Goal: Information Seeking & Learning: Learn about a topic

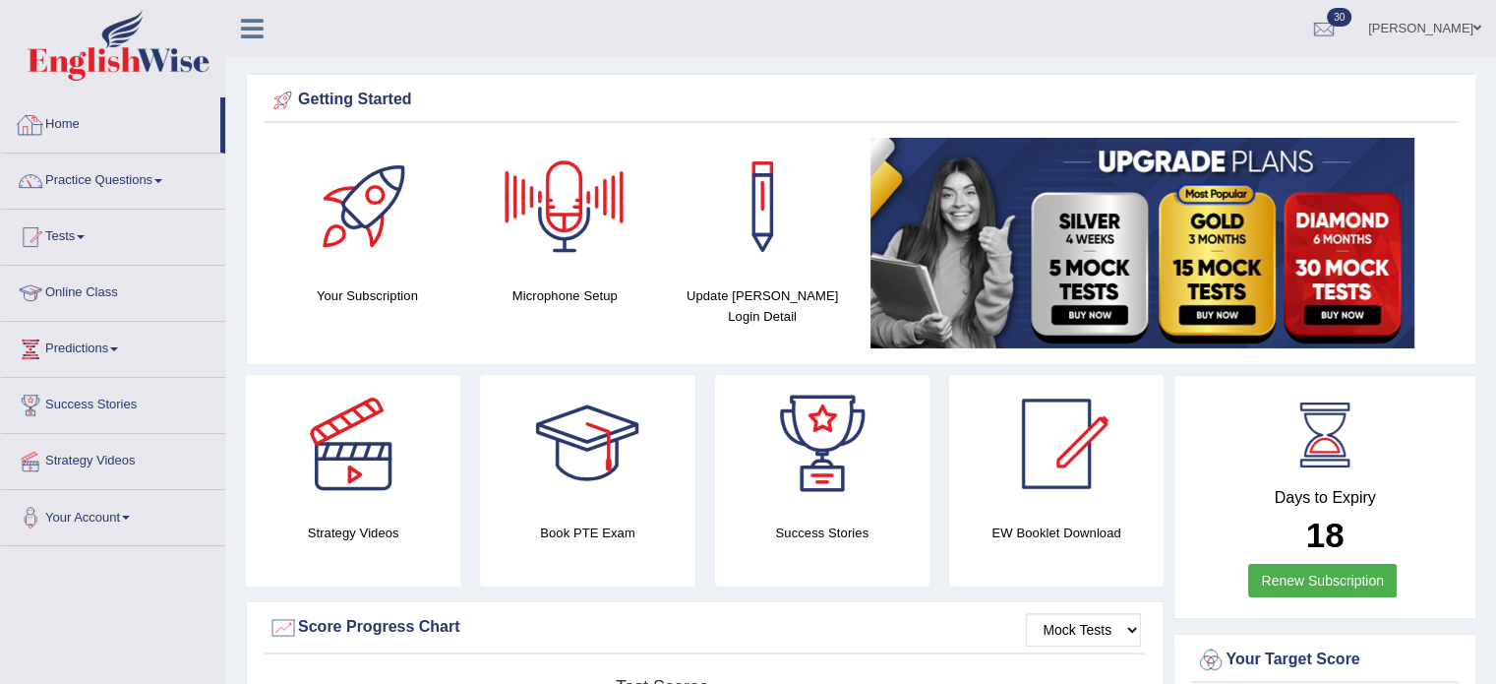
click at [75, 127] on link "Home" at bounding box center [110, 121] width 219 height 49
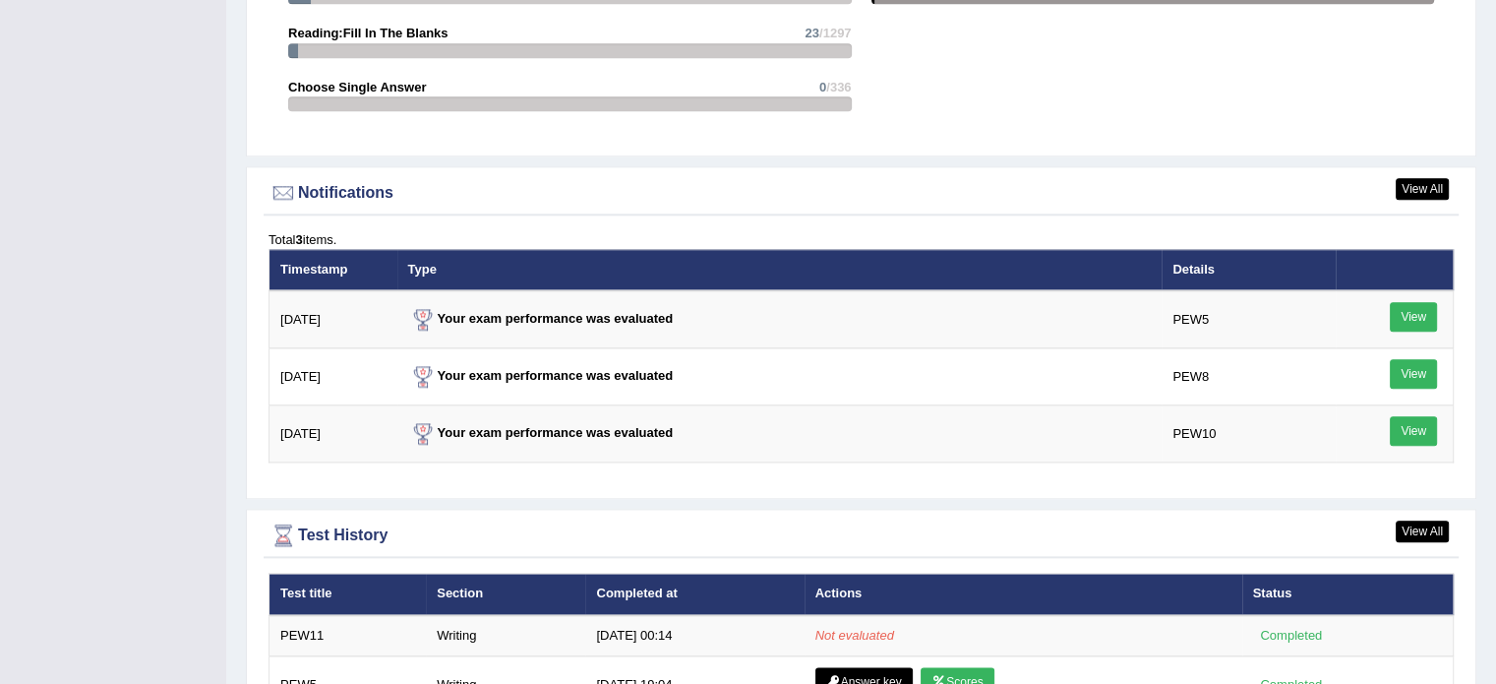
scroll to position [2238, 0]
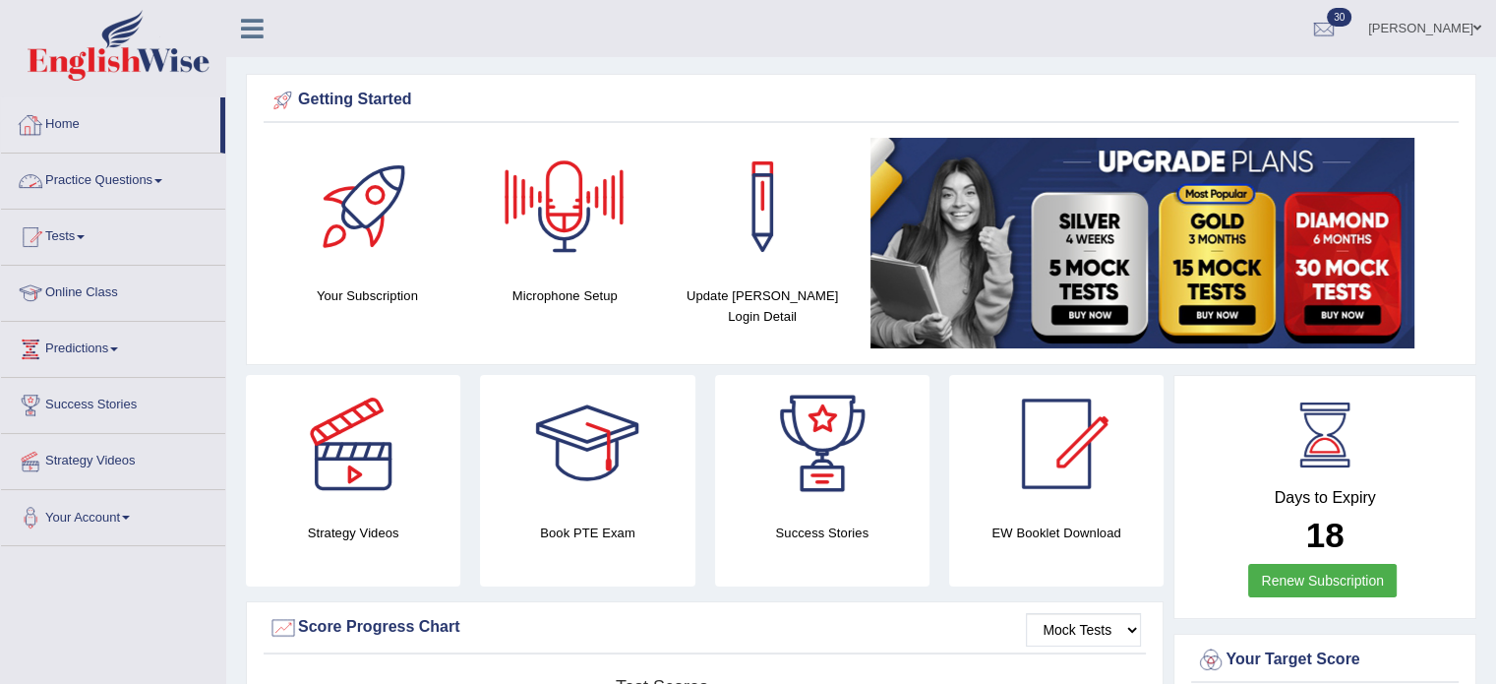
click at [64, 123] on link "Home" at bounding box center [110, 121] width 219 height 49
click at [54, 123] on link "Home" at bounding box center [110, 121] width 219 height 49
click at [146, 172] on link "Practice Questions" at bounding box center [113, 177] width 224 height 49
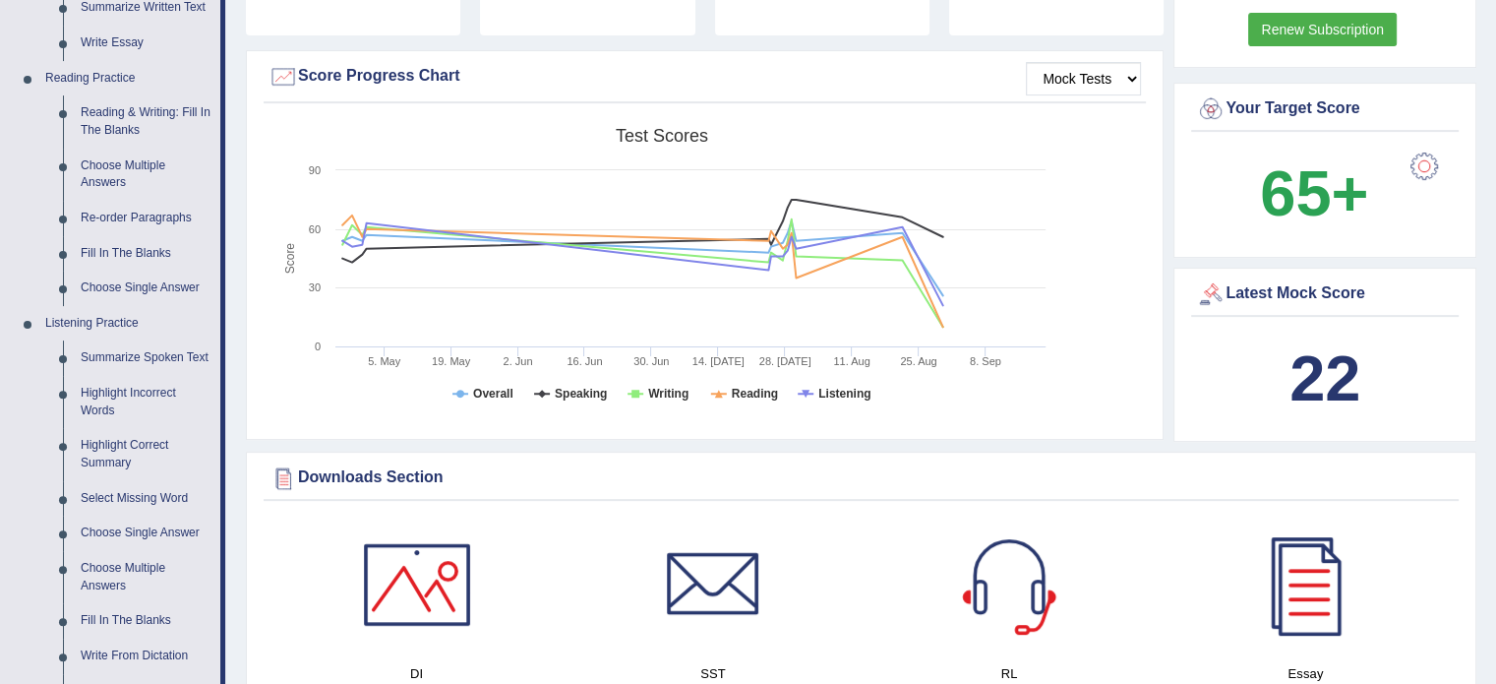
scroll to position [549, 0]
click at [164, 217] on link "Re-order Paragraphs" at bounding box center [146, 220] width 149 height 35
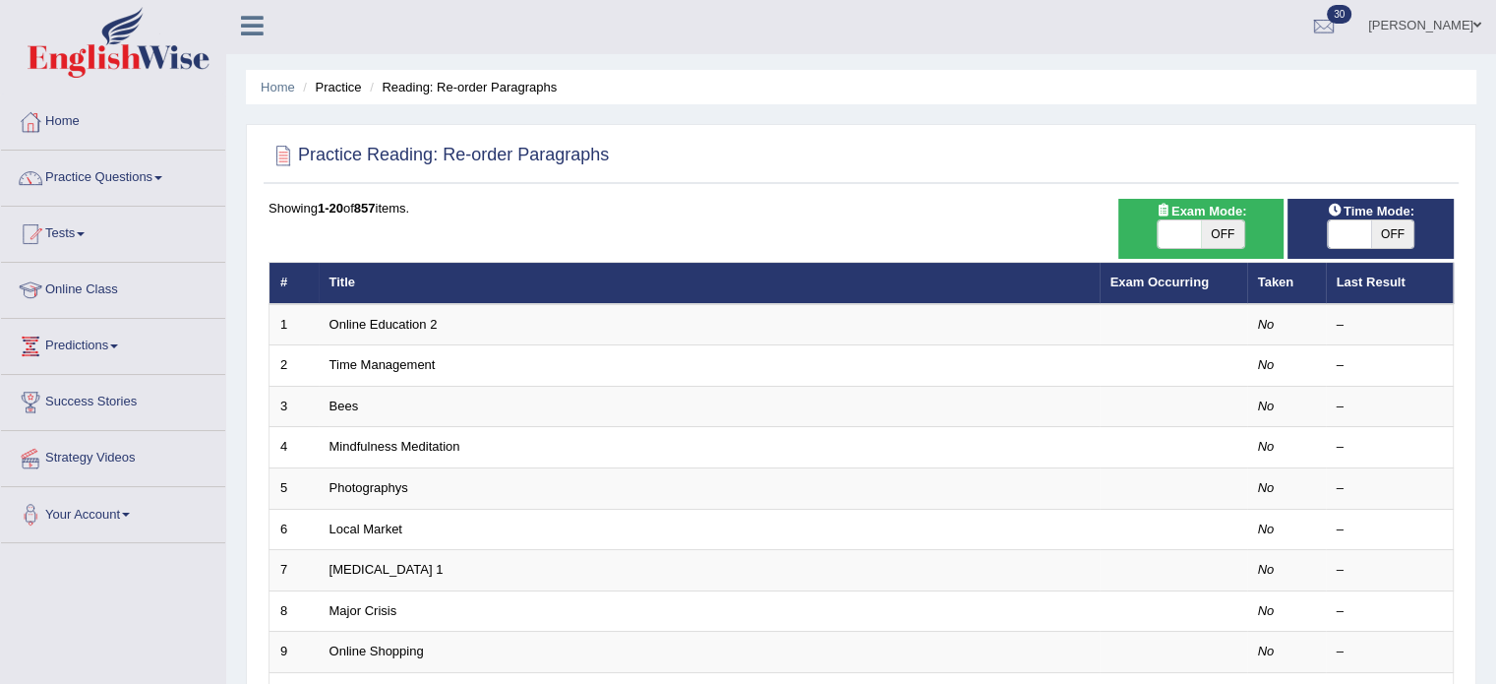
scroll to position [4, 0]
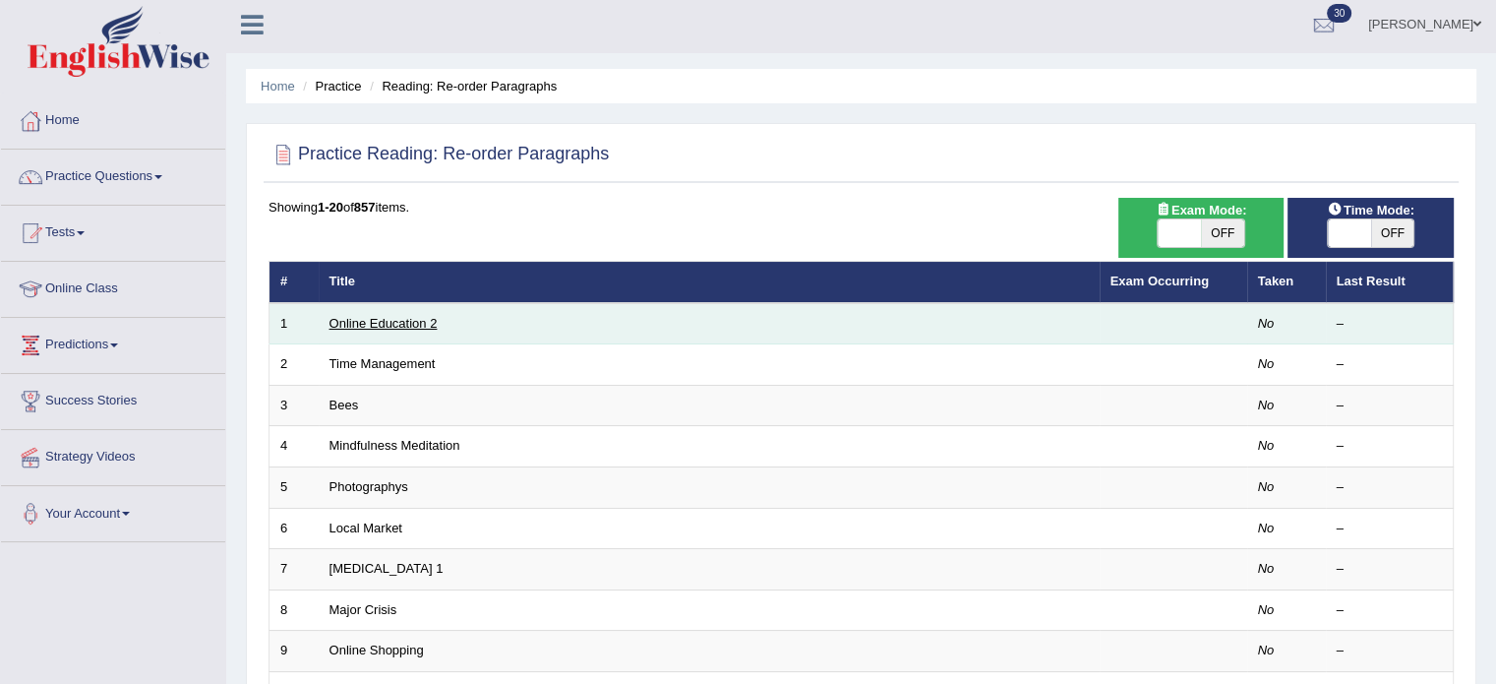
click at [376, 324] on link "Online Education 2" at bounding box center [383, 323] width 108 height 15
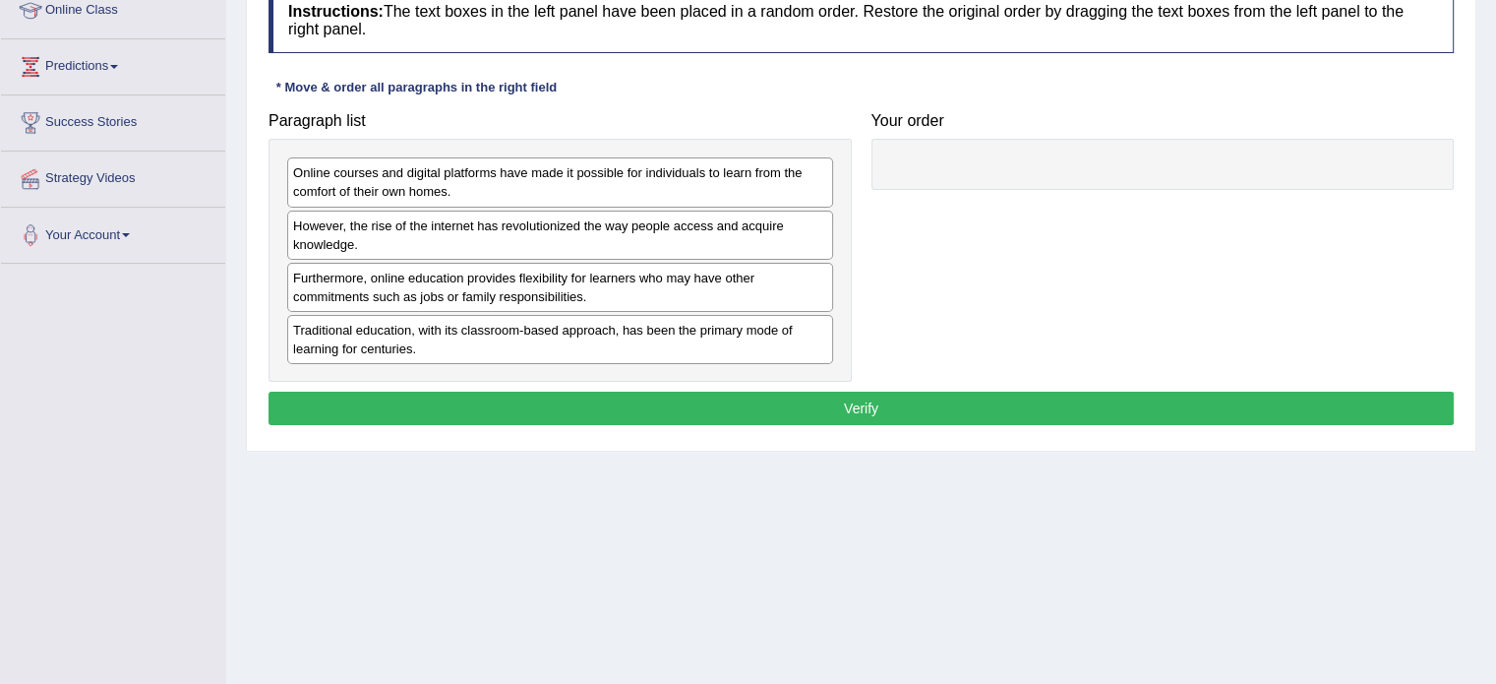
scroll to position [299, 0]
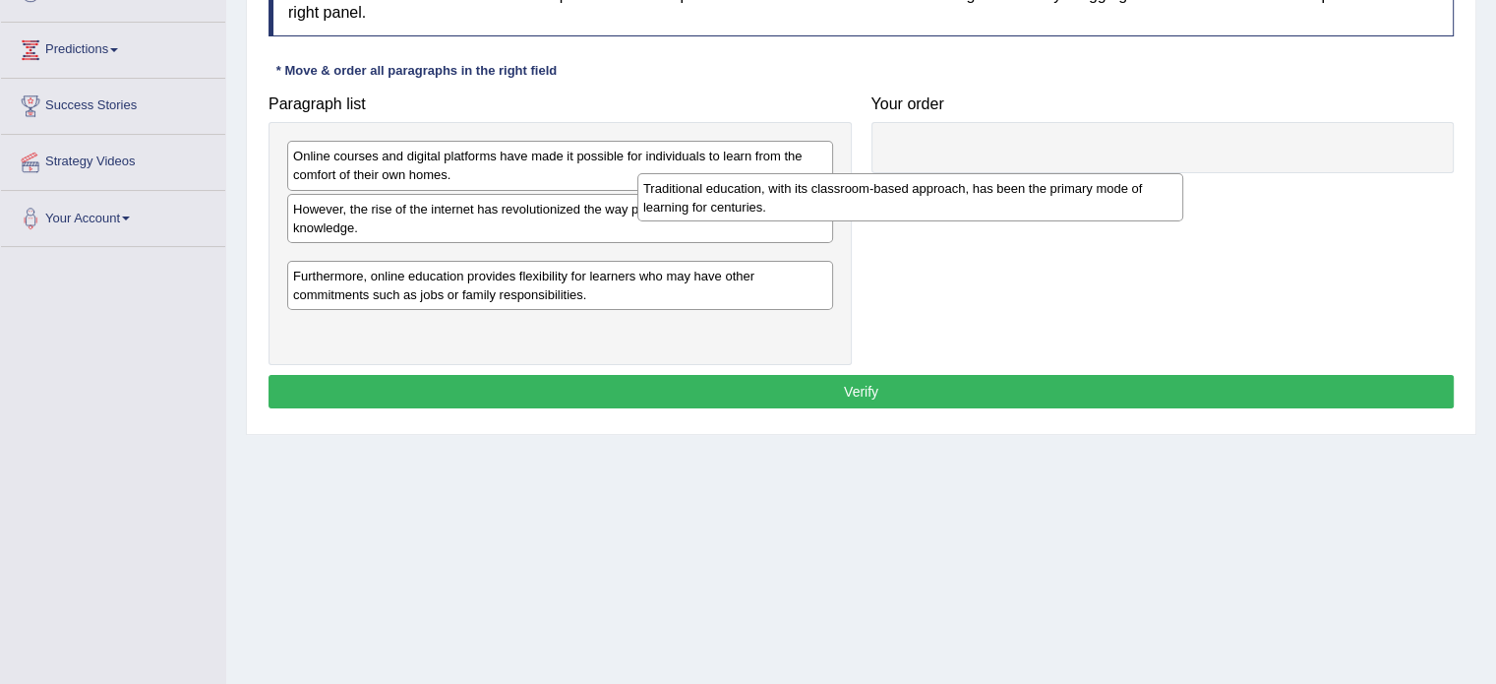
drag, startPoint x: 619, startPoint y: 316, endPoint x: 984, endPoint y: 192, distance: 386.3
click at [984, 192] on div "Traditional education, with its classroom-based approach, has been the primary …" at bounding box center [910, 197] width 546 height 49
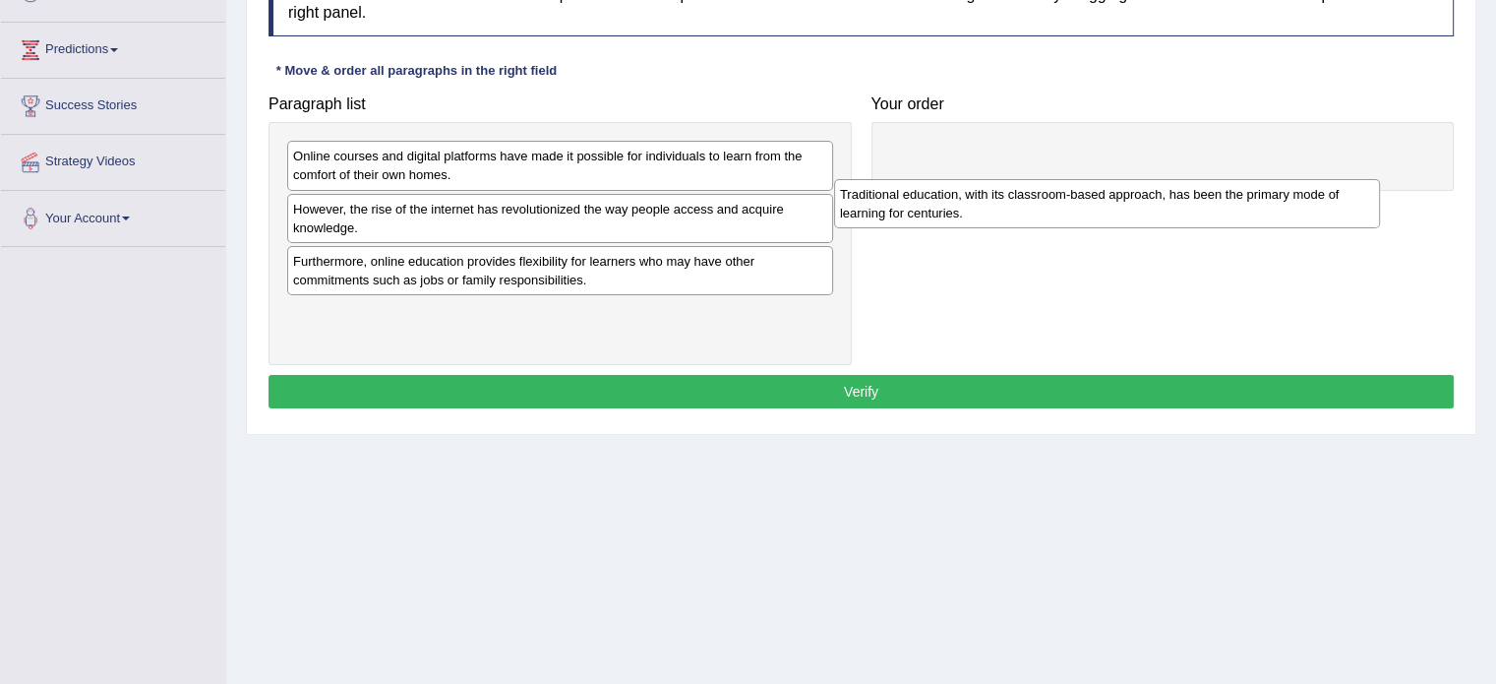
drag, startPoint x: 582, startPoint y: 272, endPoint x: 1138, endPoint y: 207, distance: 559.5
click at [1138, 207] on div "Traditional education, with its classroom-based approach, has been the primary …" at bounding box center [1107, 203] width 546 height 49
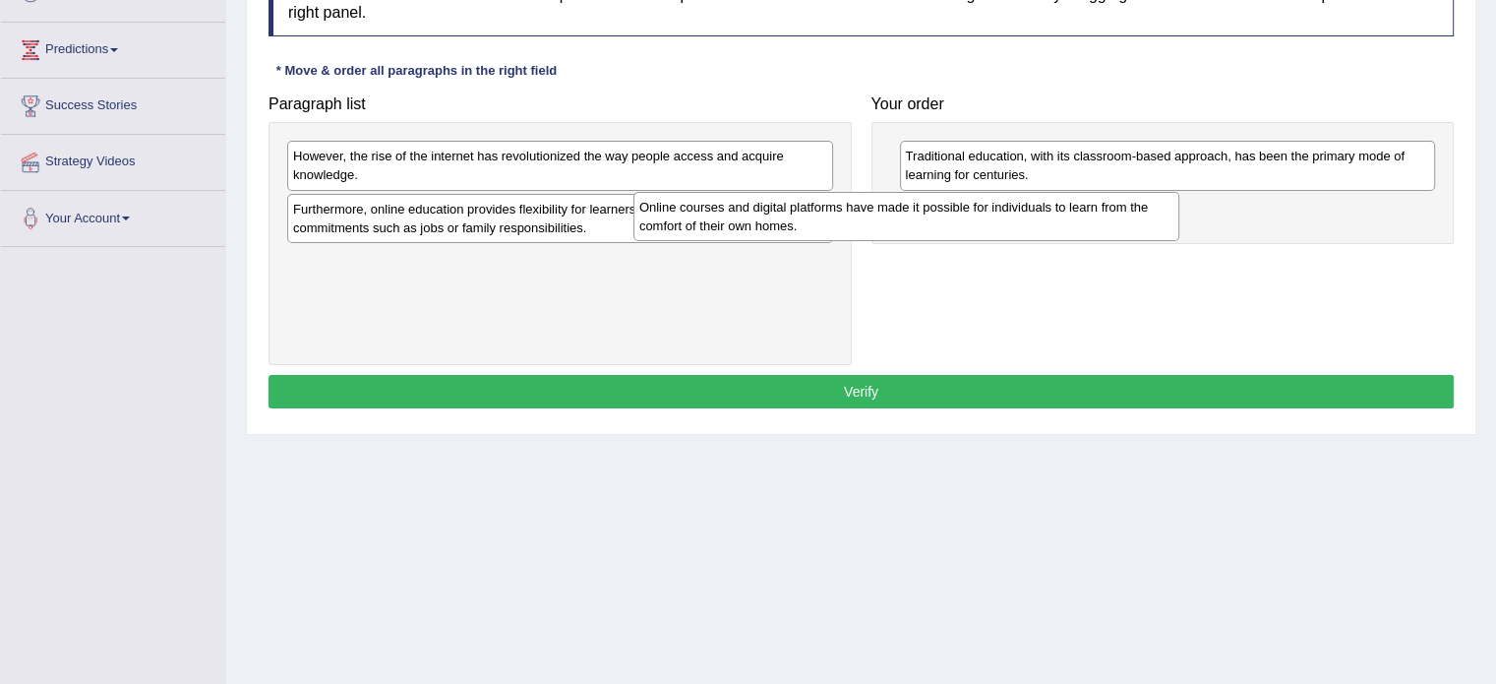
drag, startPoint x: 456, startPoint y: 176, endPoint x: 808, endPoint y: 229, distance: 356.1
click at [808, 229] on div "Online courses and digital platforms have made it possible for individuals to l…" at bounding box center [906, 216] width 546 height 49
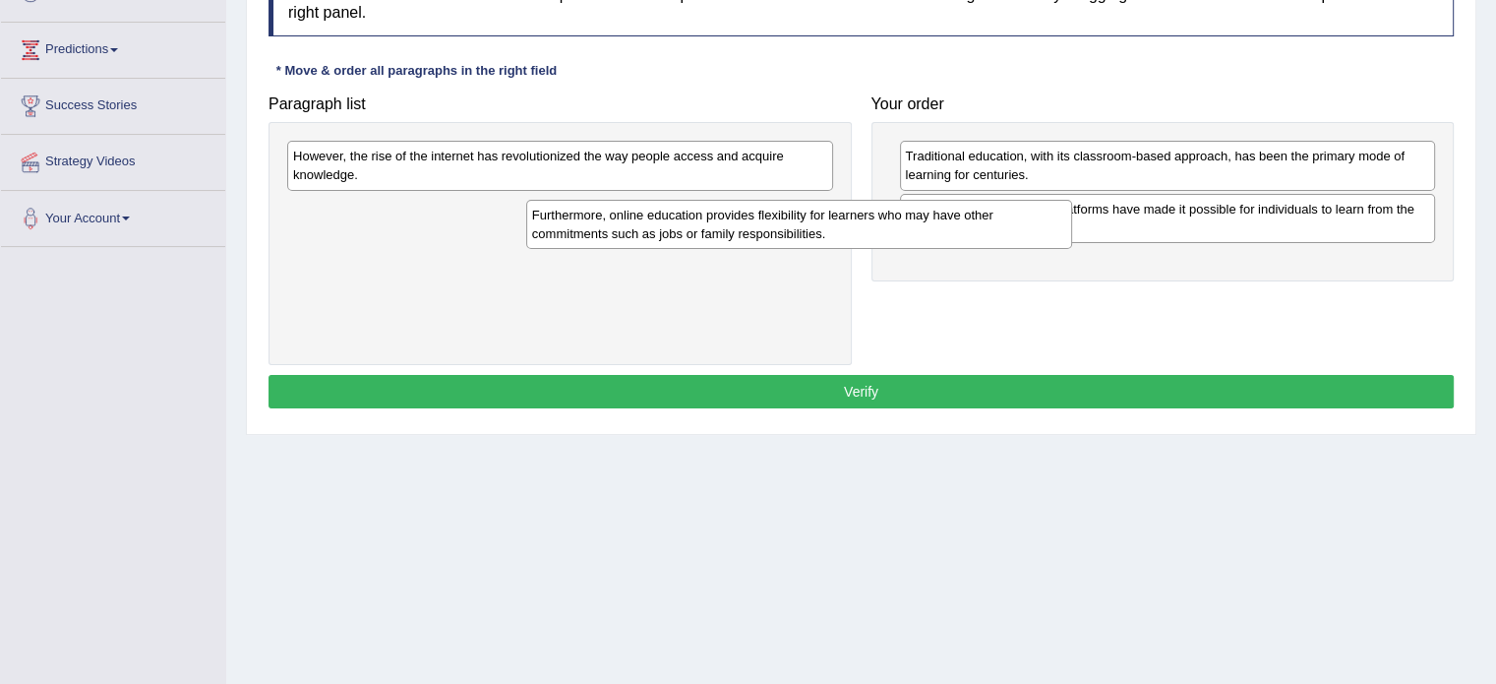
drag, startPoint x: 500, startPoint y: 226, endPoint x: 755, endPoint y: 239, distance: 256.0
click at [755, 239] on div "Furthermore, online education provides flexibility for learners who may have ot…" at bounding box center [799, 224] width 546 height 49
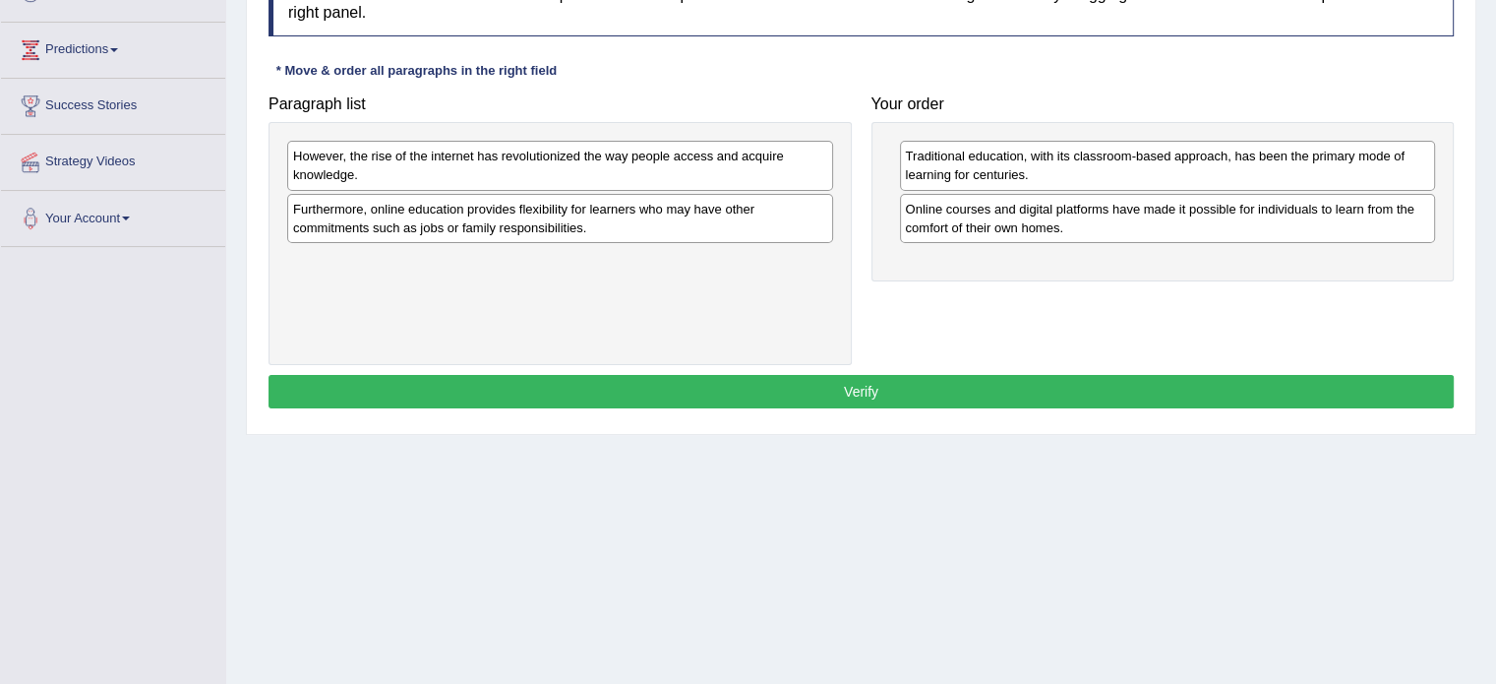
click at [713, 219] on div "Furthermore, online education provides flexibility for learners who may have ot…" at bounding box center [560, 218] width 546 height 49
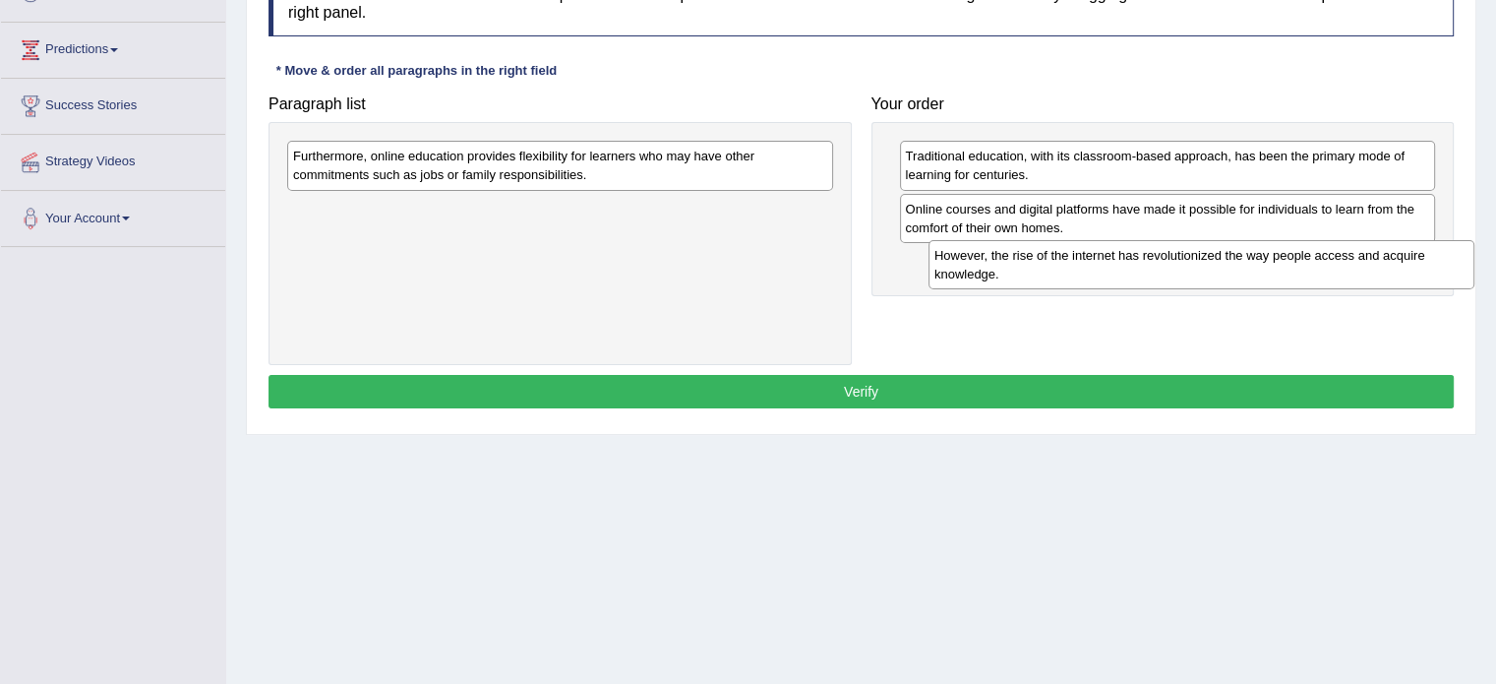
drag, startPoint x: 541, startPoint y: 156, endPoint x: 1181, endPoint y: 254, distance: 647.6
click at [1181, 254] on div "However, the rise of the internet has revolutionized the way people access and …" at bounding box center [1201, 264] width 546 height 49
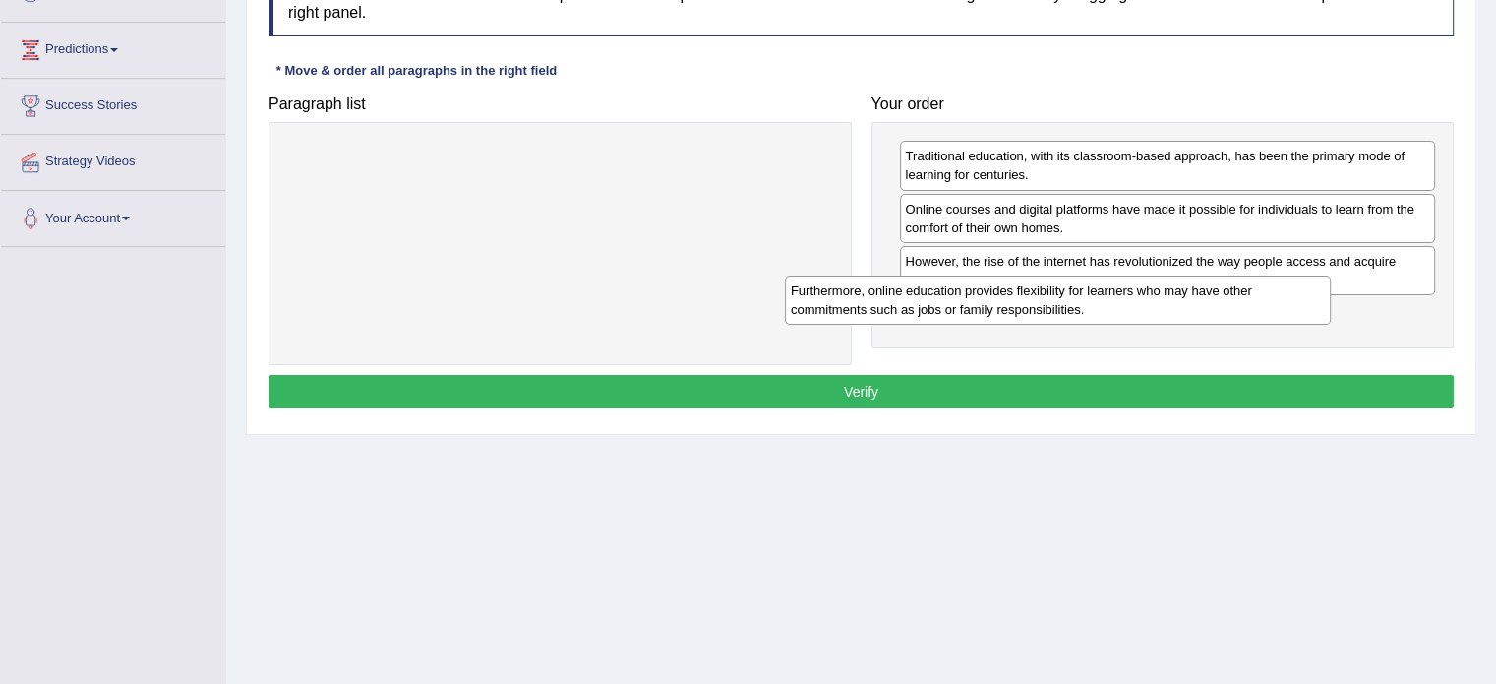
drag, startPoint x: 511, startPoint y: 171, endPoint x: 1023, endPoint y: 300, distance: 527.4
click at [1023, 300] on div "Furthermore, online education provides flexibility for learners who may have ot…" at bounding box center [1058, 299] width 546 height 49
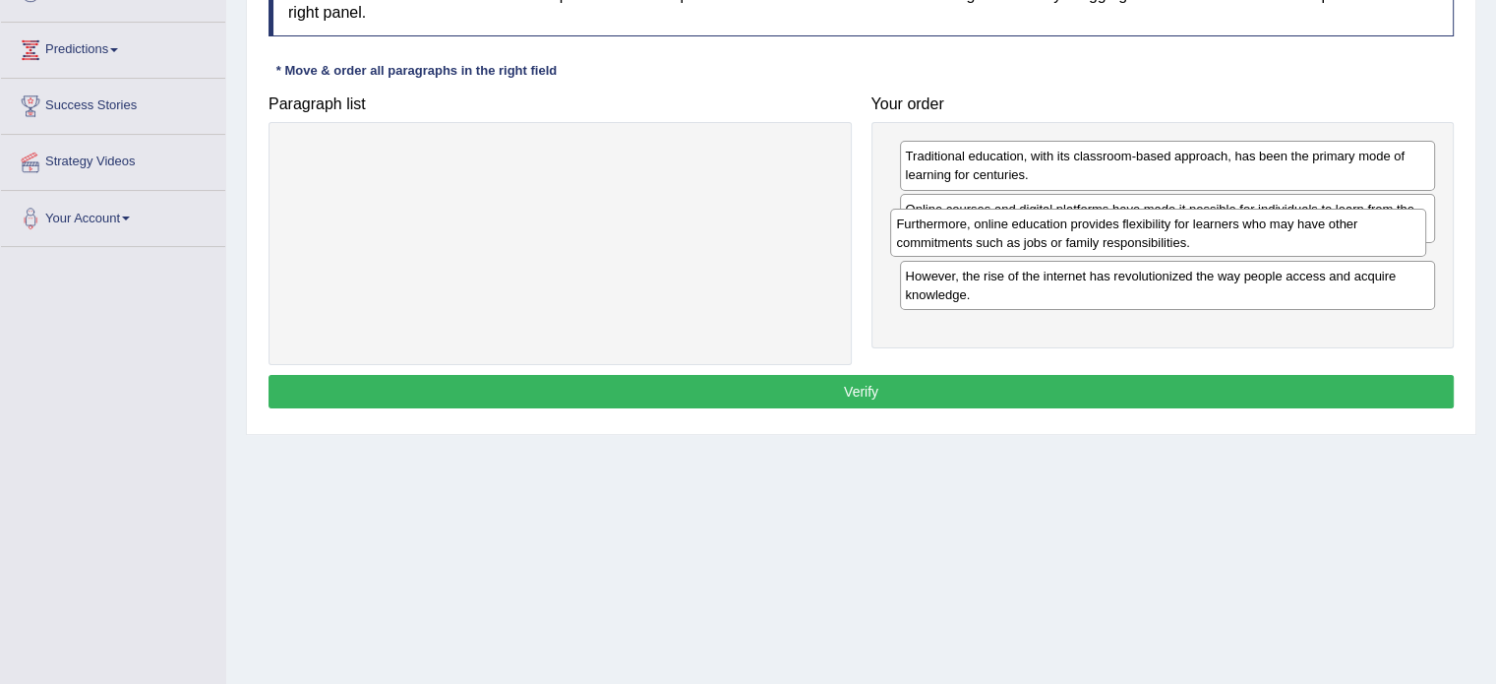
drag, startPoint x: 1069, startPoint y: 328, endPoint x: 1066, endPoint y: 251, distance: 77.7
click at [1066, 251] on div "Furthermore, online education provides flexibility for learners who may have ot…" at bounding box center [1158, 232] width 536 height 49
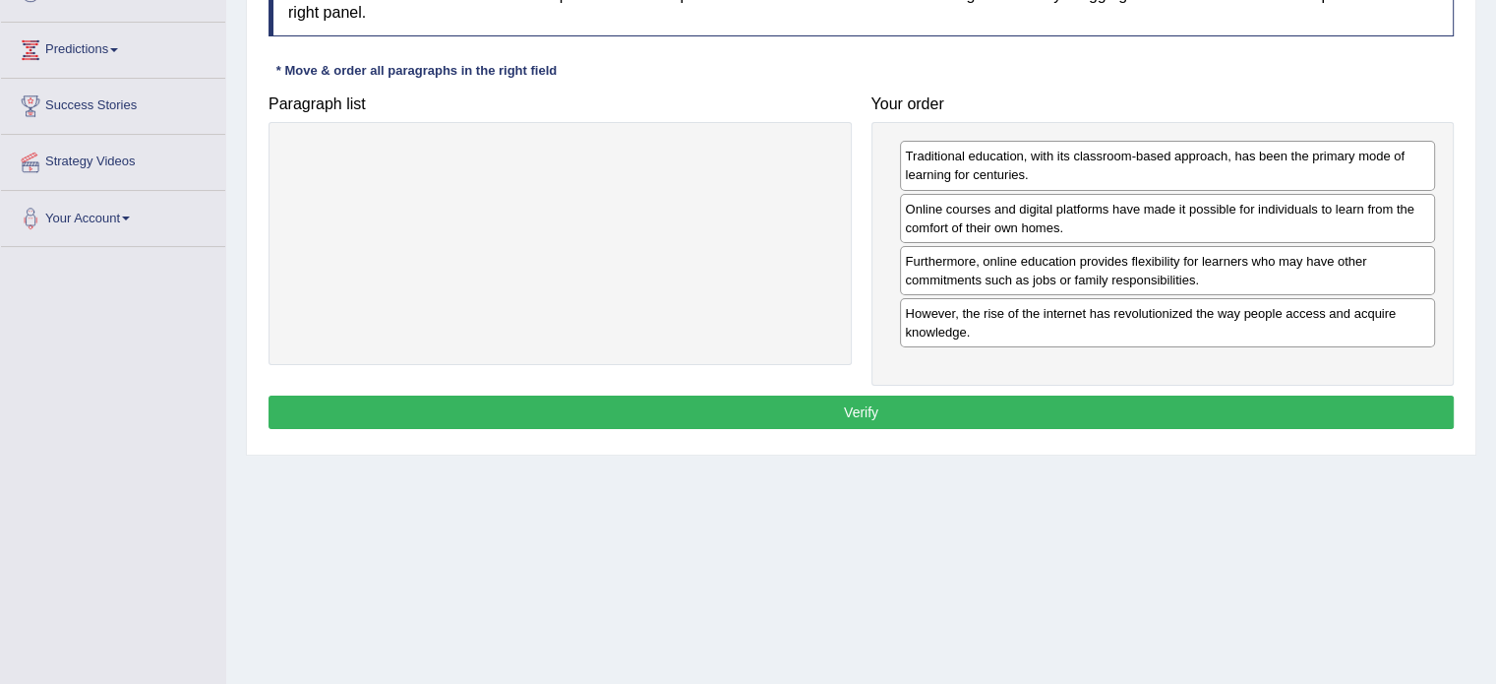
click at [866, 414] on button "Verify" at bounding box center [860, 411] width 1185 height 33
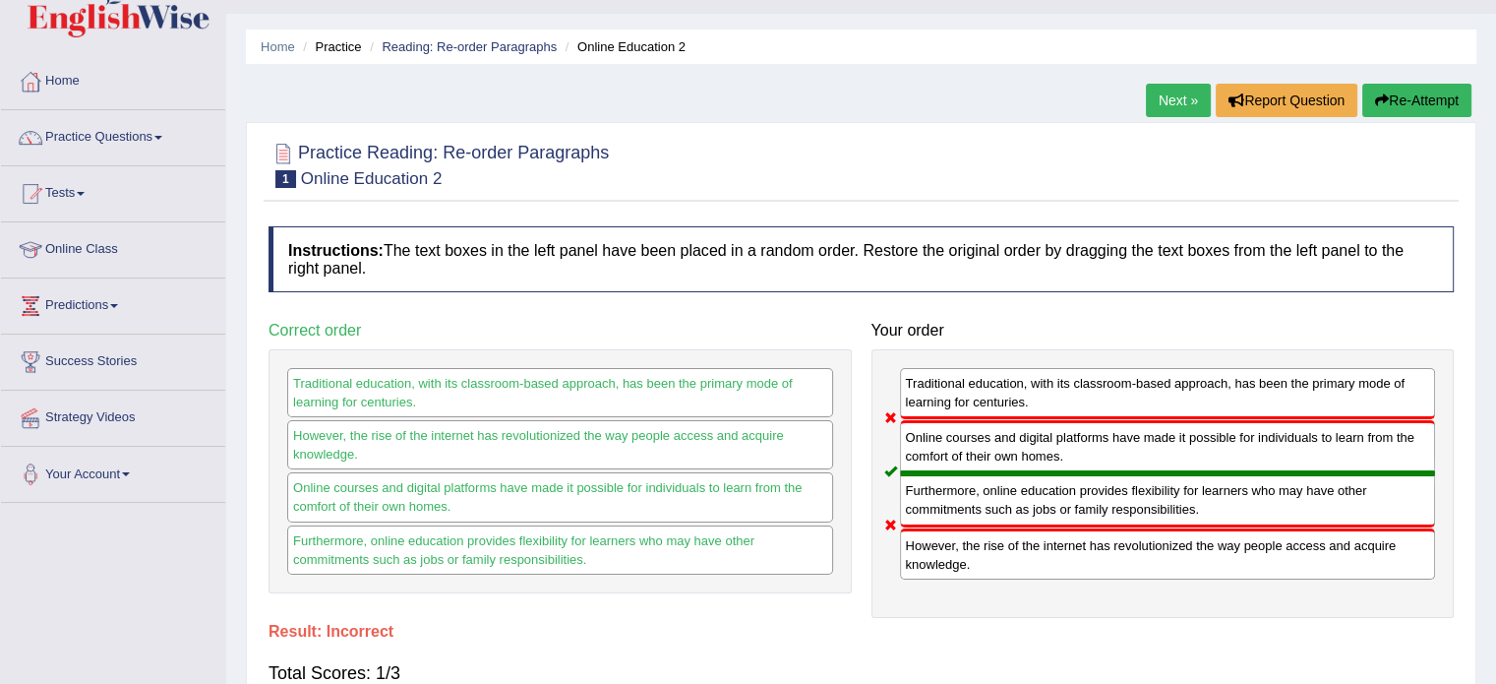
scroll to position [35, 0]
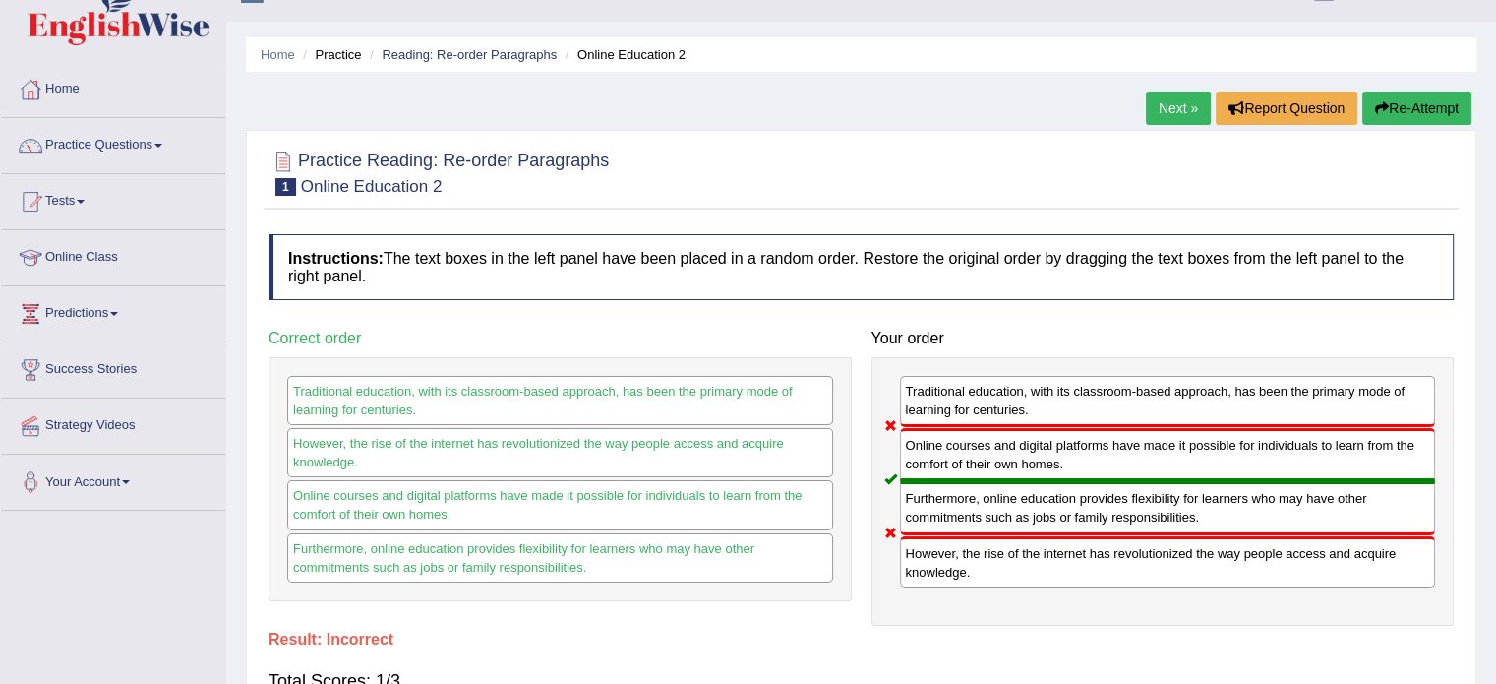
click at [1425, 92] on button "Re-Attempt" at bounding box center [1416, 107] width 109 height 33
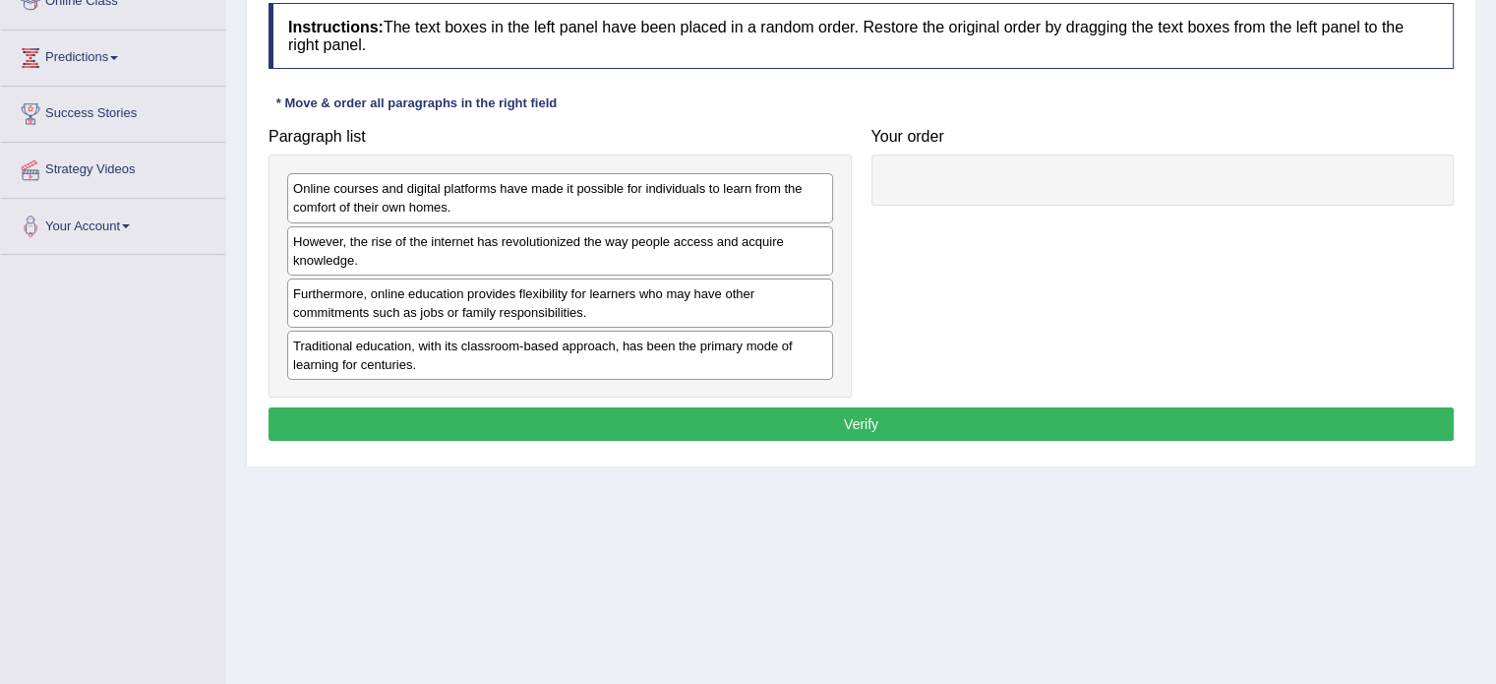
scroll to position [349, 0]
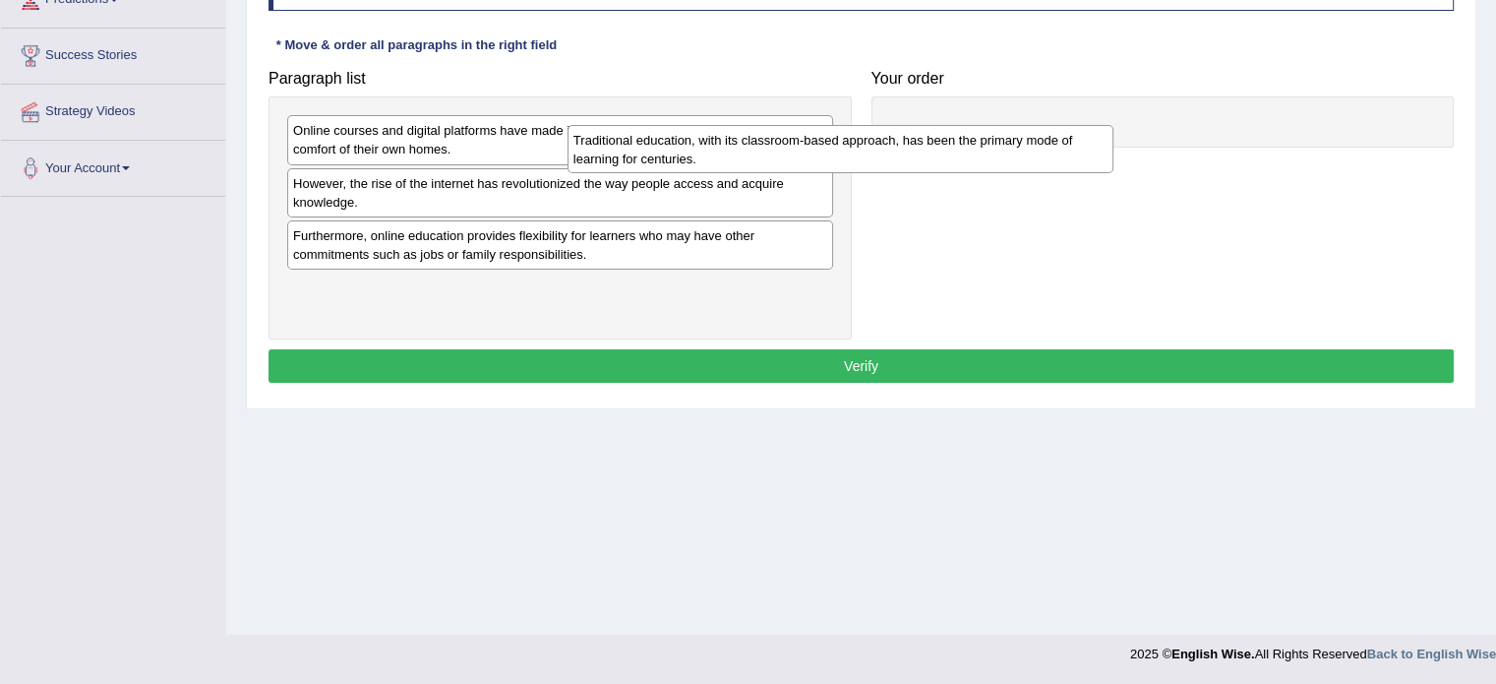
drag, startPoint x: 771, startPoint y: 291, endPoint x: 1143, endPoint y: 141, distance: 401.0
click at [1113, 141] on div "Traditional education, with its classroom-based approach, has been the primary …" at bounding box center [840, 149] width 546 height 49
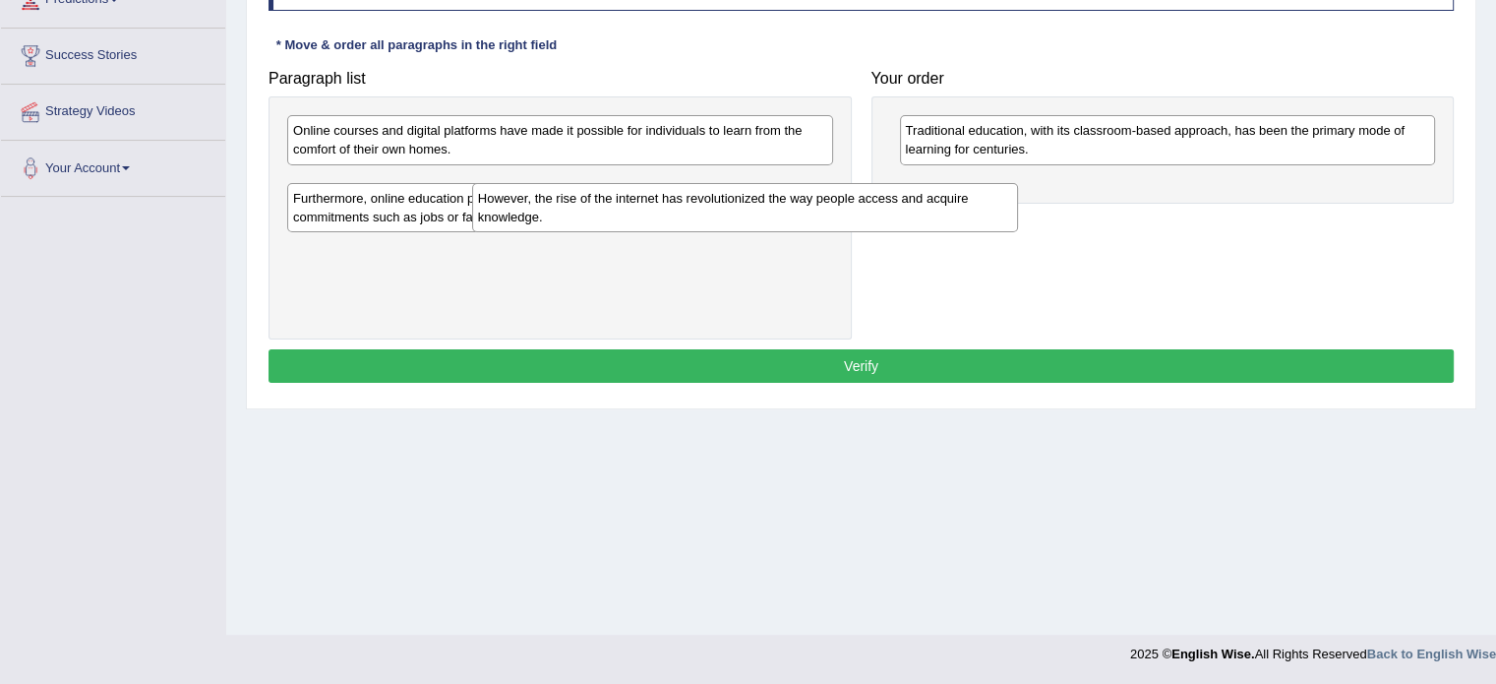
drag, startPoint x: 718, startPoint y: 193, endPoint x: 979, endPoint y: 214, distance: 261.5
click at [979, 214] on div "However, the rise of the internet has revolutionized the way people access and …" at bounding box center [745, 207] width 546 height 49
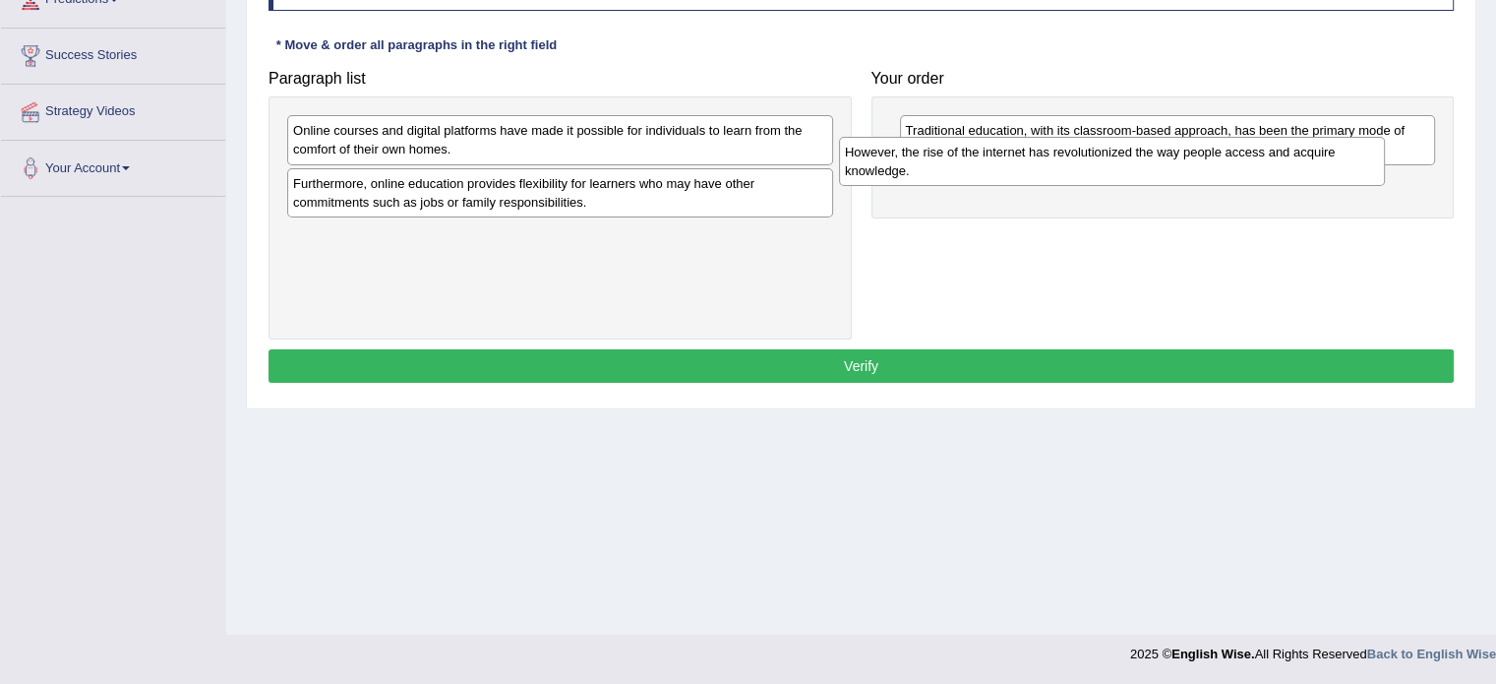
drag, startPoint x: 744, startPoint y: 196, endPoint x: 1296, endPoint y: 167, distance: 552.5
click at [1296, 167] on div "However, the rise of the internet has revolutionized the way people access and …" at bounding box center [1112, 161] width 546 height 49
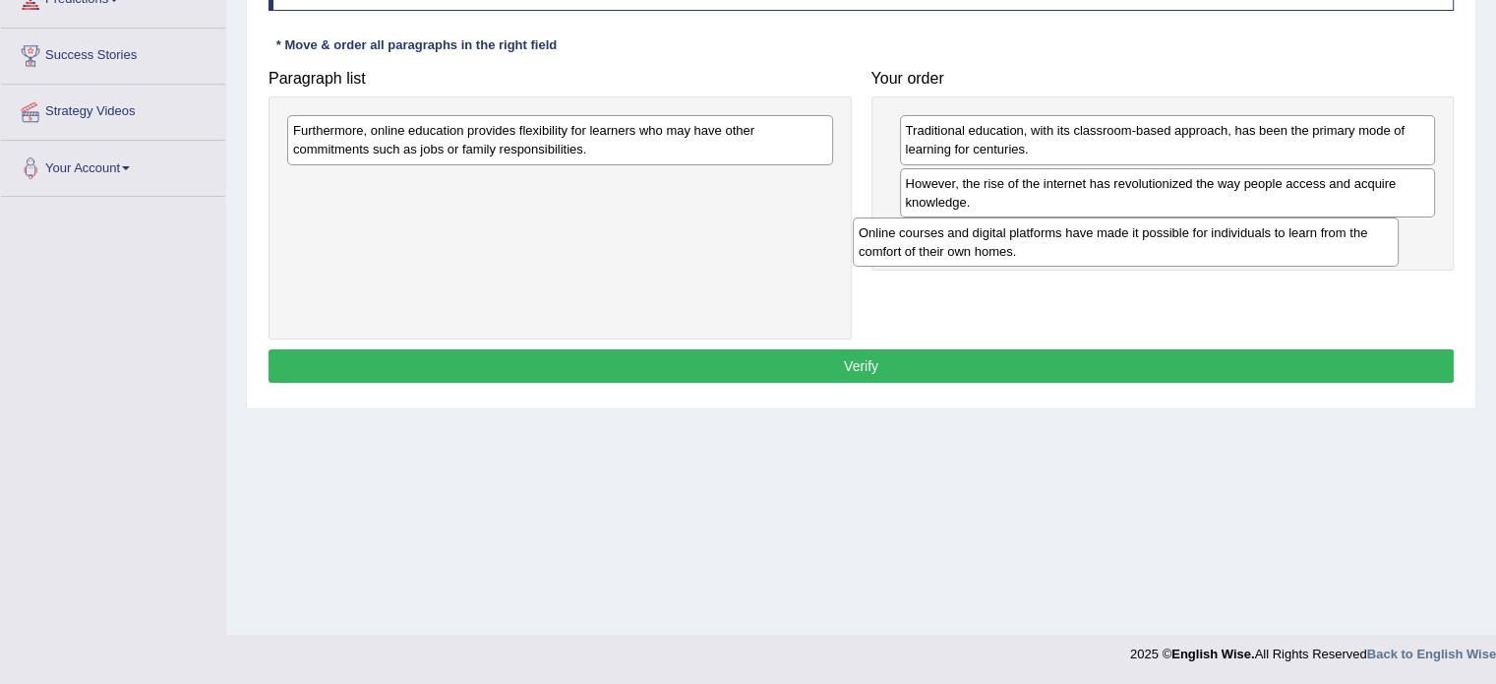
drag, startPoint x: 579, startPoint y: 143, endPoint x: 1154, endPoint y: 241, distance: 582.7
click at [1154, 241] on div "Online courses and digital platforms have made it possible for individuals to l…" at bounding box center [1126, 241] width 546 height 49
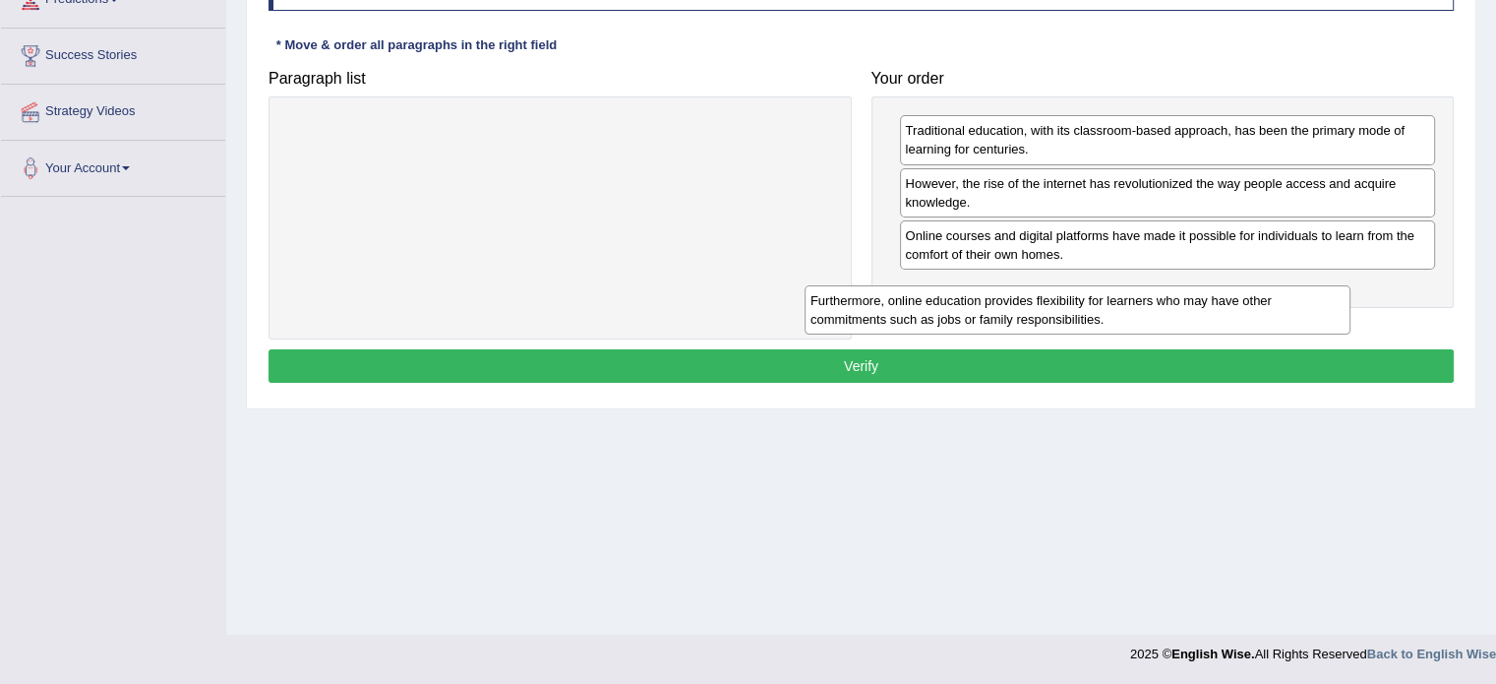
drag, startPoint x: 694, startPoint y: 126, endPoint x: 1272, endPoint y: 268, distance: 594.6
click at [1272, 285] on div "Furthermore, online education provides flexibility for learners who may have ot…" at bounding box center [1077, 309] width 546 height 49
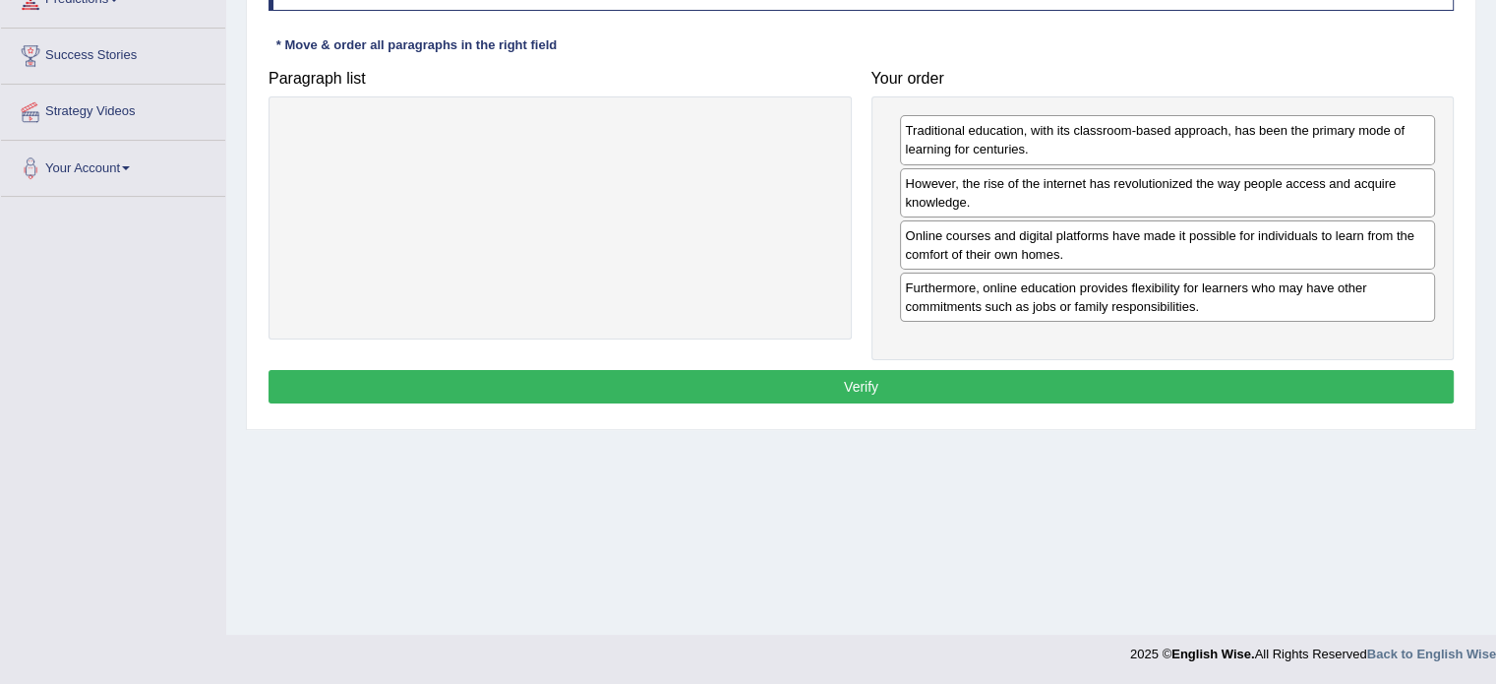
click at [936, 389] on button "Verify" at bounding box center [860, 386] width 1185 height 33
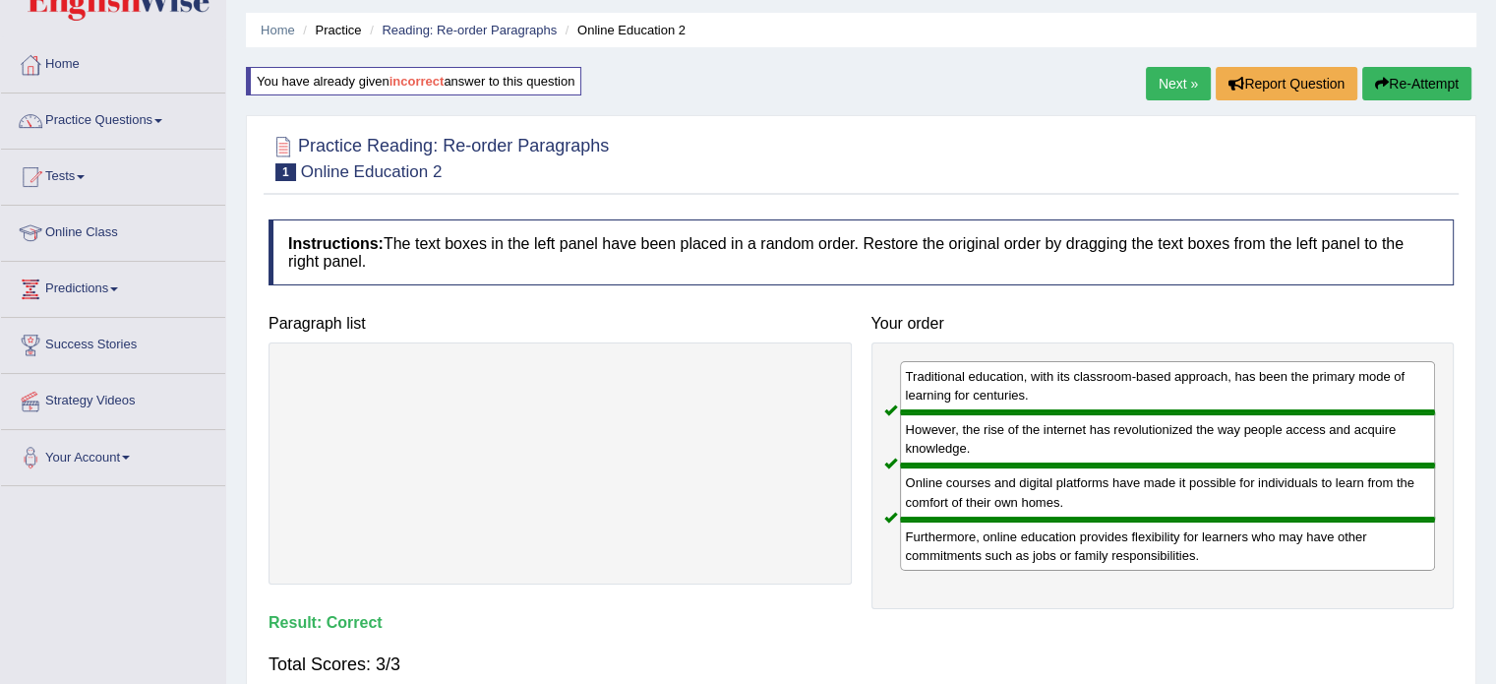
scroll to position [34, 0]
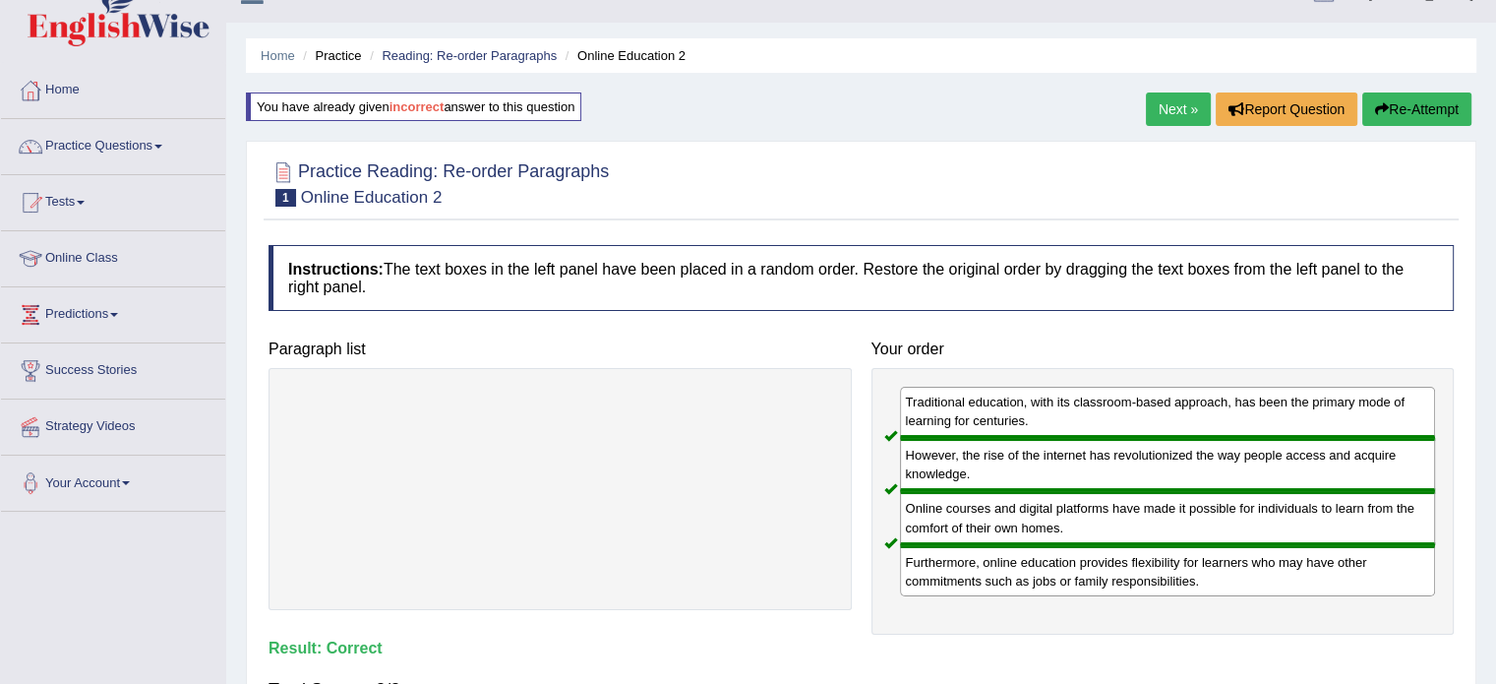
click at [1168, 99] on link "Next »" at bounding box center [1178, 108] width 65 height 33
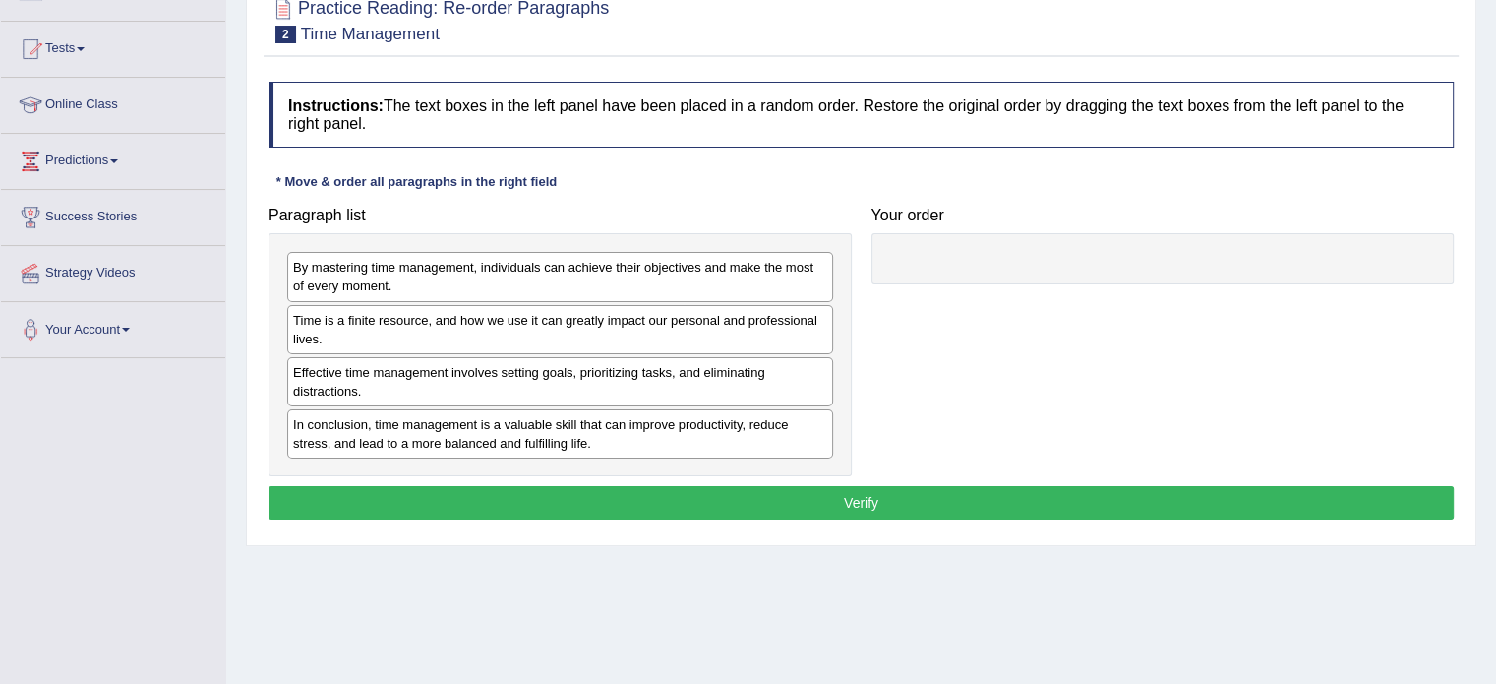
scroll to position [189, 0]
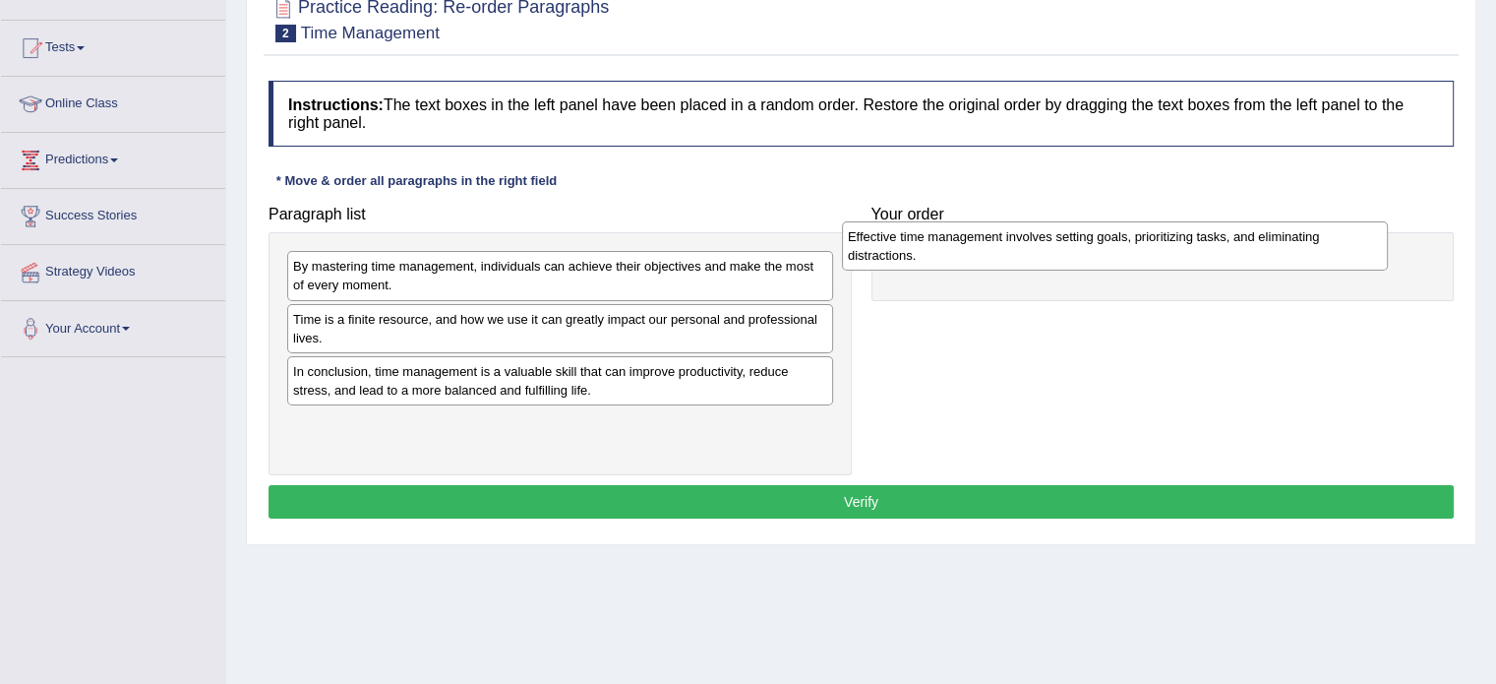
drag, startPoint x: 461, startPoint y: 380, endPoint x: 1015, endPoint y: 245, distance: 569.8
click at [1015, 245] on div "Effective time management involves setting goals, prioritizing tasks, and elimi…" at bounding box center [1115, 245] width 546 height 49
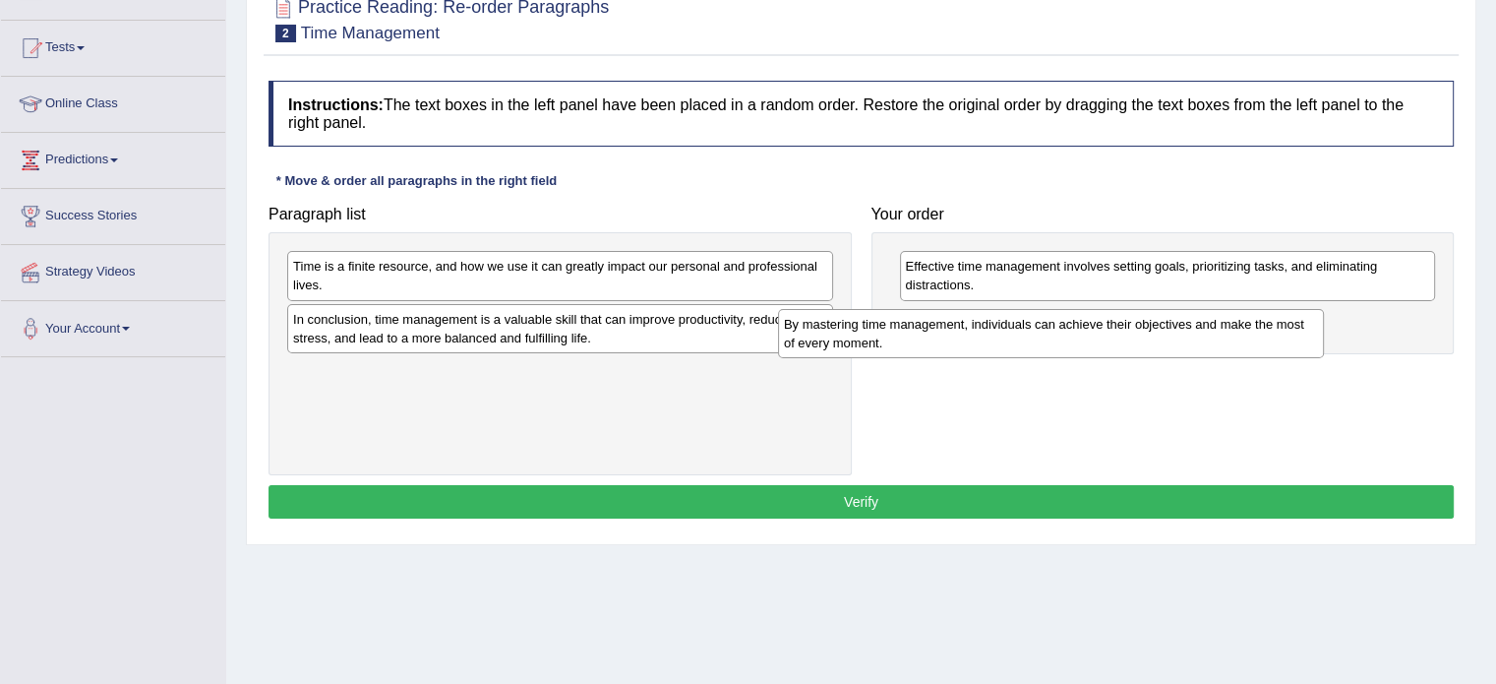
drag, startPoint x: 732, startPoint y: 276, endPoint x: 1243, endPoint y: 327, distance: 513.9
click at [1243, 327] on div "By mastering time management, individuals can achieve their objectives and make…" at bounding box center [1051, 333] width 546 height 49
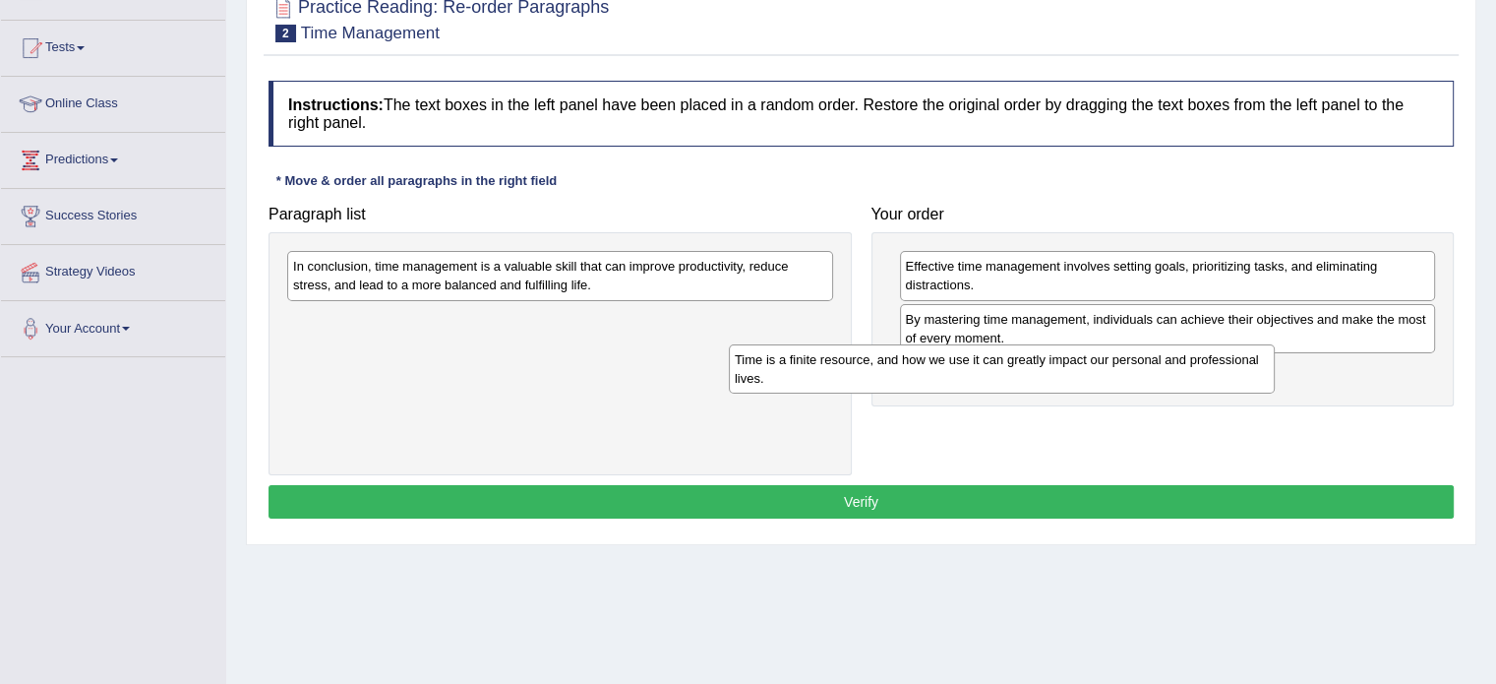
drag, startPoint x: 699, startPoint y: 278, endPoint x: 1193, endPoint y: 373, distance: 502.6
click at [1193, 373] on div "Time is a finite resource, and how we use it can greatly impact our personal an…" at bounding box center [1002, 368] width 546 height 49
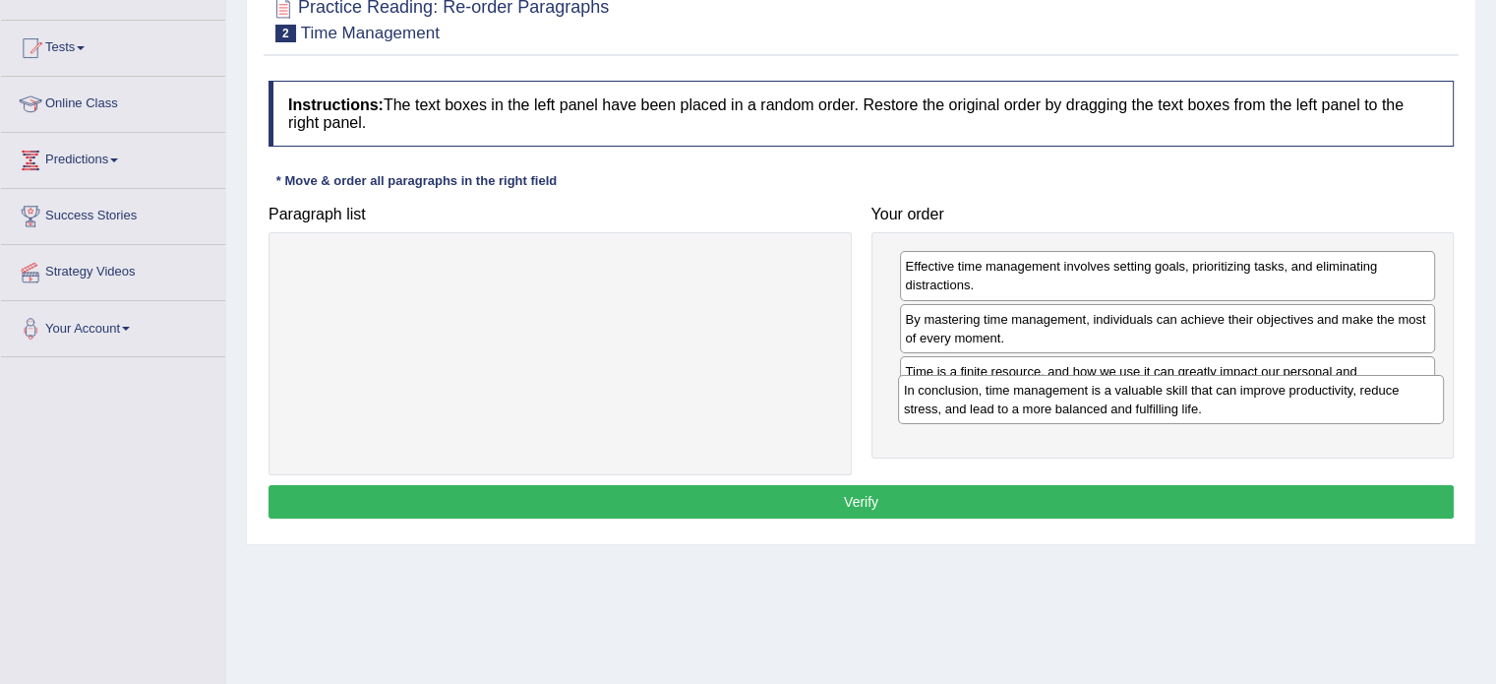
drag, startPoint x: 695, startPoint y: 268, endPoint x: 1337, endPoint y: 392, distance: 653.1
click at [1337, 392] on div "In conclusion, time management is a valuable skill that can improve productivit…" at bounding box center [1171, 399] width 546 height 49
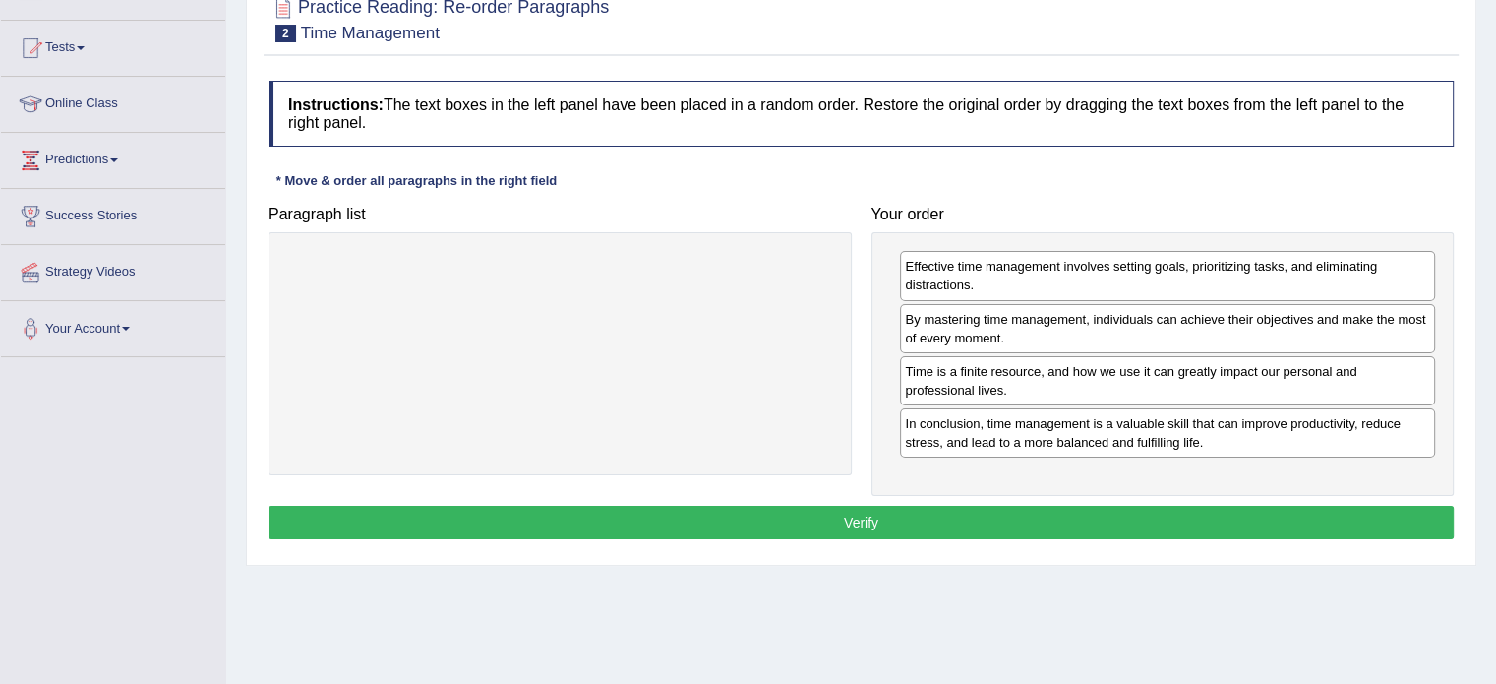
click at [1090, 510] on button "Verify" at bounding box center [860, 521] width 1185 height 33
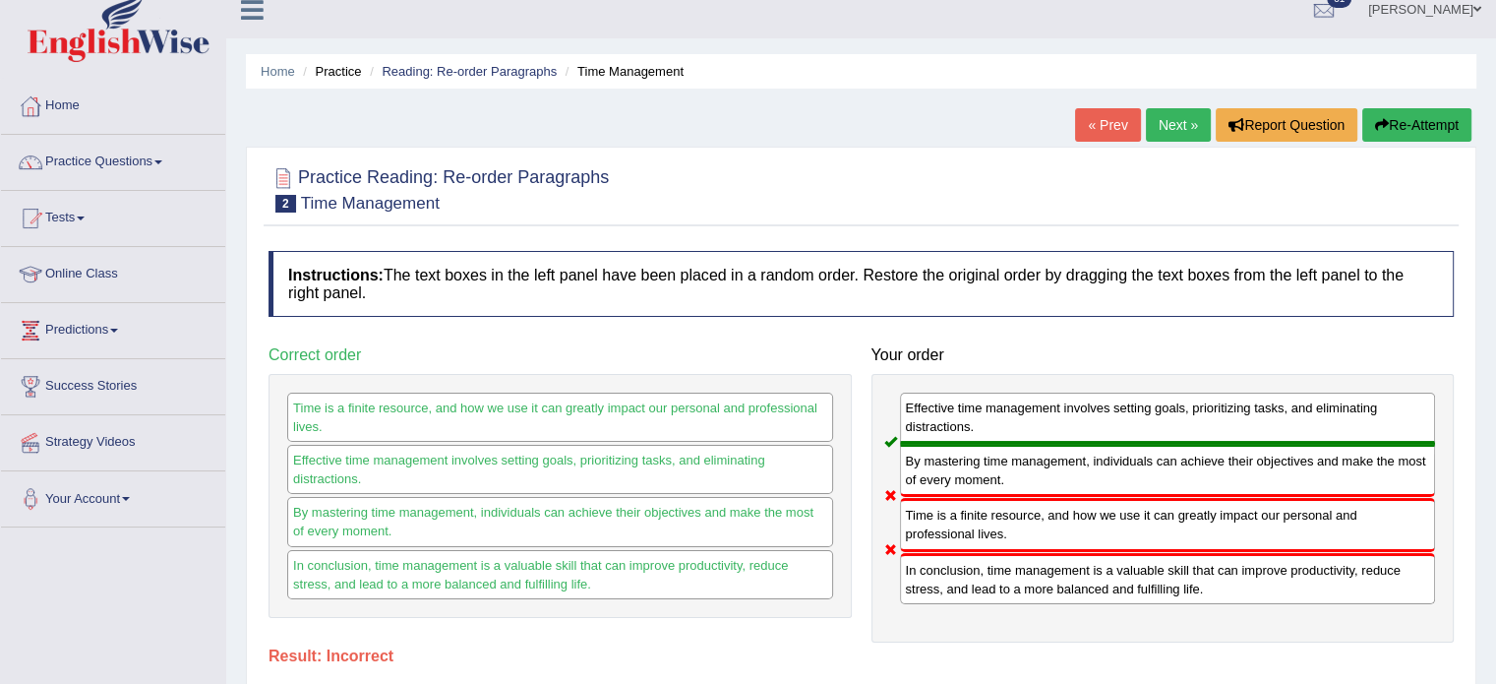
scroll to position [0, 0]
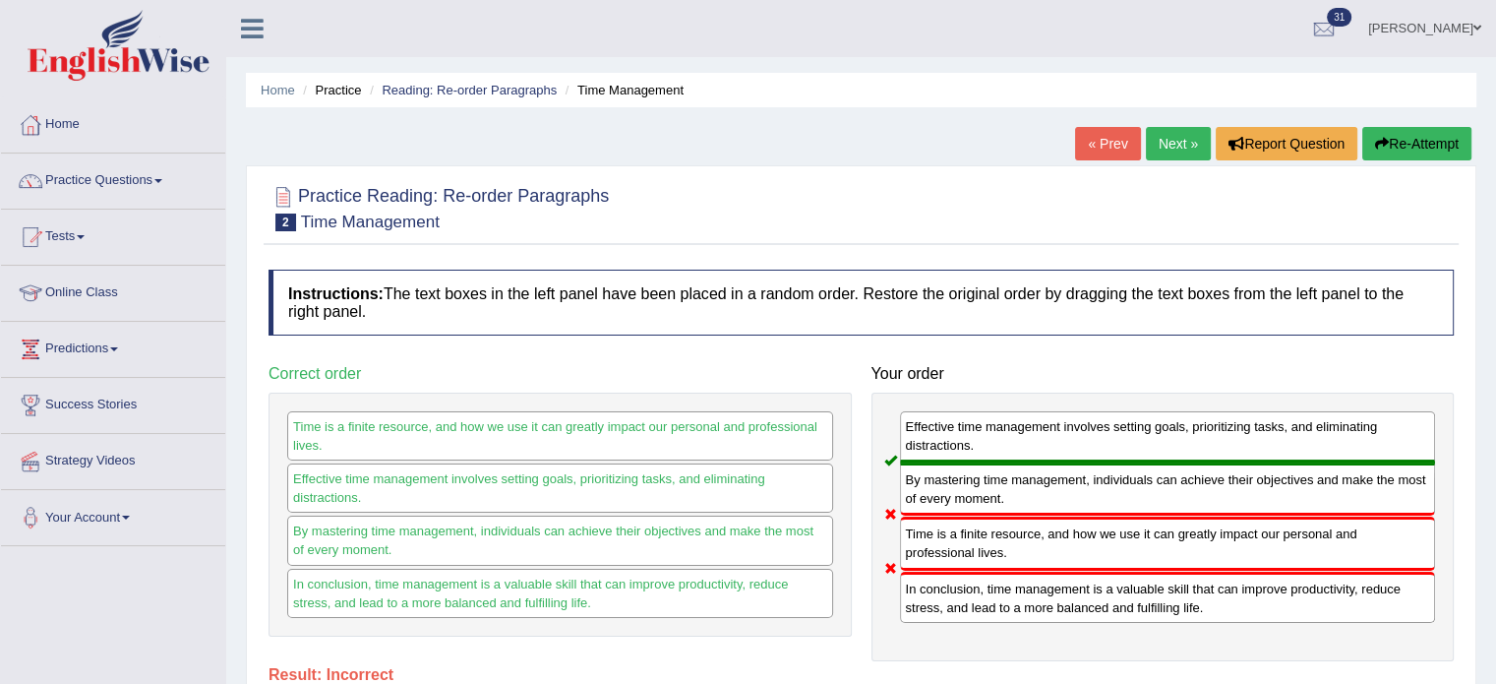
click at [1401, 148] on button "Re-Attempt" at bounding box center [1416, 143] width 109 height 33
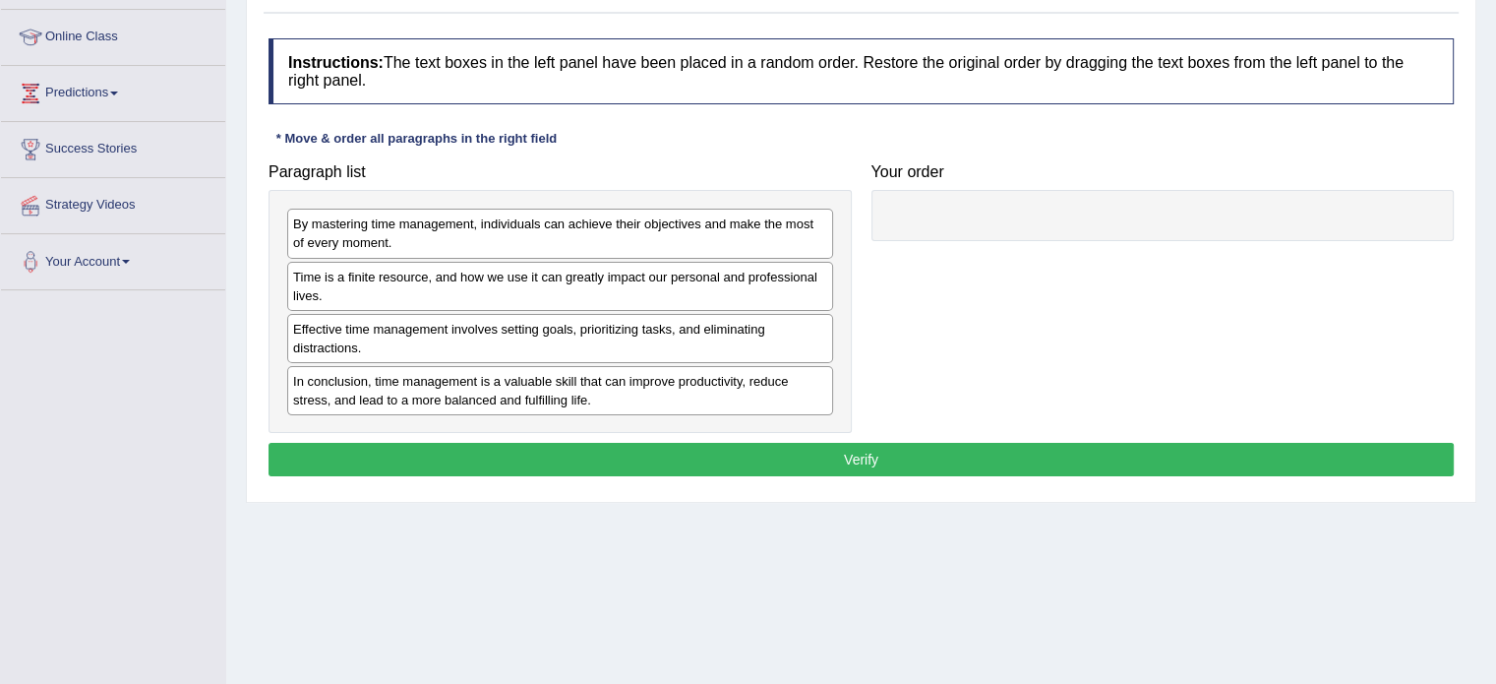
scroll to position [258, 0]
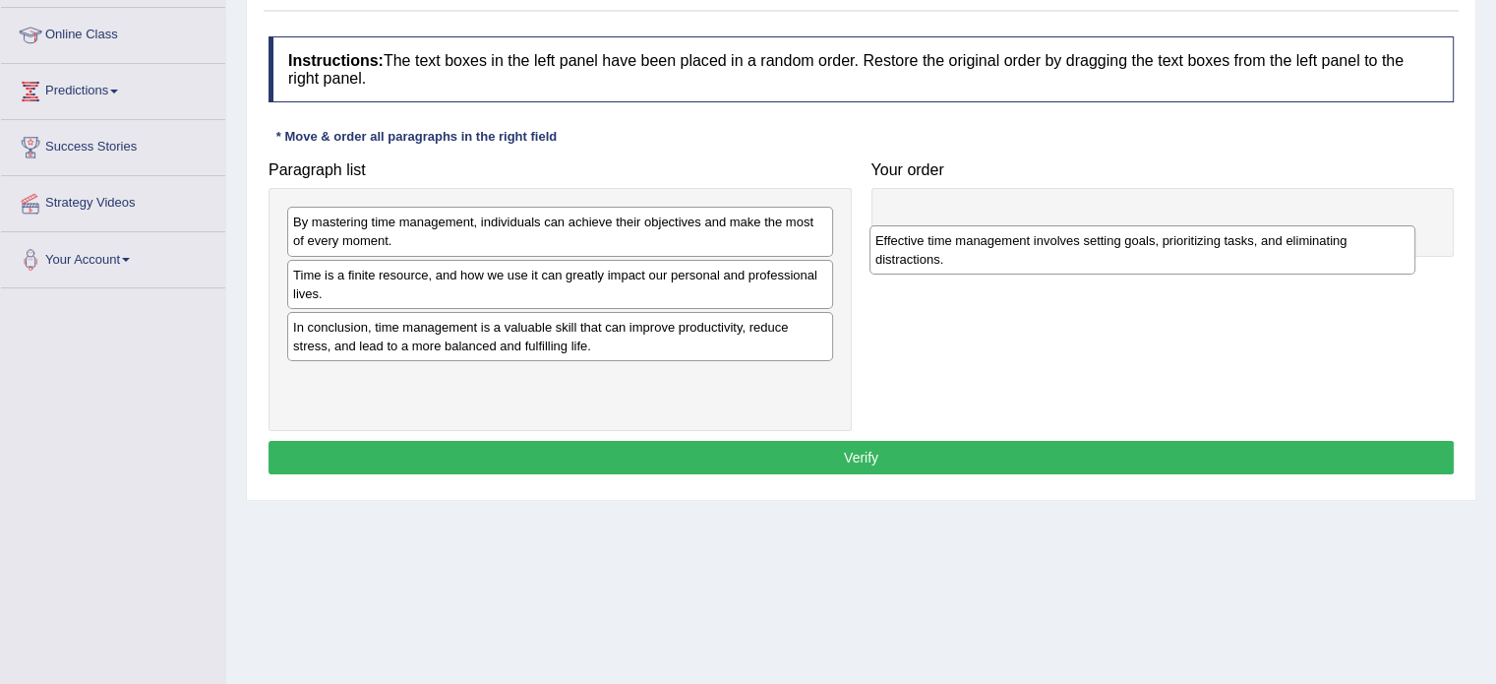
drag, startPoint x: 641, startPoint y: 333, endPoint x: 1230, endPoint y: 218, distance: 600.2
click at [1230, 225] on div "Effective time management involves setting goals, prioritizing tasks, and elimi…" at bounding box center [1142, 249] width 546 height 49
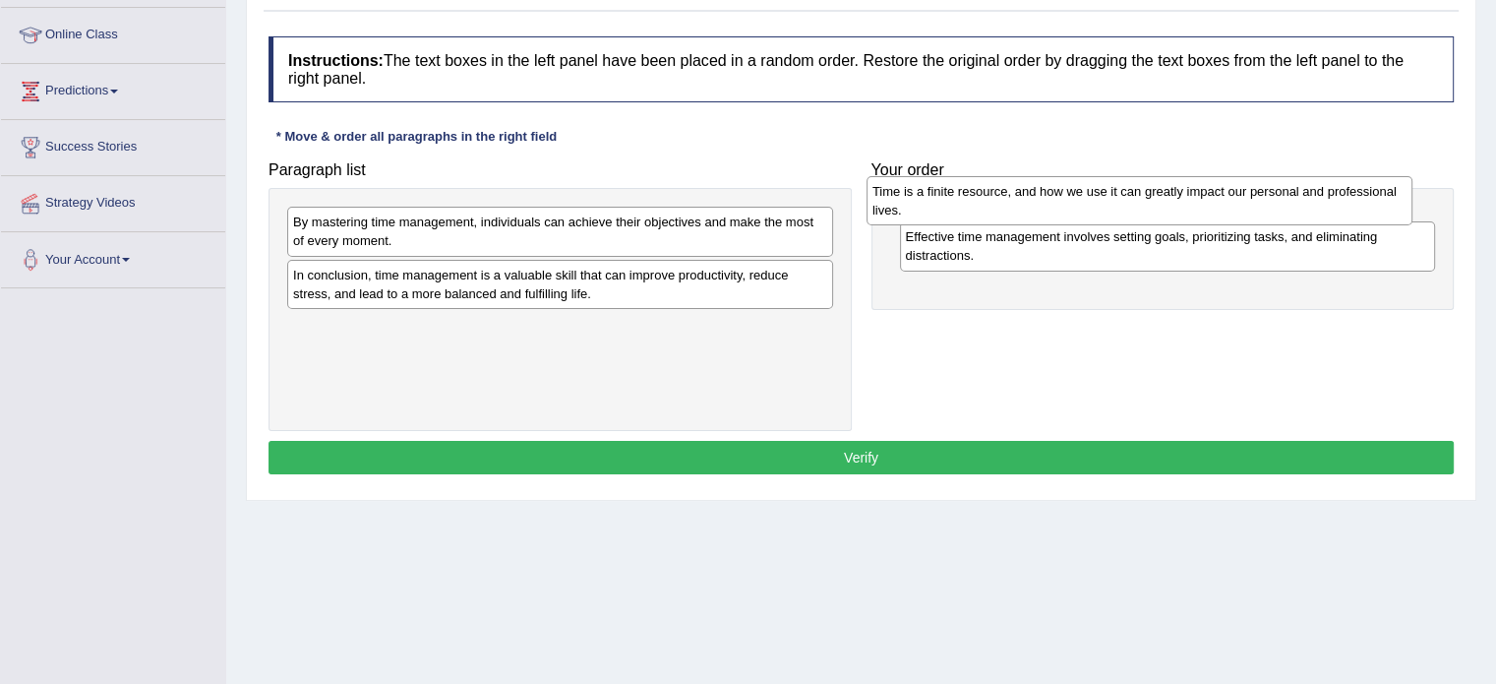
drag, startPoint x: 522, startPoint y: 280, endPoint x: 1107, endPoint y: 204, distance: 590.2
click at [1107, 204] on div "Time is a finite resource, and how we use it can greatly impact our personal an…" at bounding box center [1139, 200] width 546 height 49
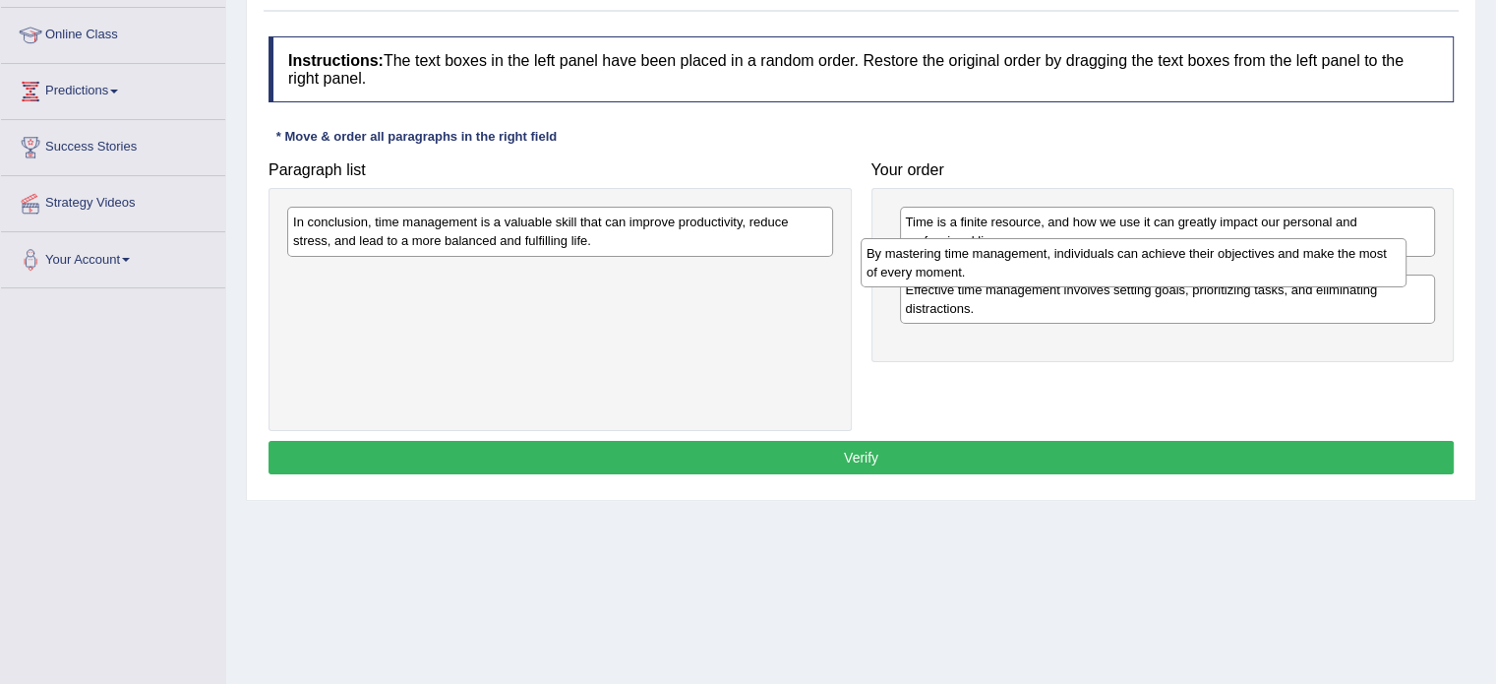
drag, startPoint x: 520, startPoint y: 227, endPoint x: 1098, endPoint y: 261, distance: 578.3
click at [1098, 261] on div "By mastering time management, individuals can achieve their objectives and make…" at bounding box center [1134, 262] width 546 height 49
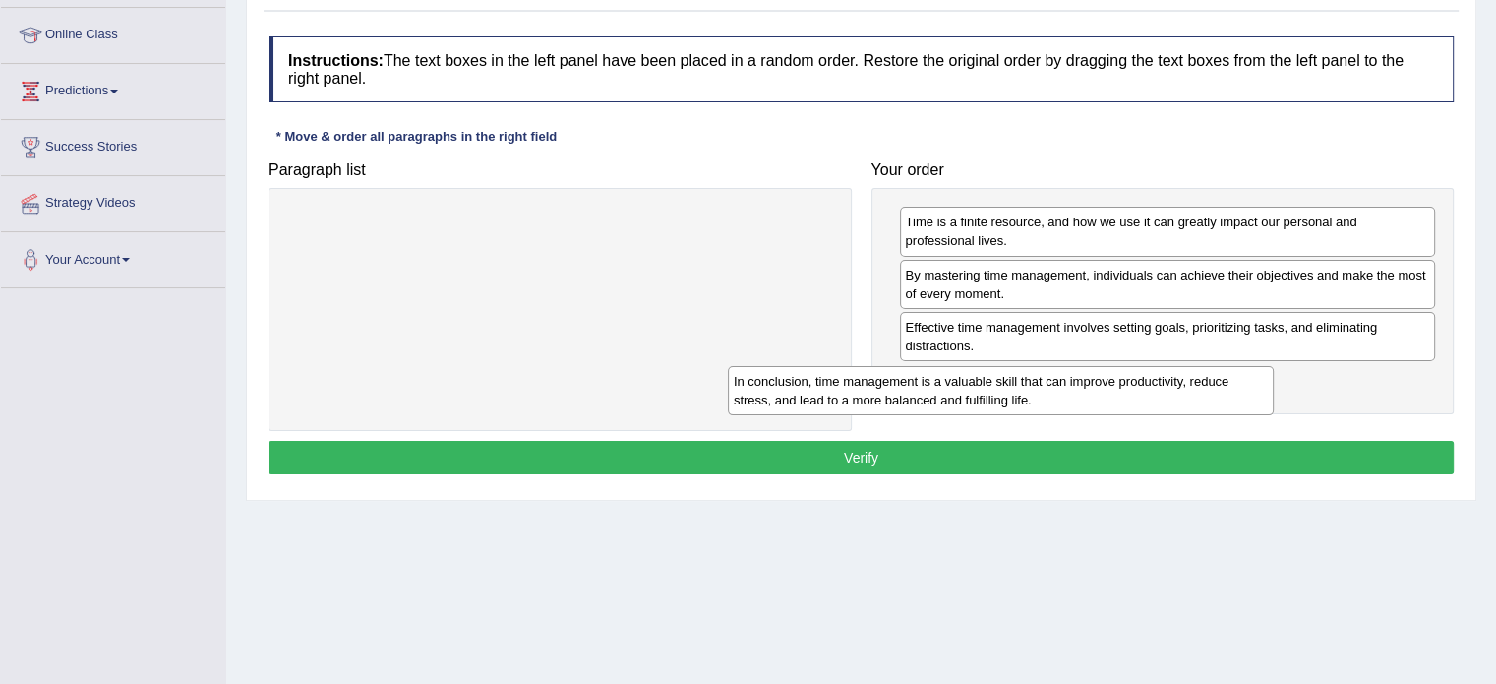
drag, startPoint x: 715, startPoint y: 231, endPoint x: 1267, endPoint y: 375, distance: 570.1
click at [1267, 375] on div "In conclusion, time management is a valuable skill that can improve productivit…" at bounding box center [1001, 390] width 546 height 49
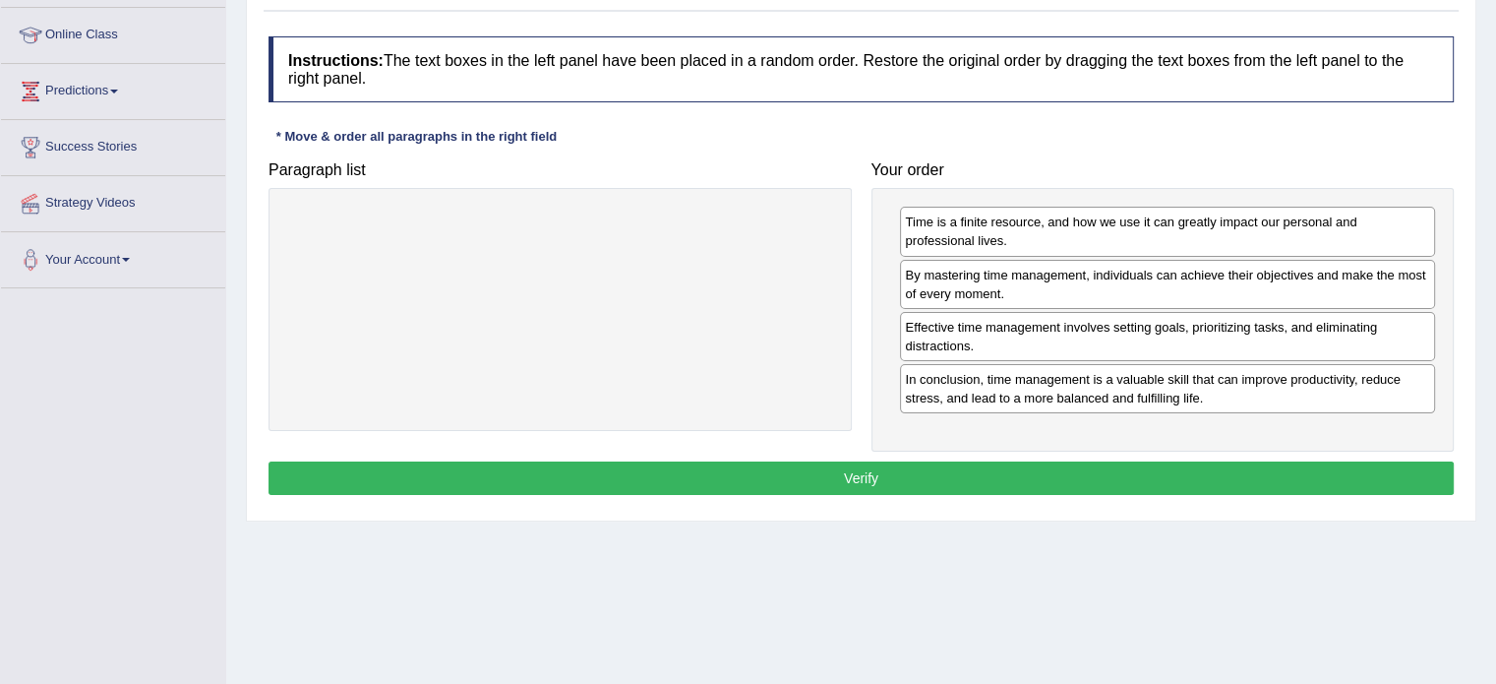
click at [1095, 466] on button "Verify" at bounding box center [860, 477] width 1185 height 33
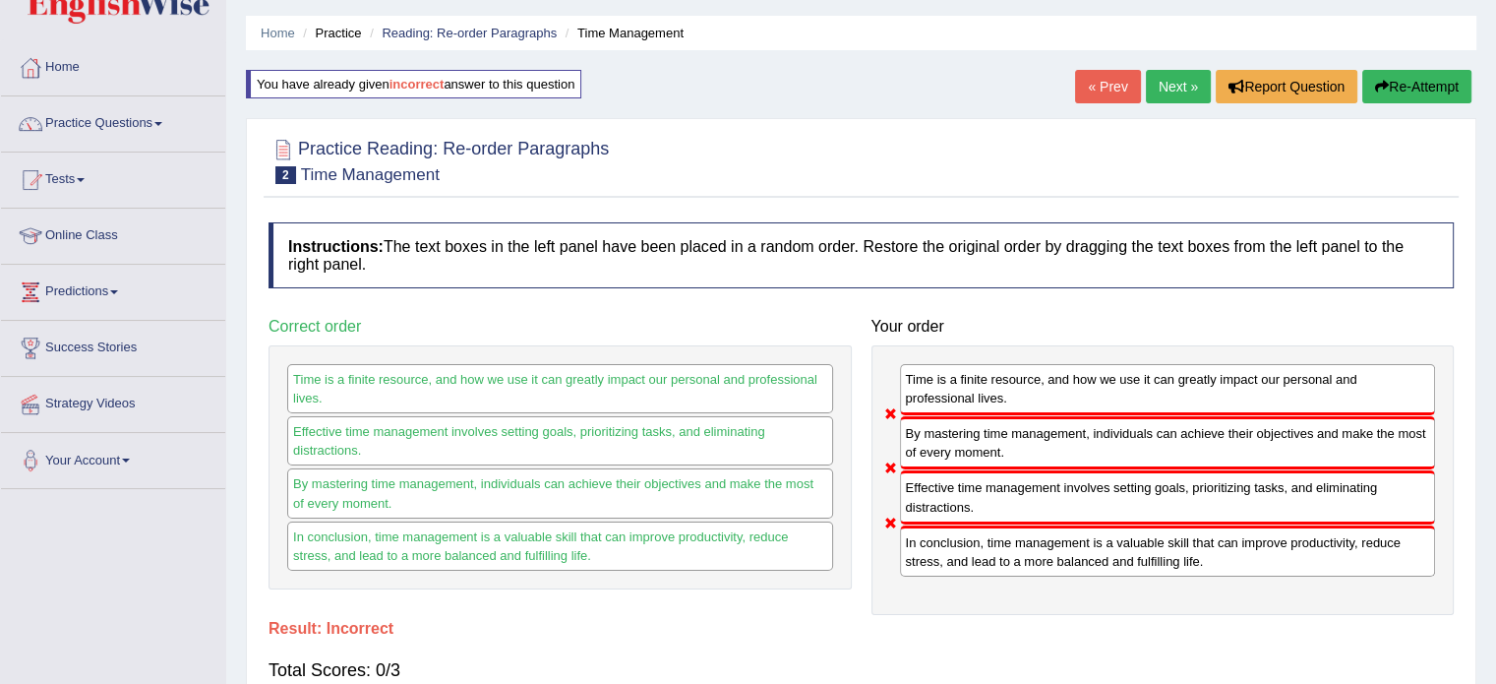
scroll to position [54, 0]
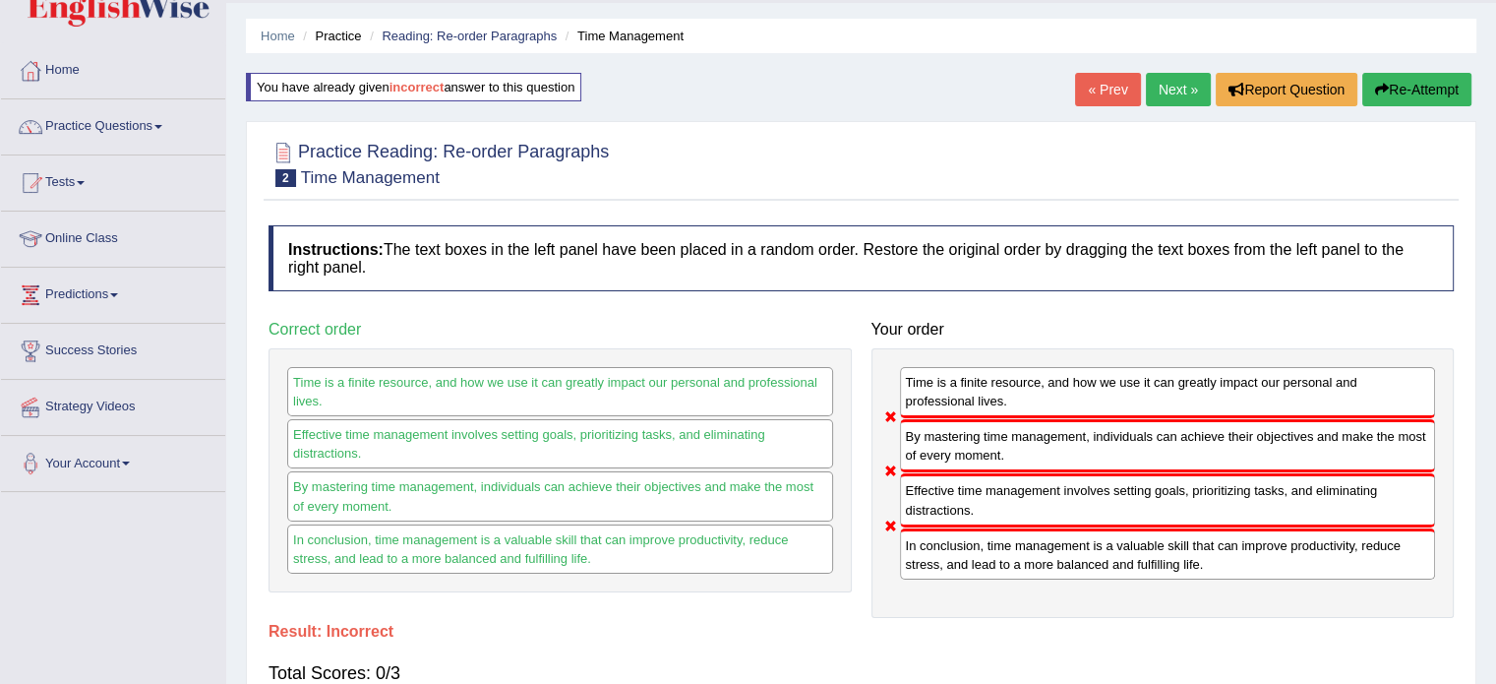
click at [1437, 87] on button "Re-Attempt" at bounding box center [1416, 89] width 109 height 33
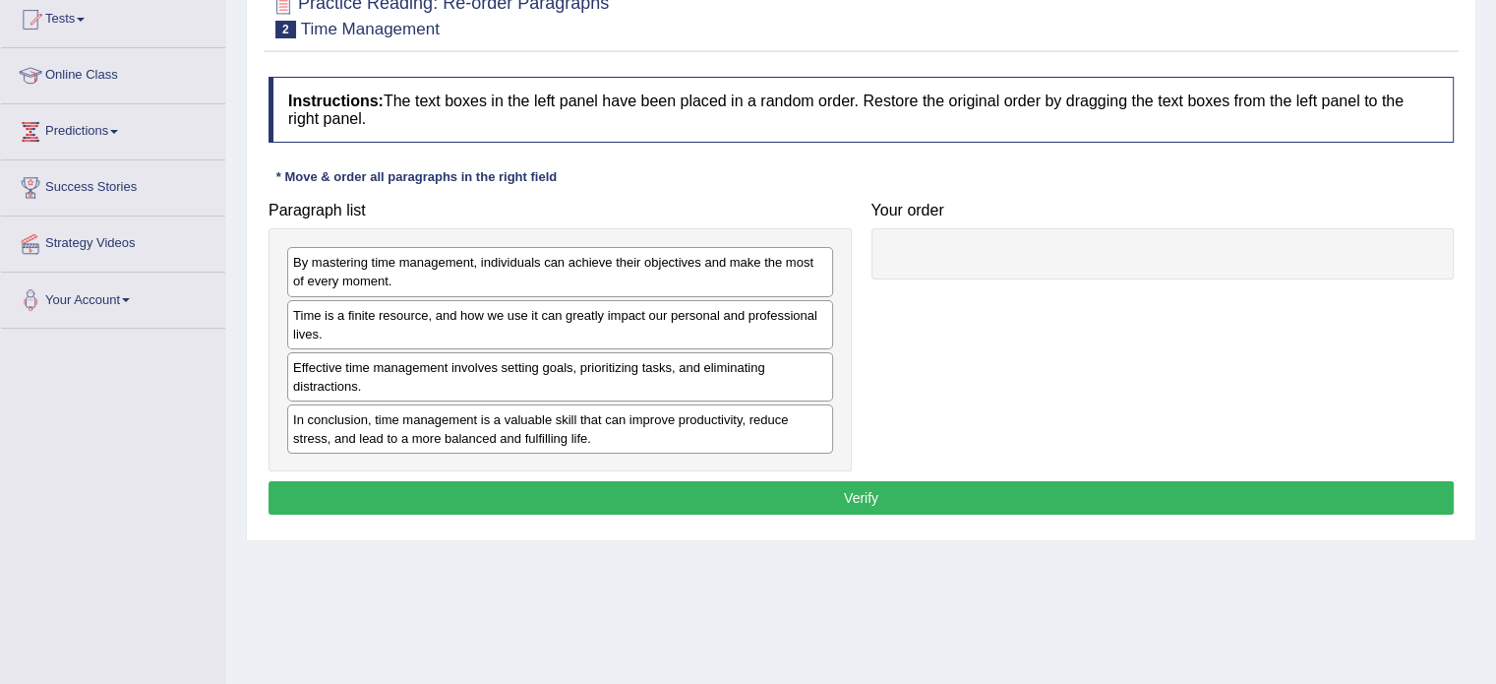
scroll to position [266, 0]
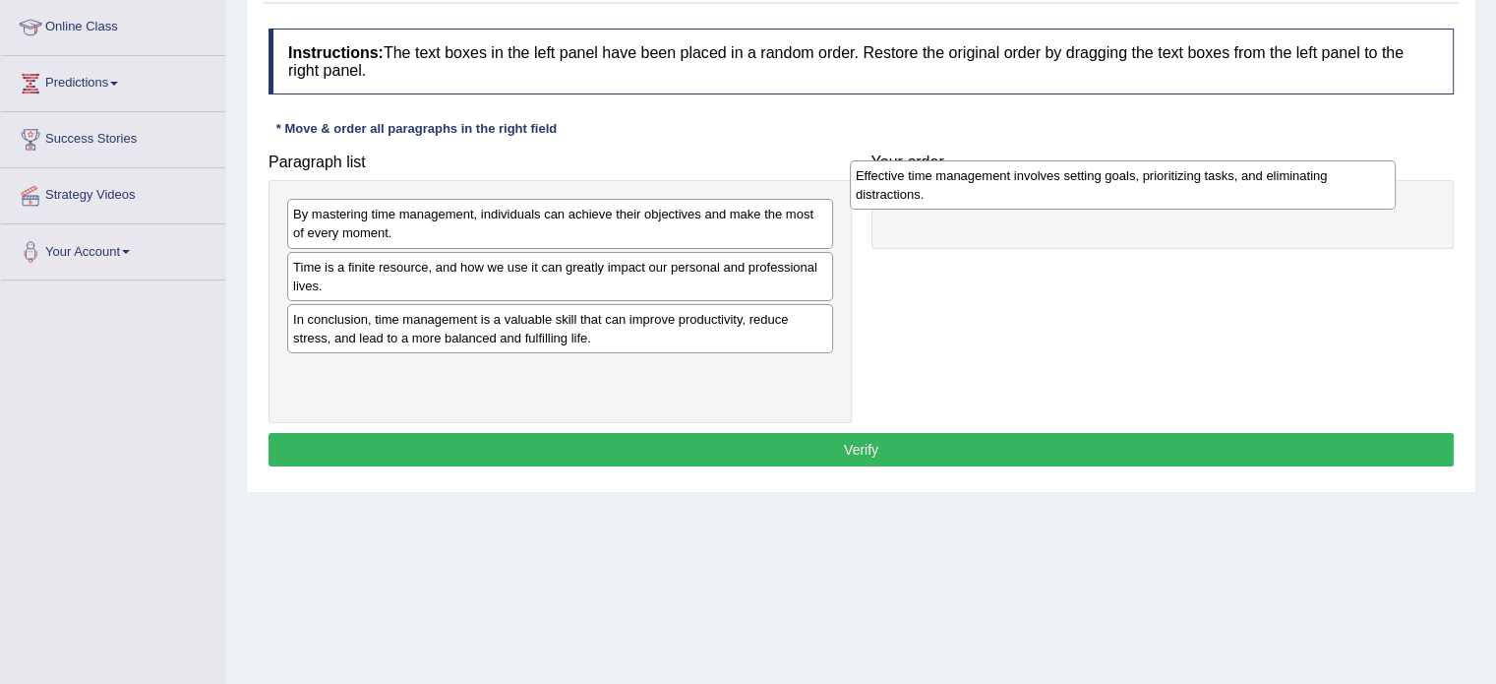
drag, startPoint x: 597, startPoint y: 333, endPoint x: 1159, endPoint y: 194, distance: 578.7
click at [1159, 194] on div "Effective time management involves setting goals, prioritizing tasks, and elimi…" at bounding box center [1123, 184] width 546 height 49
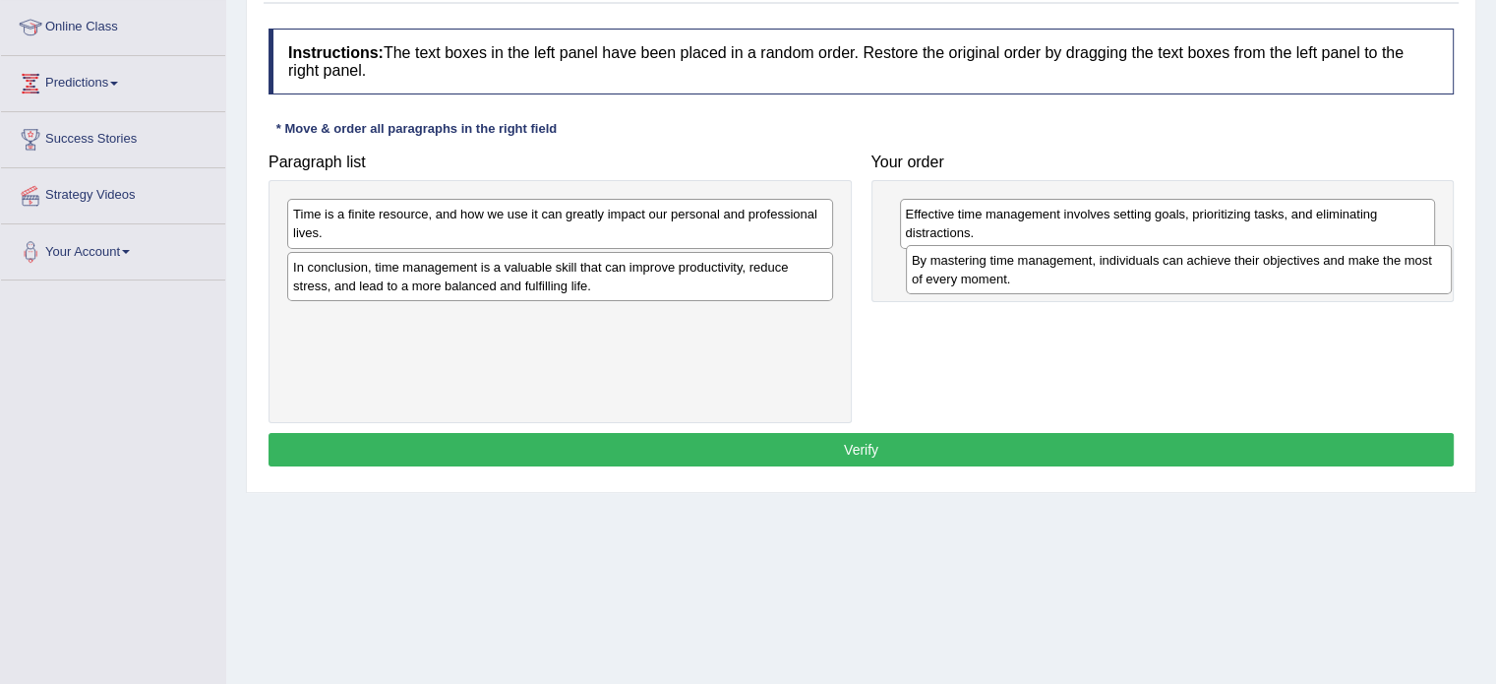
drag, startPoint x: 755, startPoint y: 211, endPoint x: 1374, endPoint y: 258, distance: 620.3
click at [1374, 258] on div "By mastering time management, individuals can achieve their objectives and make…" at bounding box center [1179, 269] width 546 height 49
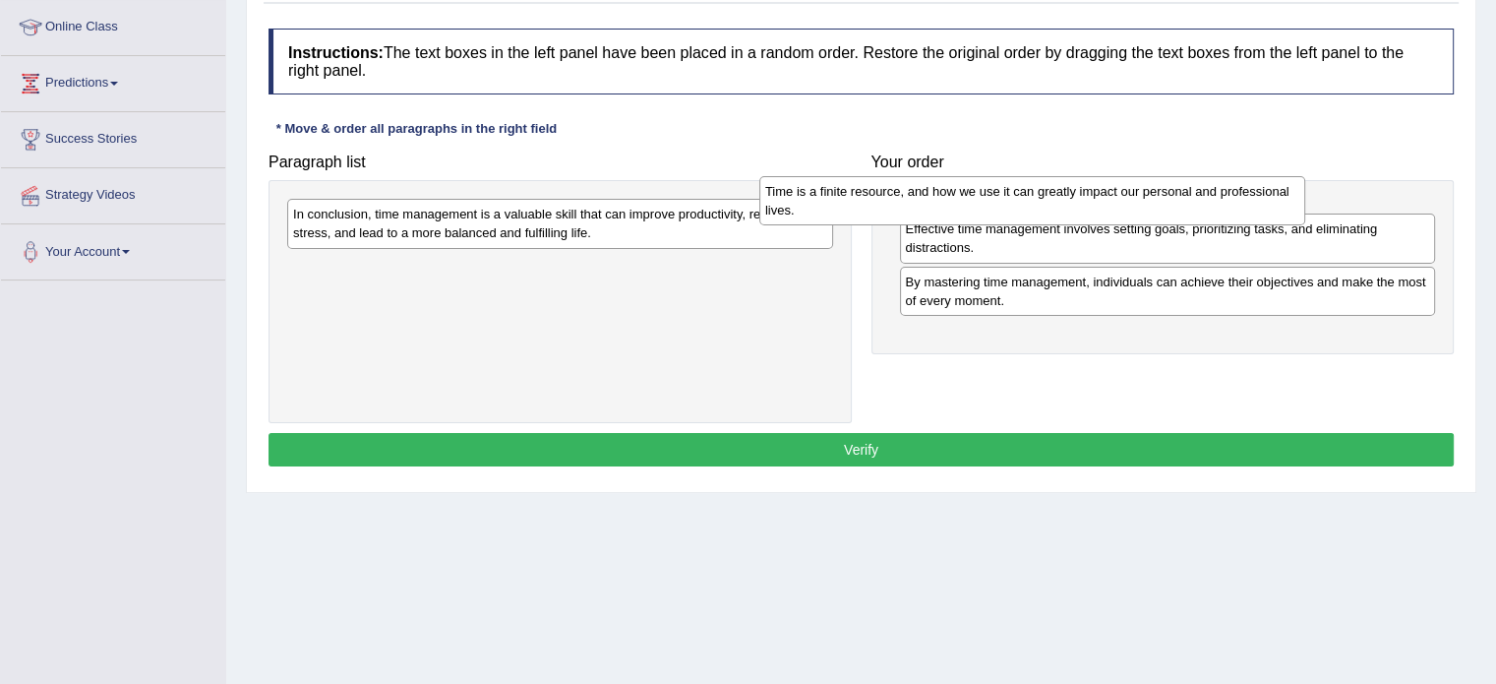
drag, startPoint x: 755, startPoint y: 218, endPoint x: 1230, endPoint y: 196, distance: 475.6
click at [1230, 196] on div "Time is a finite resource, and how we use it can greatly impact our personal an…" at bounding box center [1032, 200] width 546 height 49
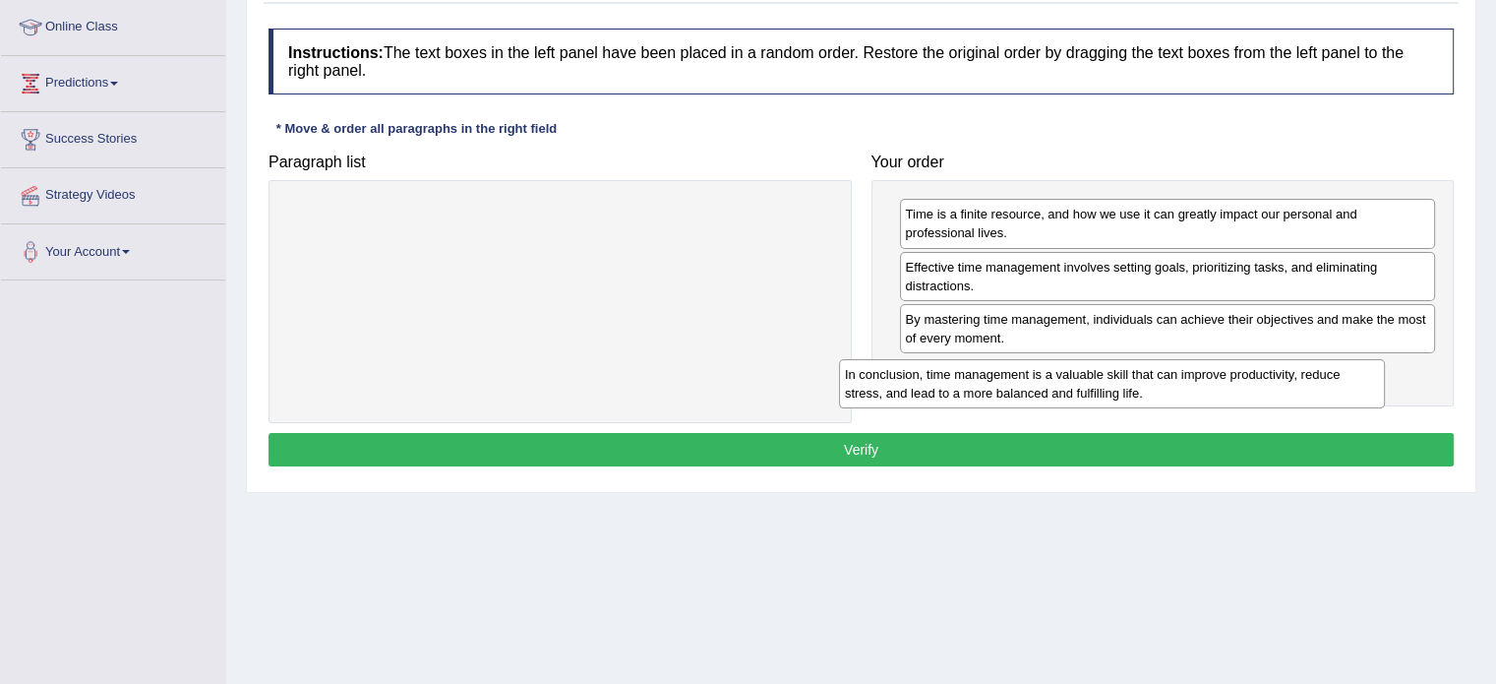
drag, startPoint x: 678, startPoint y: 221, endPoint x: 1239, endPoint y: 379, distance: 583.2
click at [1239, 379] on div "In conclusion, time management is a valuable skill that can improve productivit…" at bounding box center [1112, 383] width 546 height 49
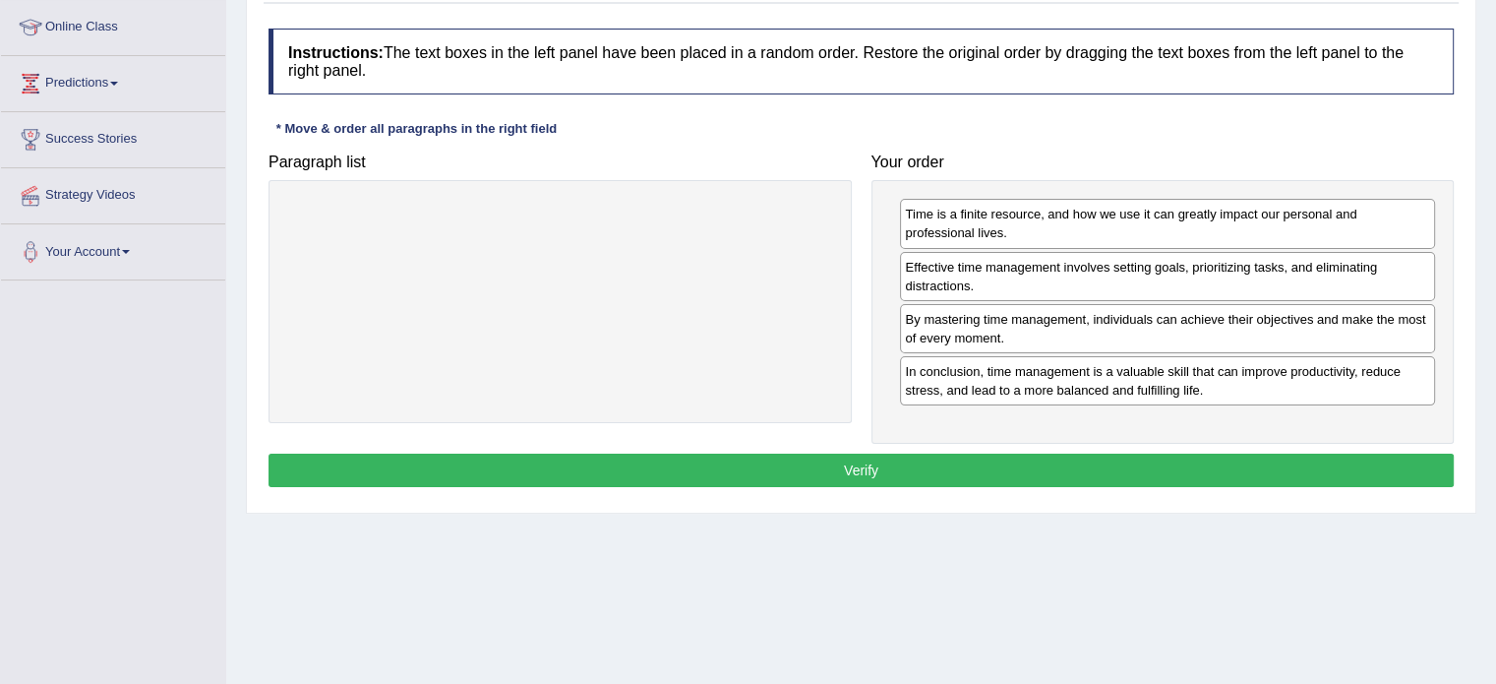
click at [1043, 476] on button "Verify" at bounding box center [860, 469] width 1185 height 33
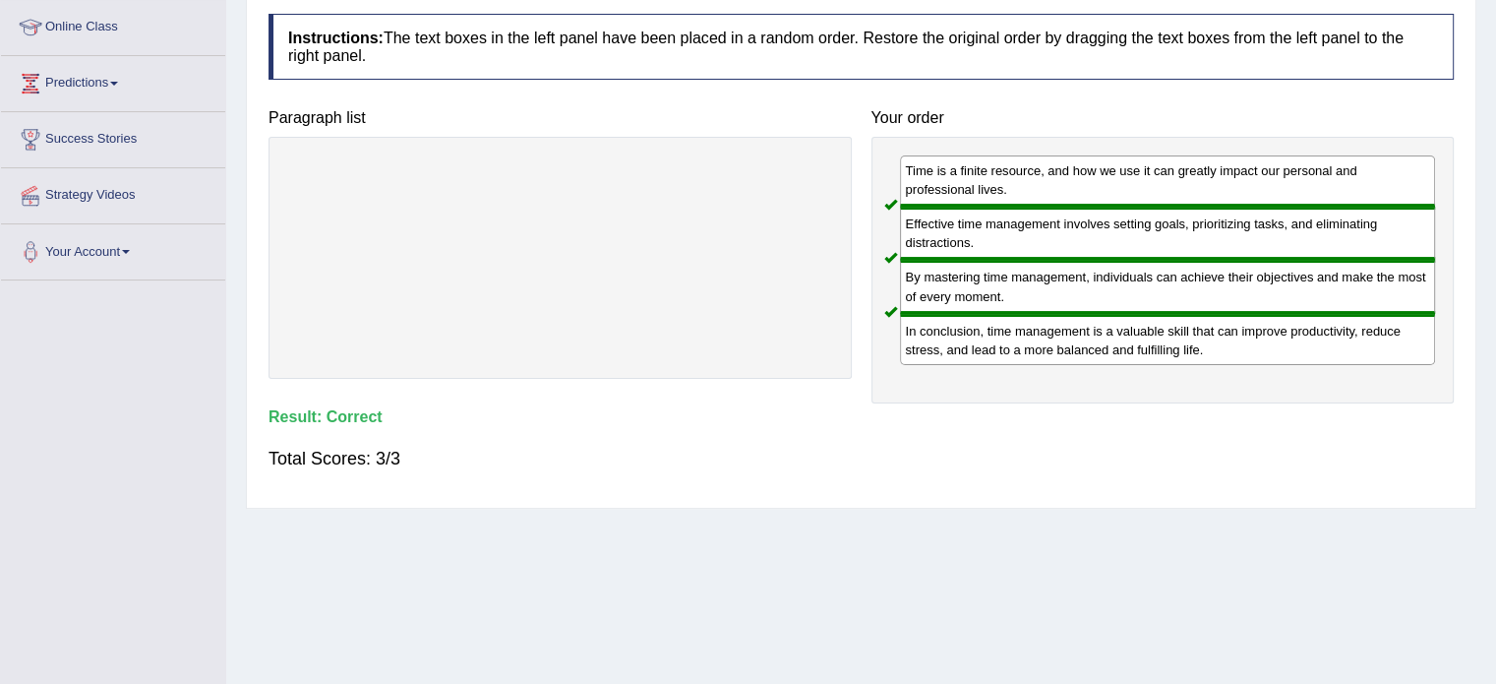
scroll to position [0, 0]
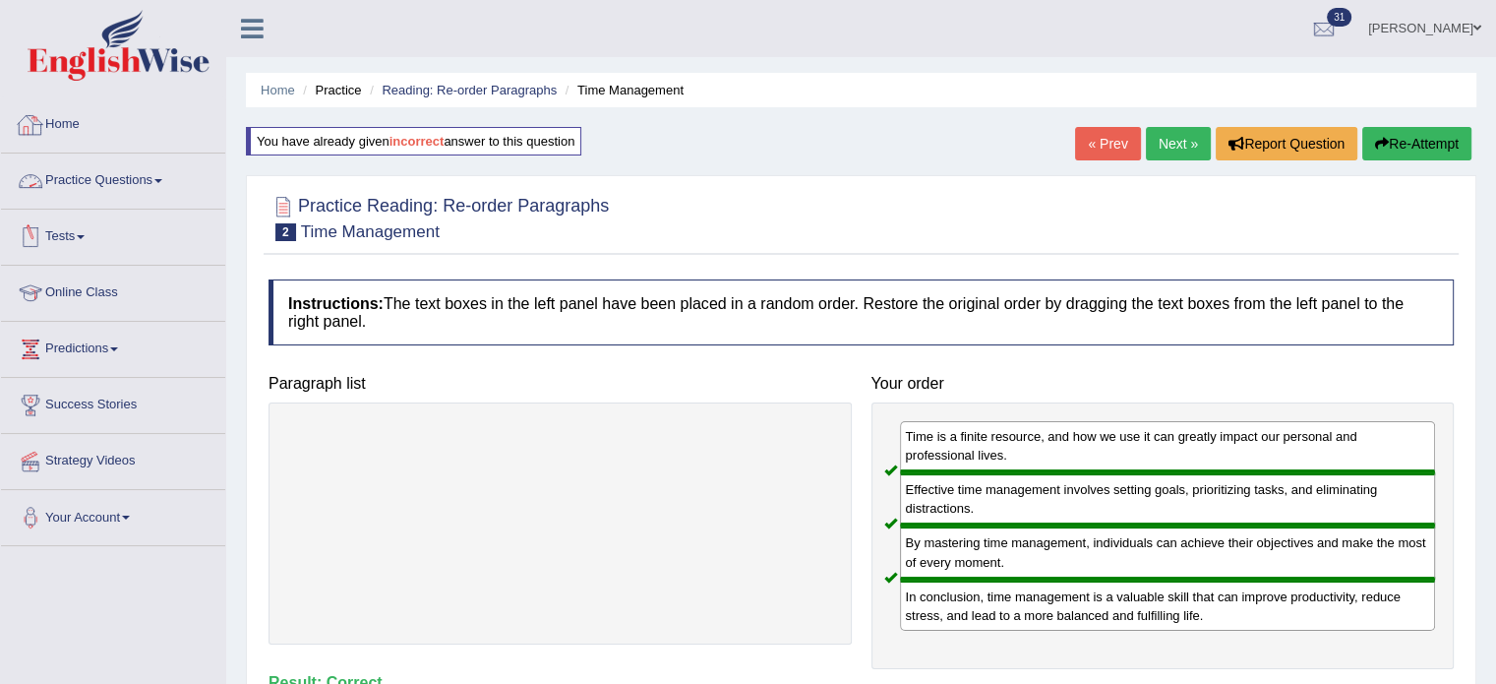
click at [82, 113] on link "Home" at bounding box center [113, 121] width 224 height 49
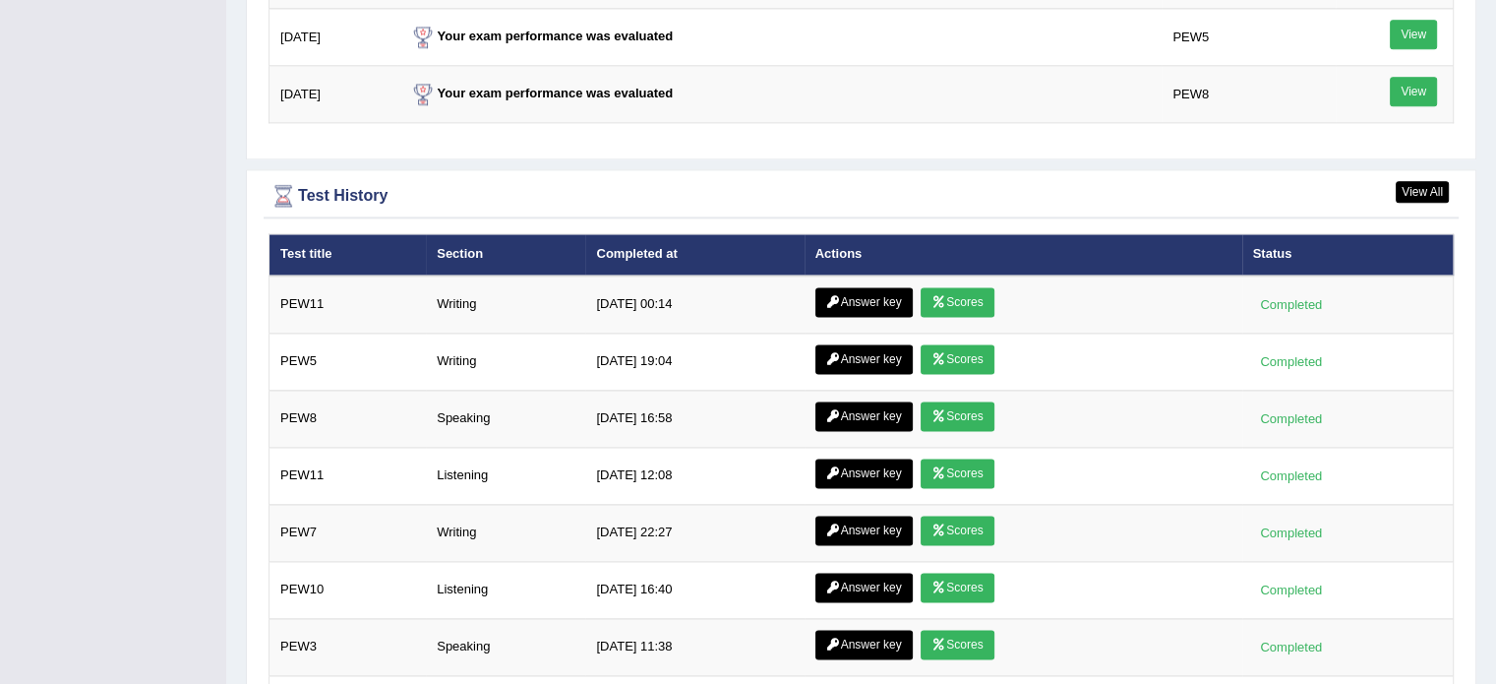
scroll to position [2585, 0]
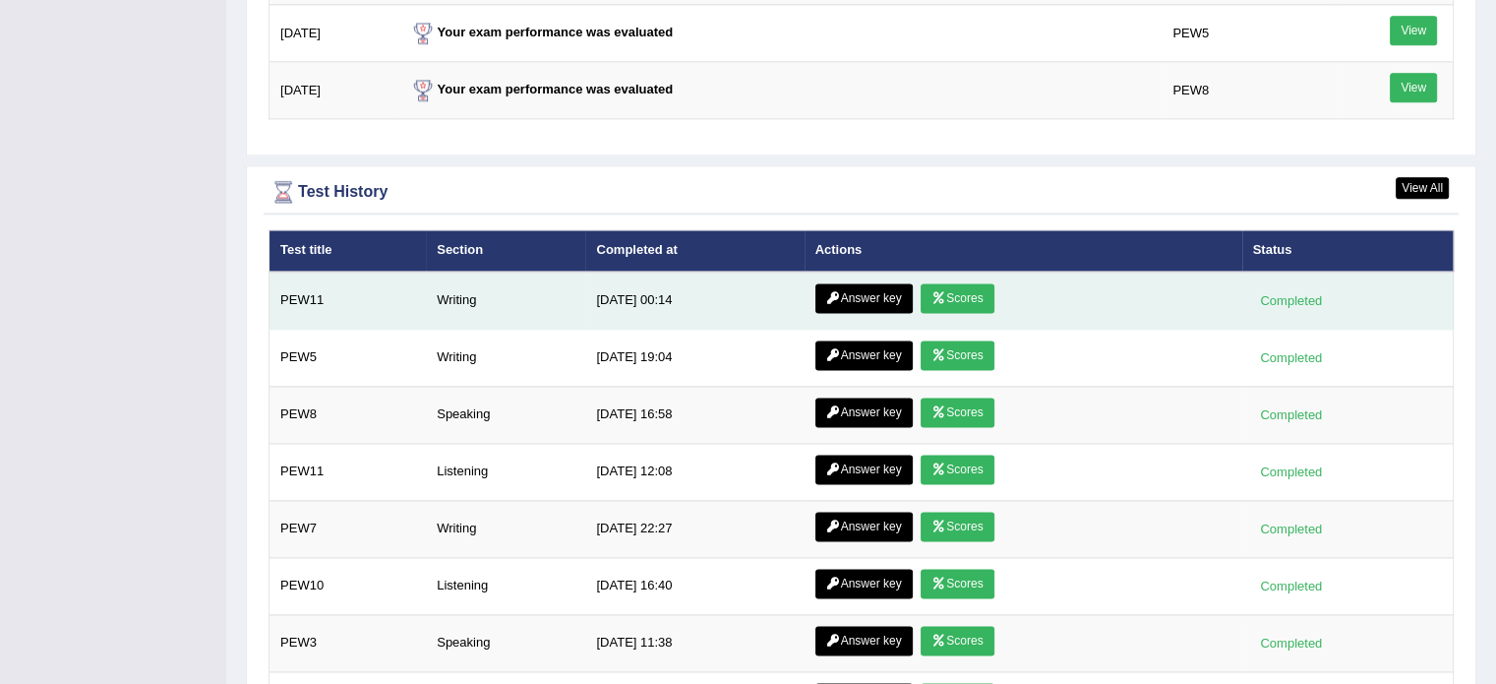
click at [951, 283] on link "Scores" at bounding box center [957, 298] width 73 height 30
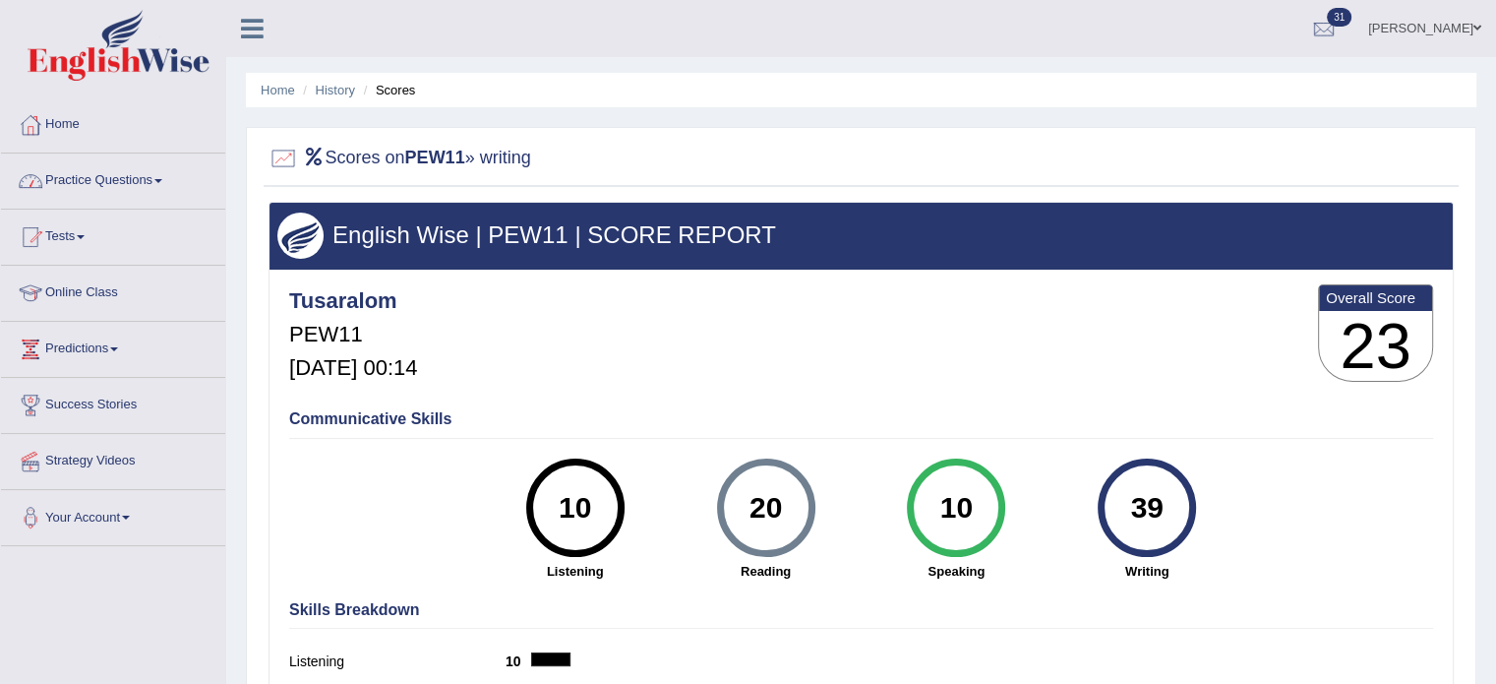
click at [88, 120] on link "Home" at bounding box center [113, 121] width 224 height 49
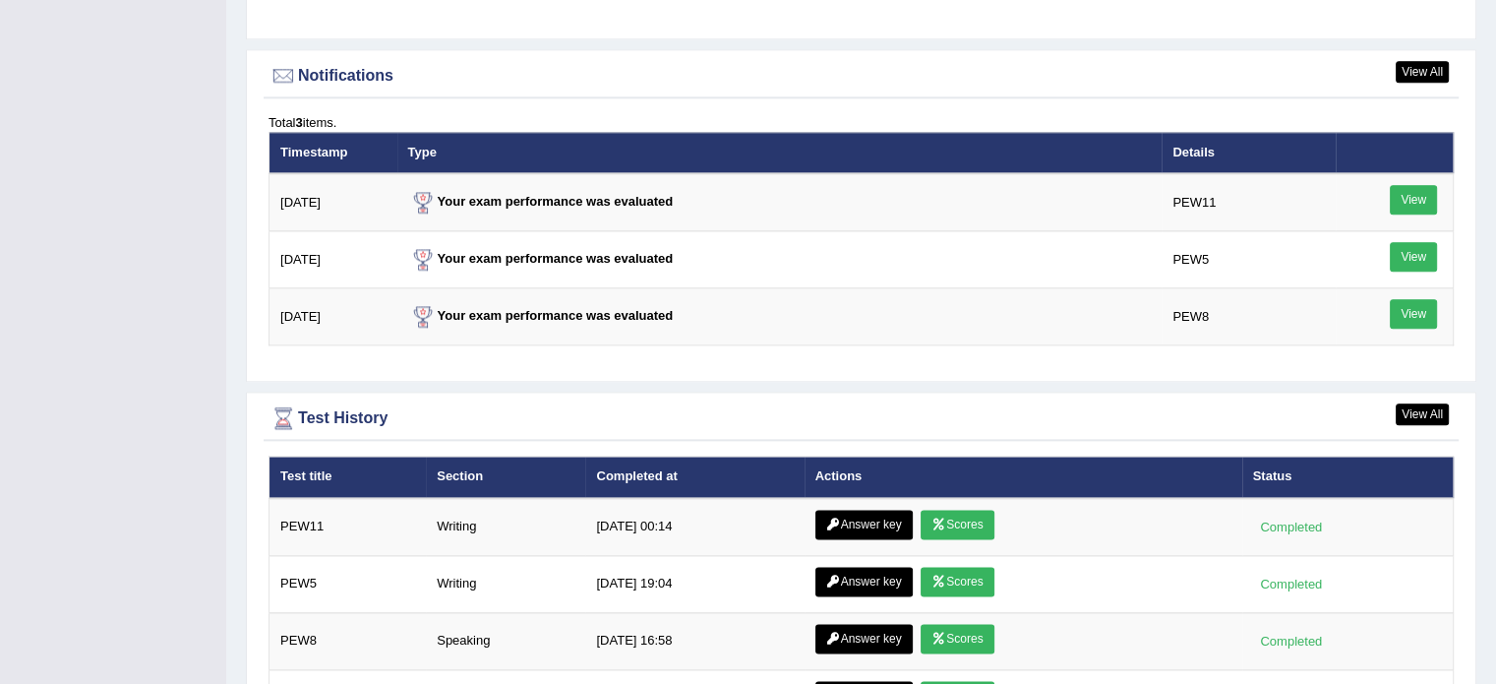
scroll to position [2360, 0]
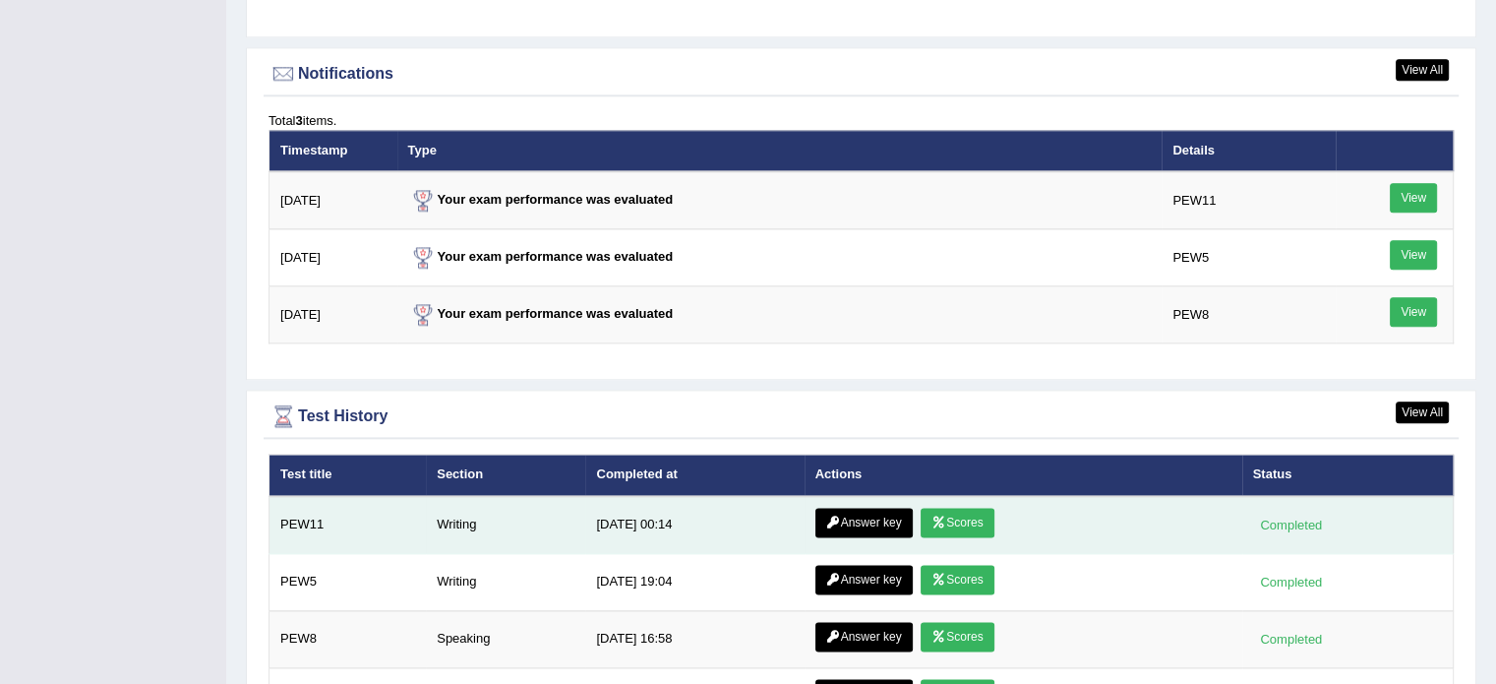
click at [842, 508] on link "Answer key" at bounding box center [863, 522] width 97 height 30
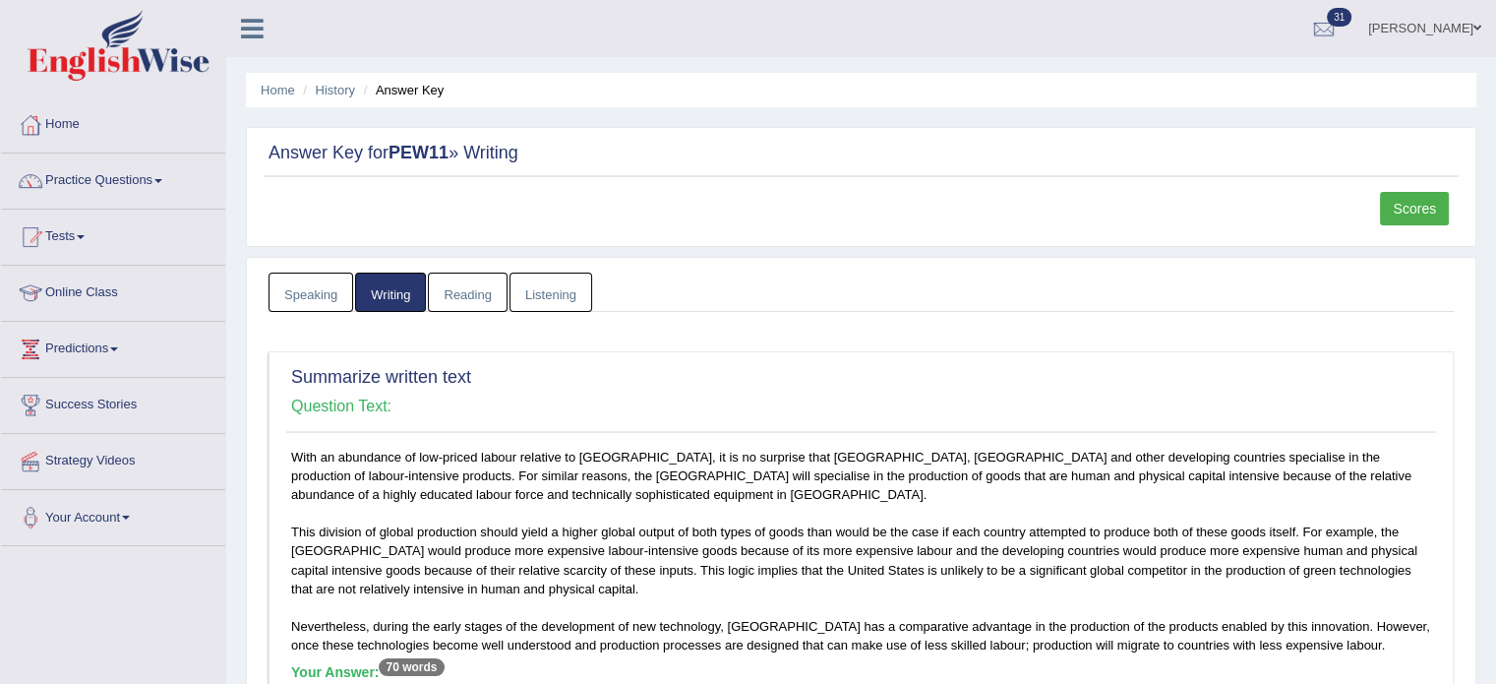
click at [1416, 205] on link "Scores" at bounding box center [1414, 208] width 69 height 33
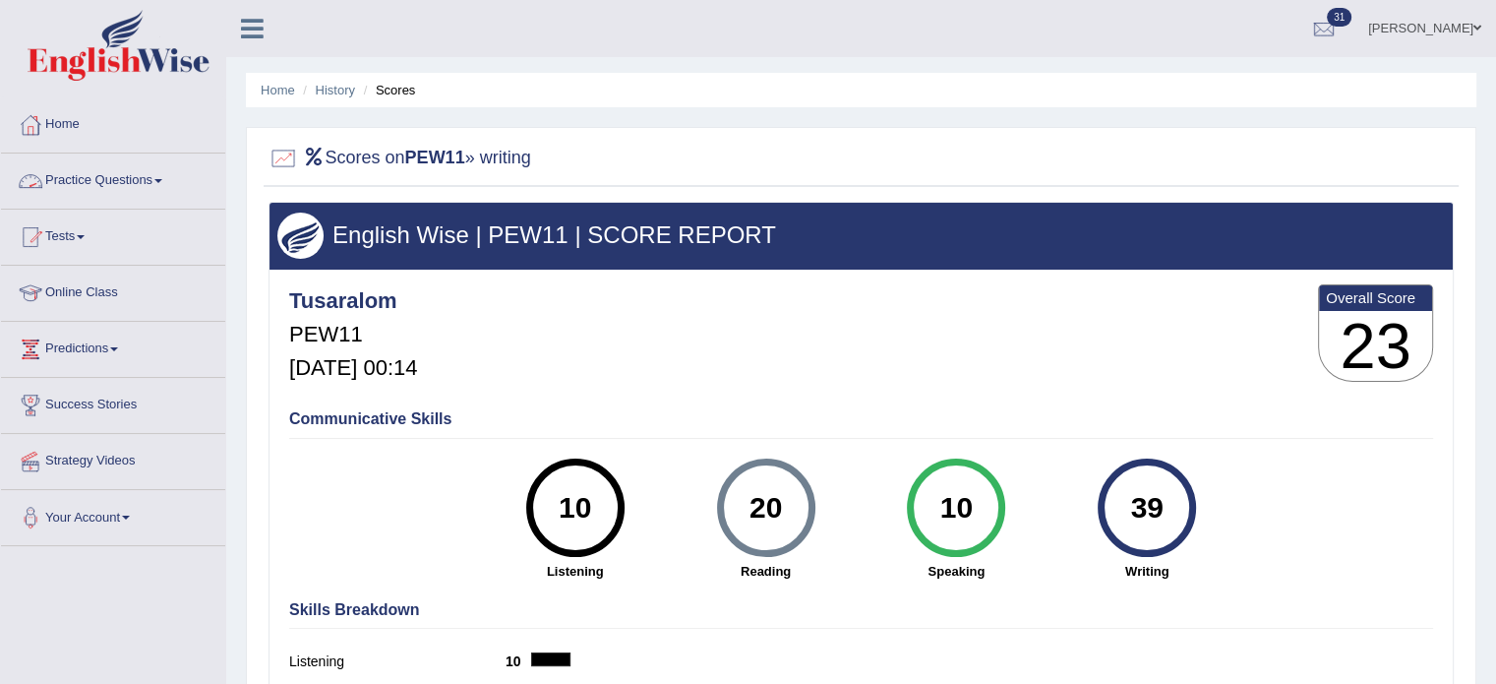
click at [67, 125] on link "Home" at bounding box center [113, 121] width 224 height 49
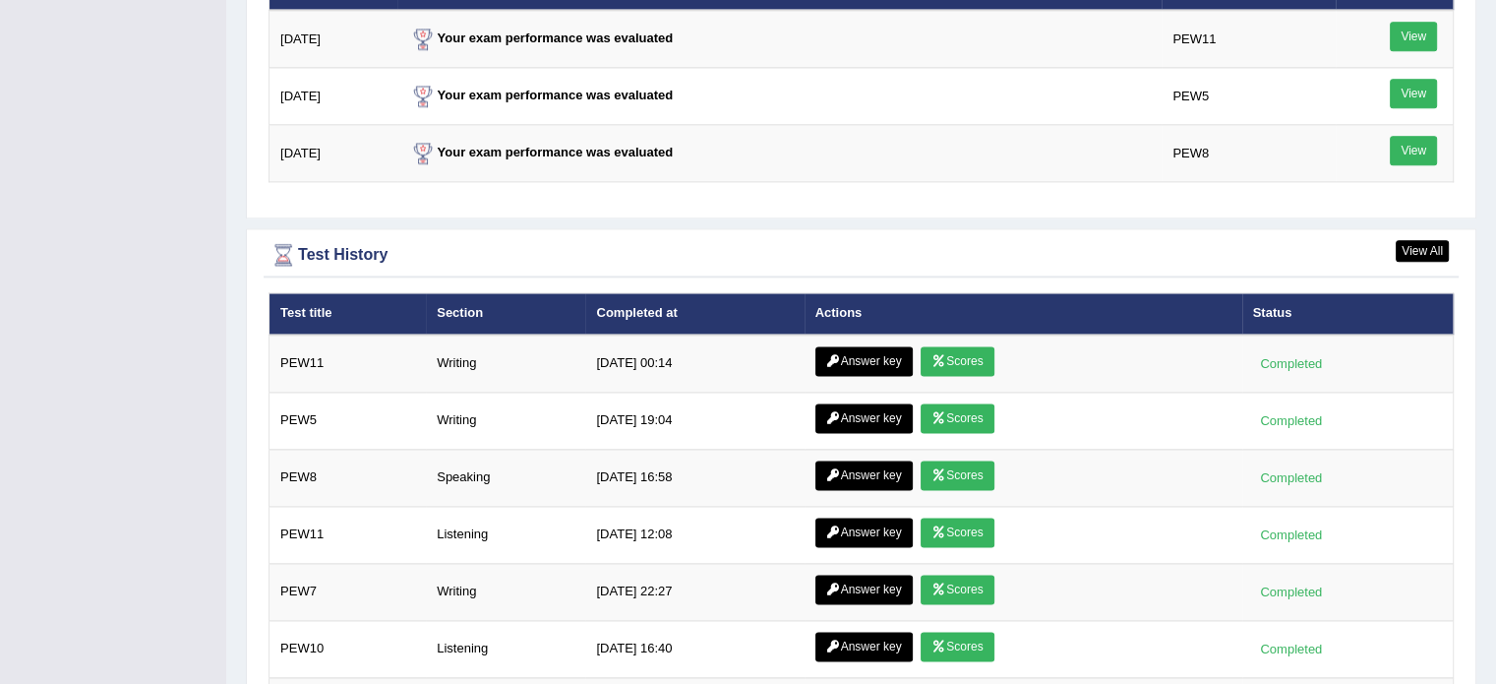
scroll to position [2532, 0]
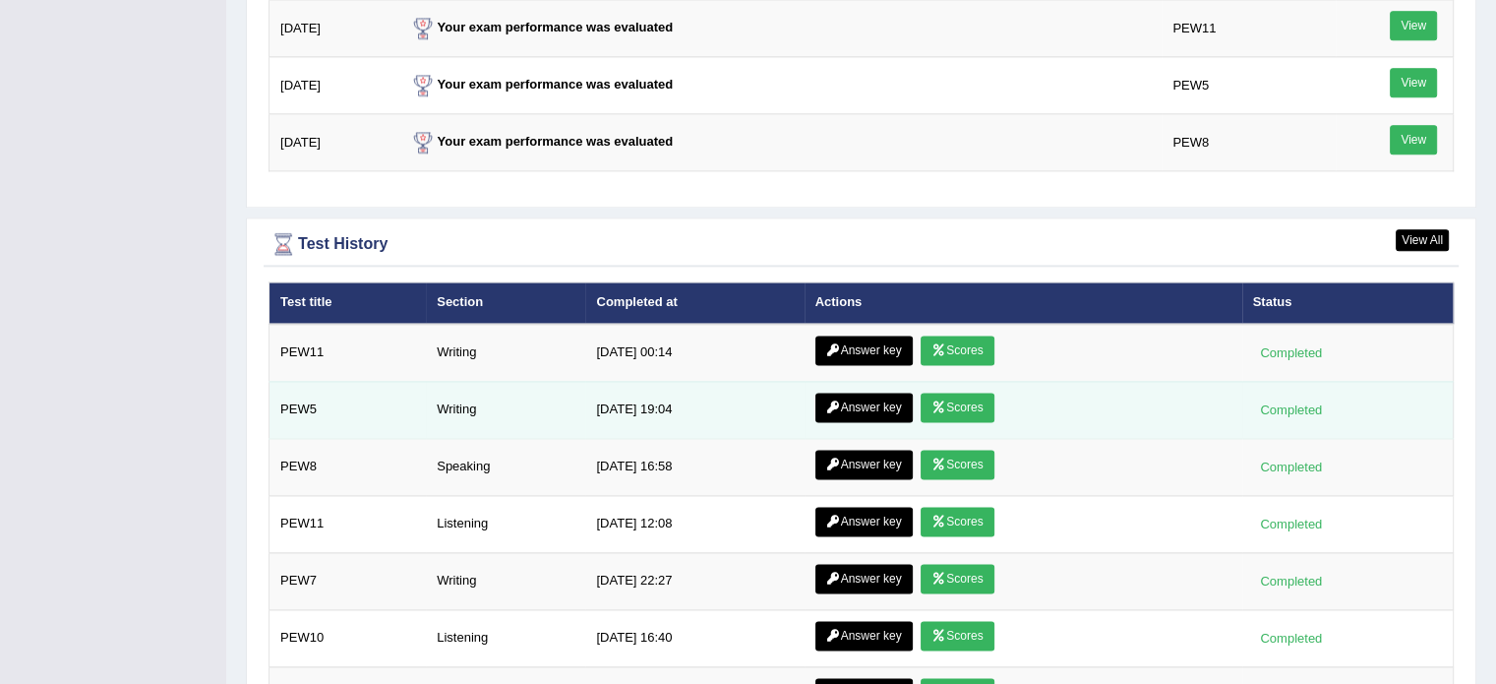
click at [952, 400] on link "Scores" at bounding box center [957, 407] width 73 height 30
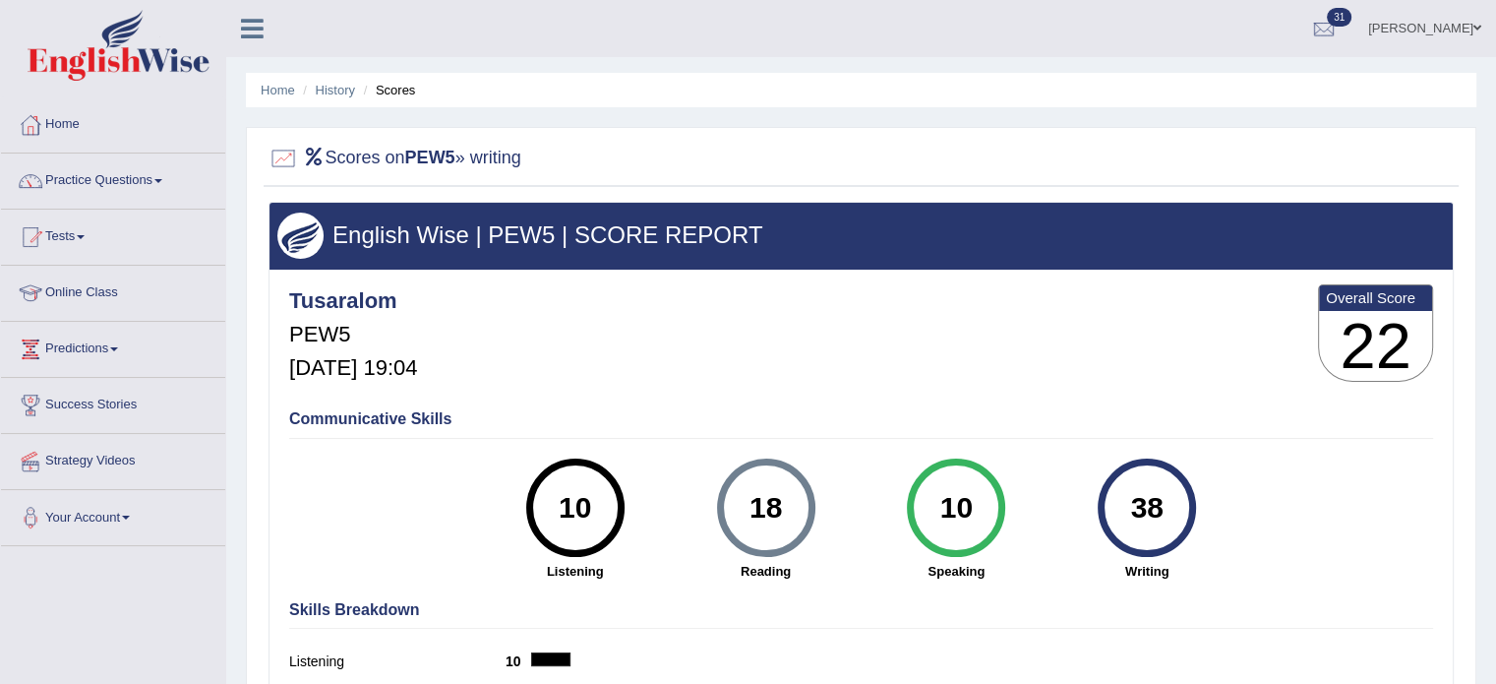
click at [75, 134] on link "Home" at bounding box center [113, 121] width 224 height 49
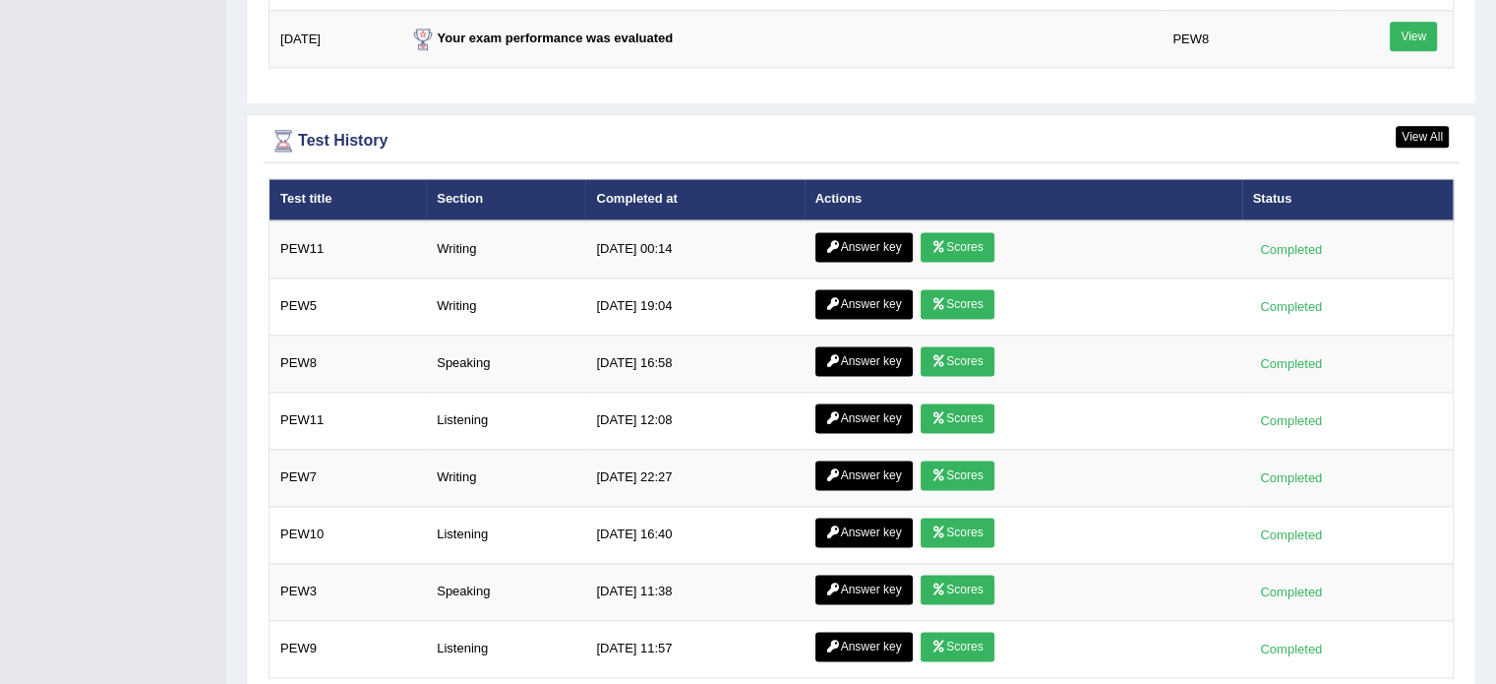
scroll to position [2639, 0]
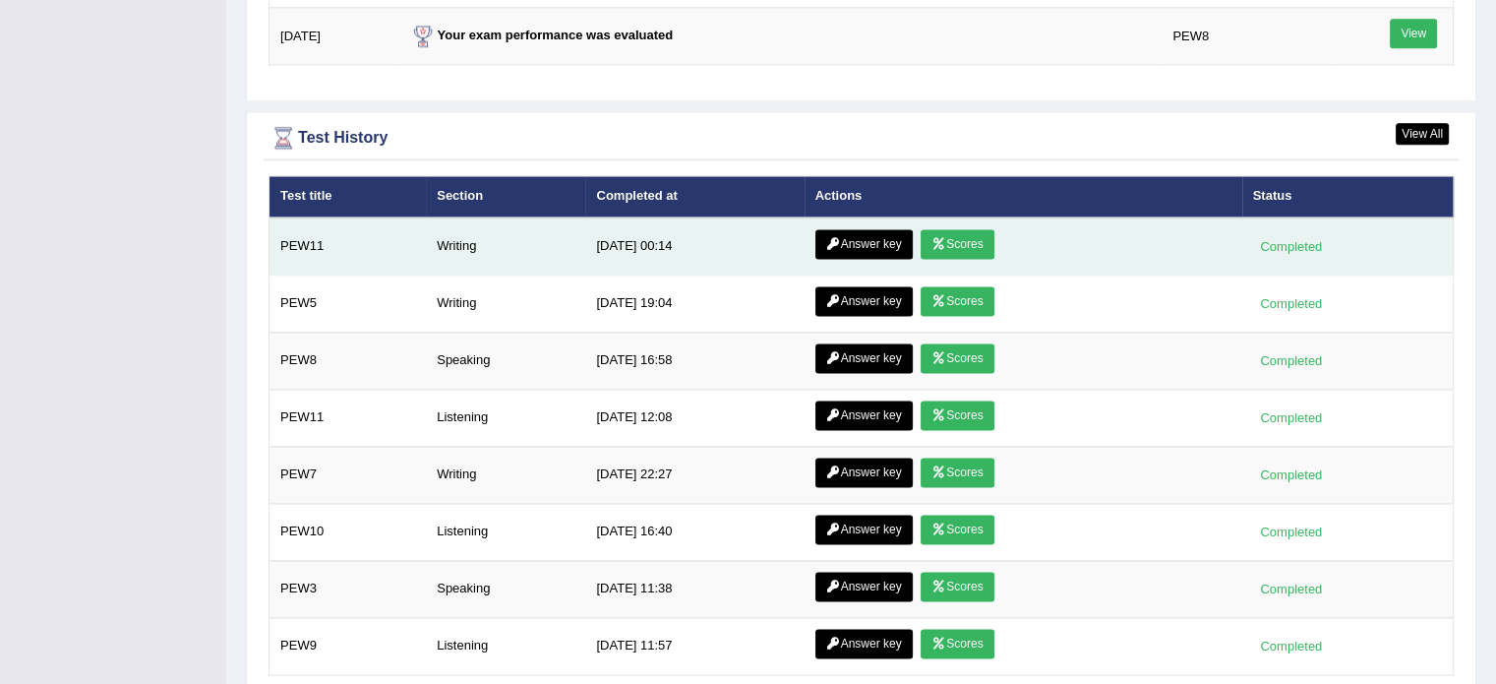
click at [966, 229] on link "Scores" at bounding box center [957, 244] width 73 height 30
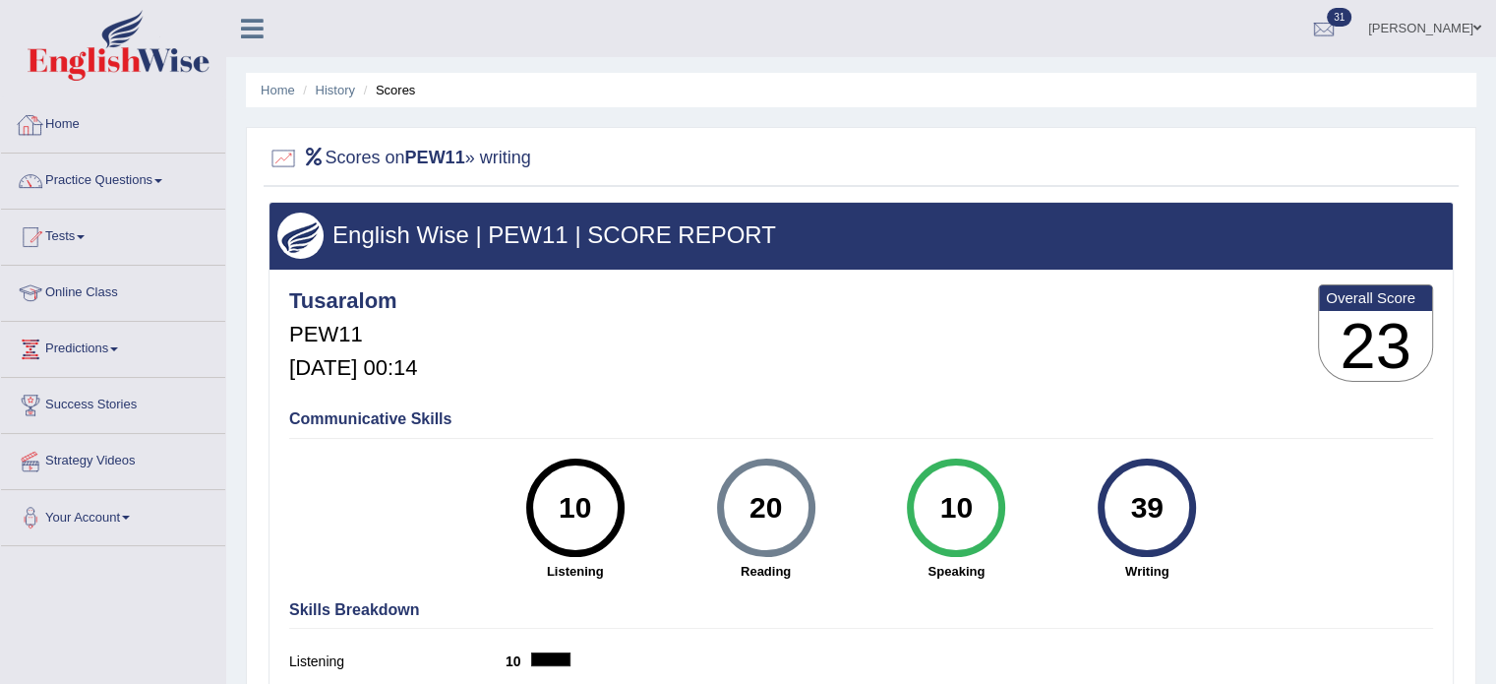
click at [96, 129] on link "Home" at bounding box center [113, 121] width 224 height 49
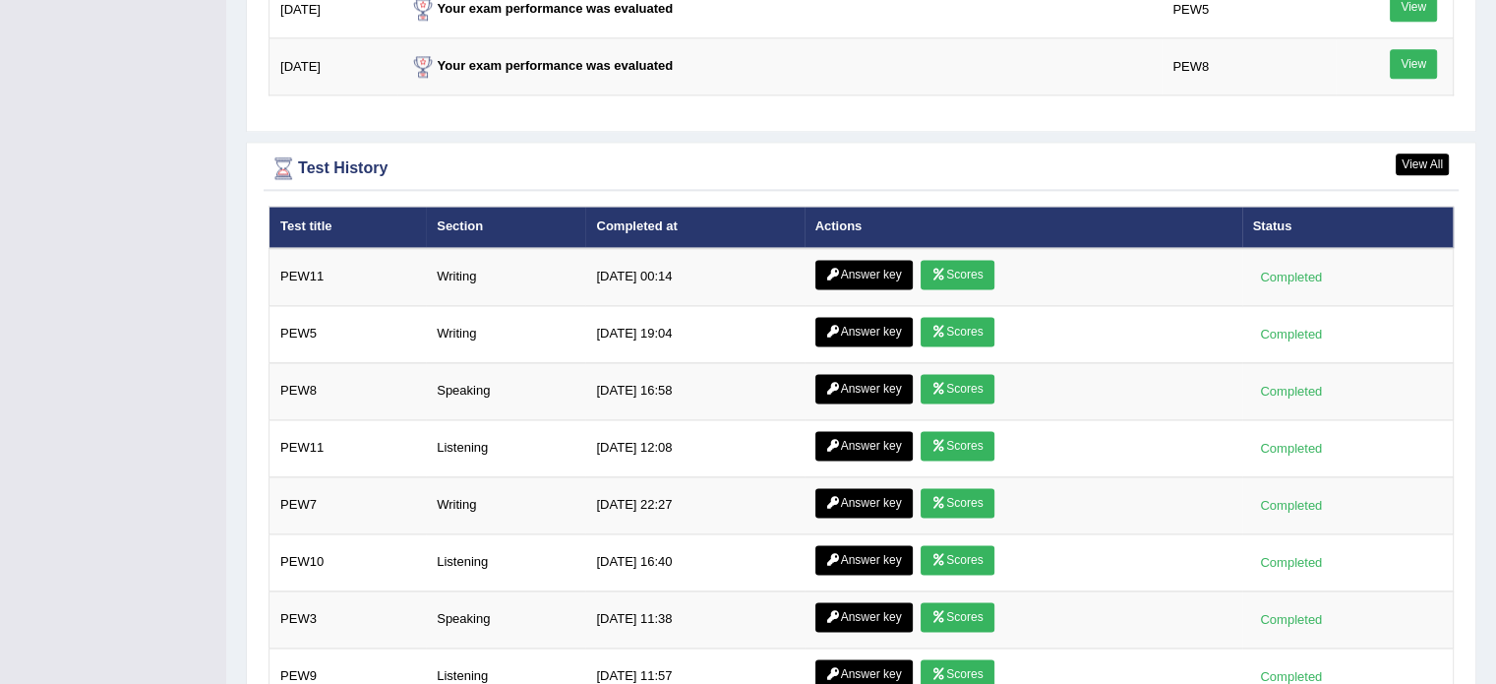
scroll to position [2612, 0]
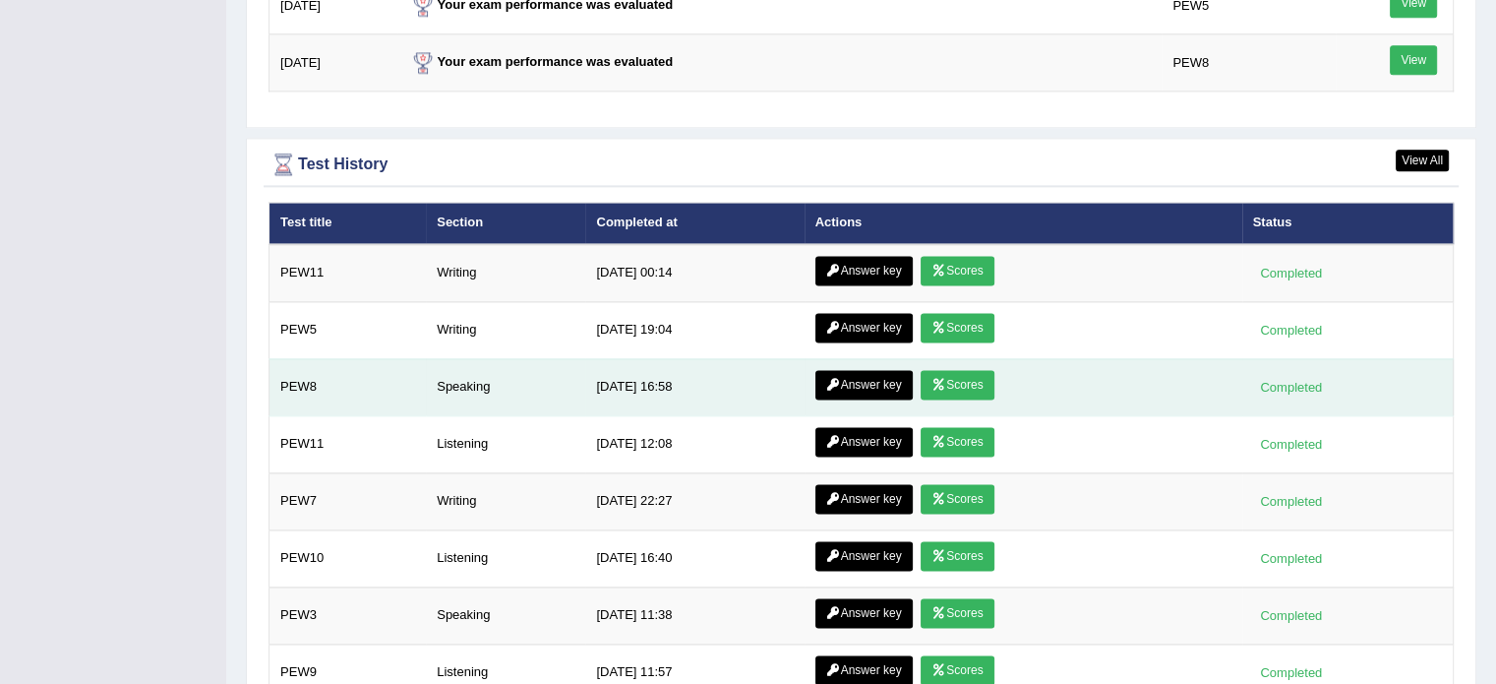
click at [964, 370] on link "Scores" at bounding box center [957, 385] width 73 height 30
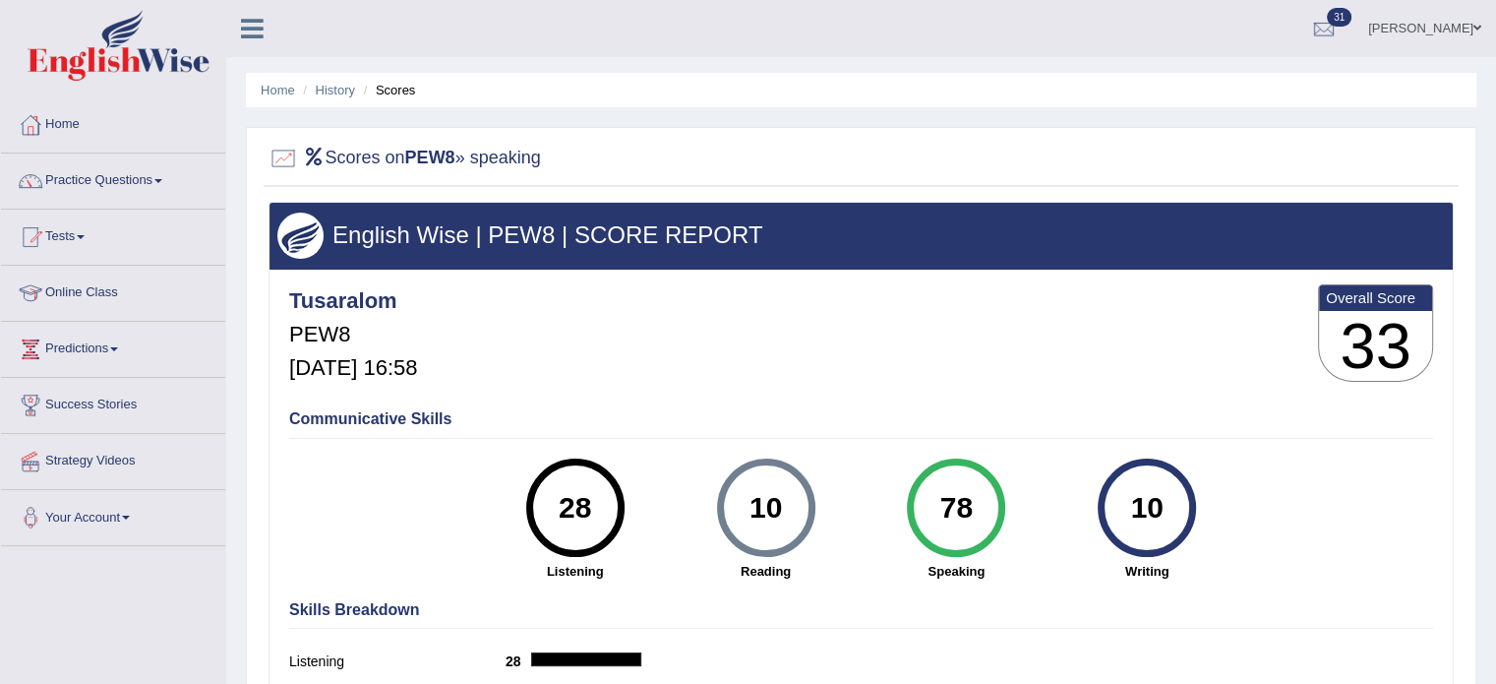
click at [63, 116] on link "Home" at bounding box center [113, 121] width 224 height 49
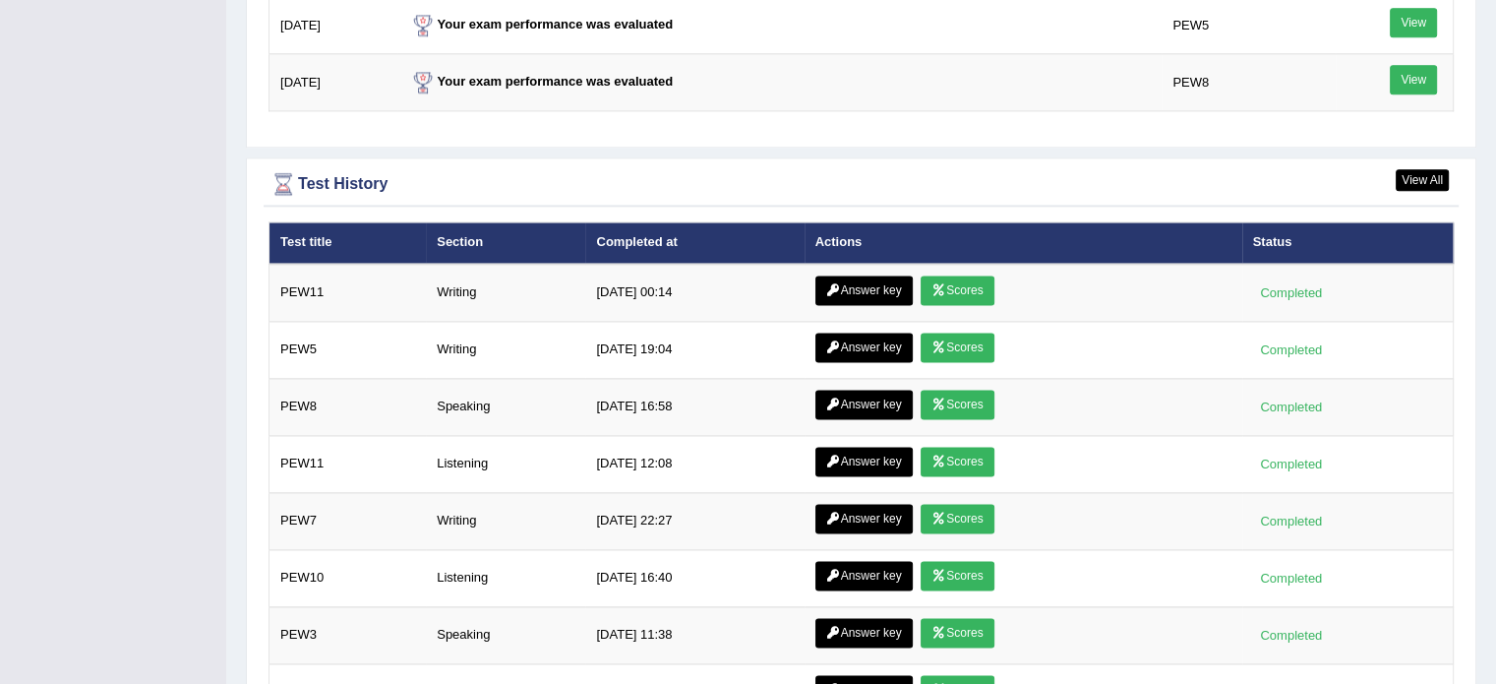
scroll to position [2595, 0]
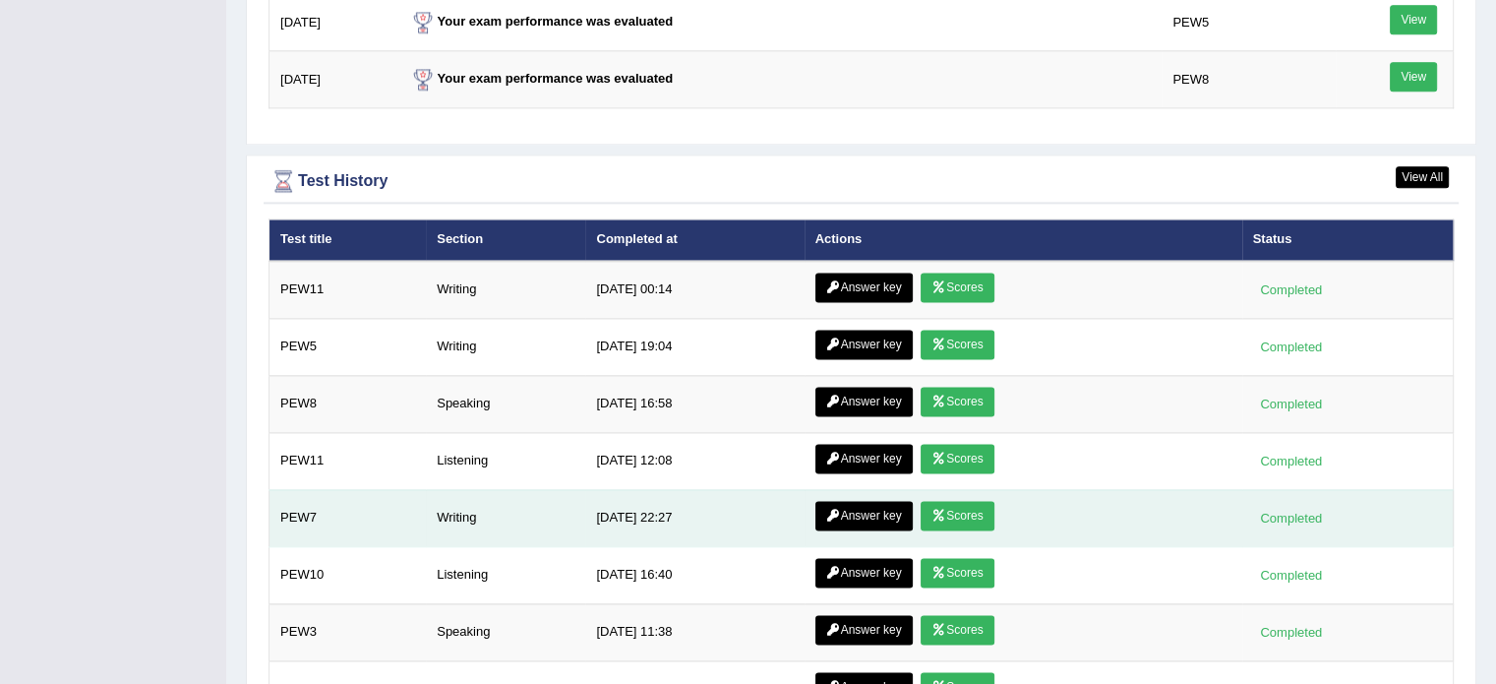
click at [973, 501] on link "Scores" at bounding box center [957, 516] width 73 height 30
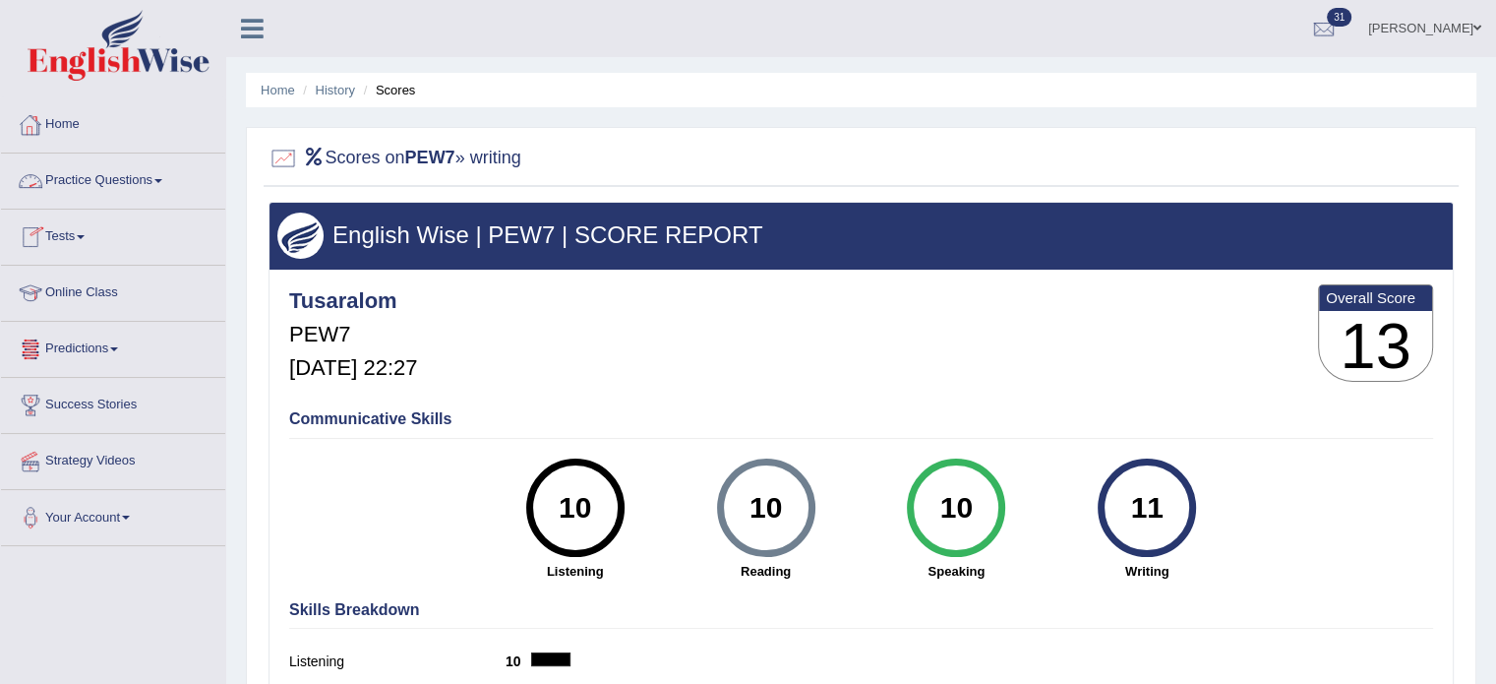
click at [37, 117] on div at bounding box center [31, 125] width 30 height 30
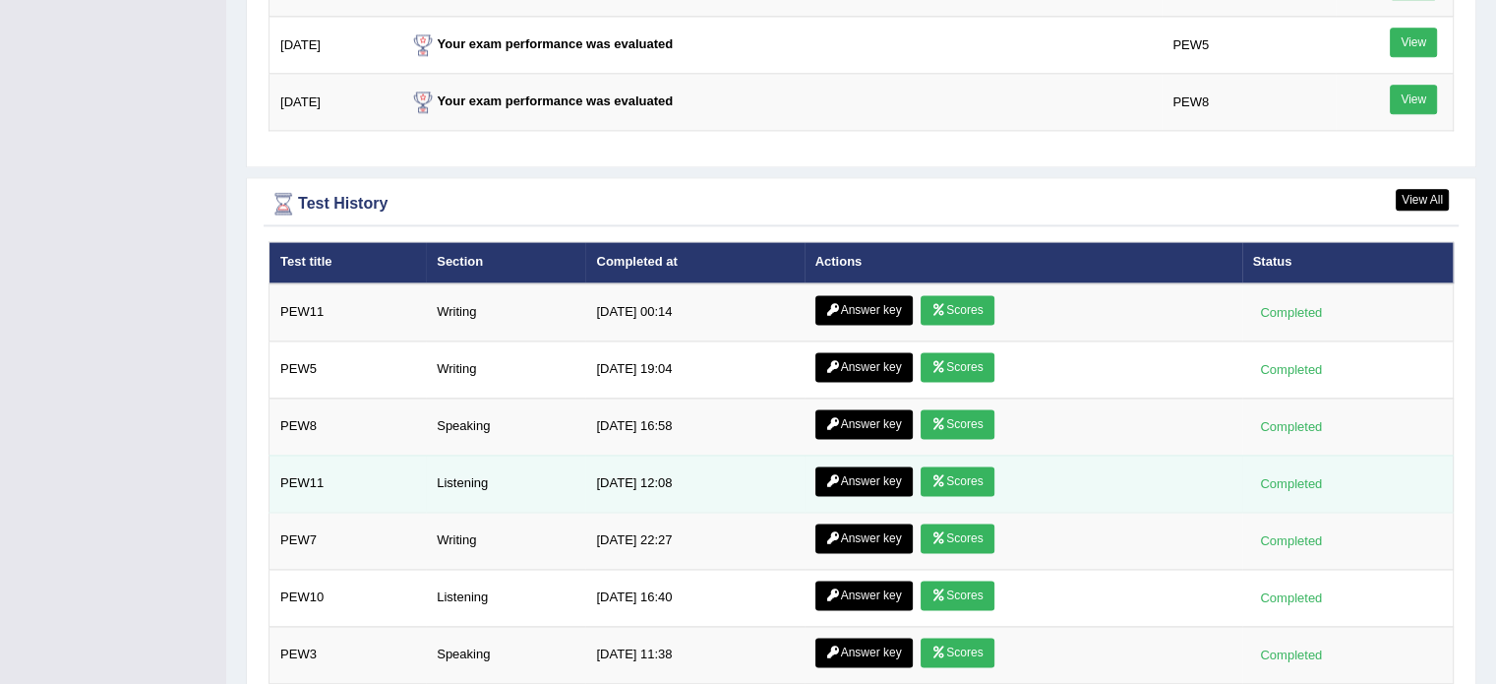
scroll to position [2570, 0]
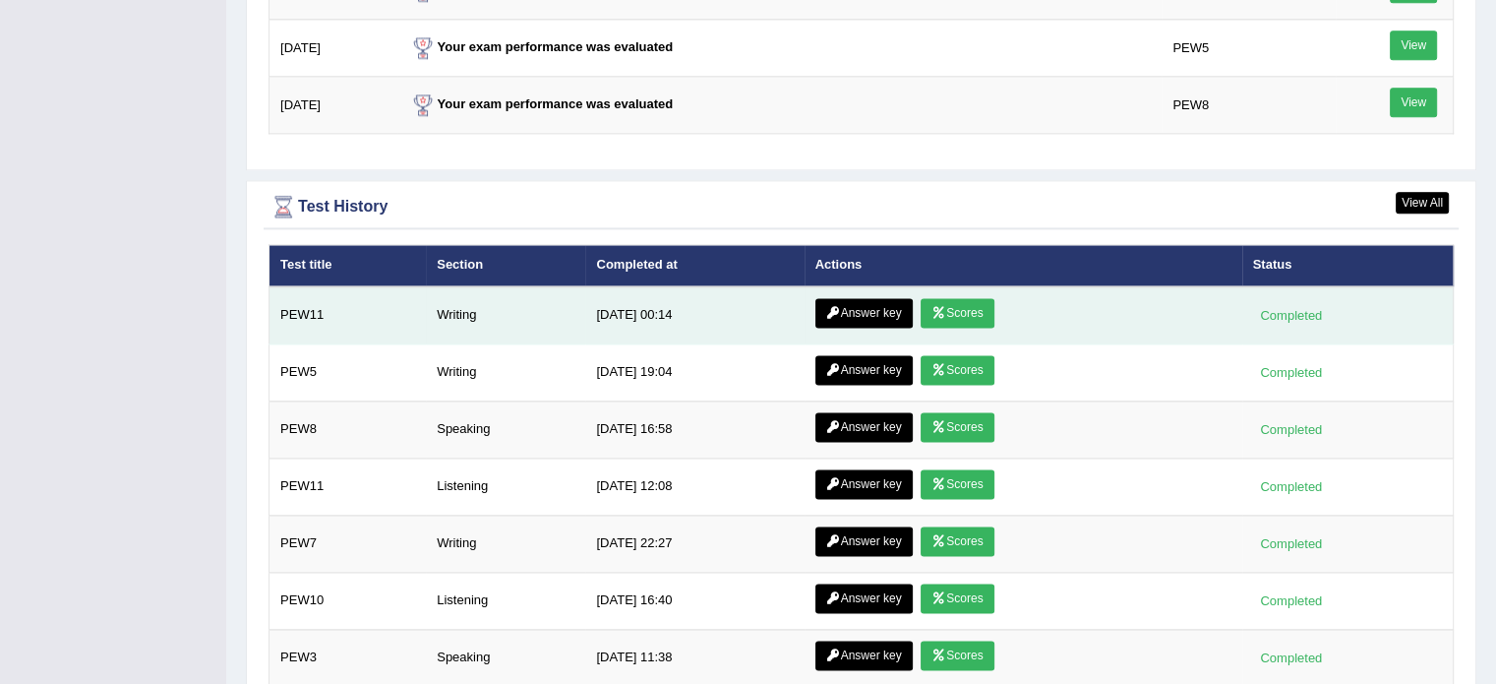
click at [952, 305] on link "Scores" at bounding box center [957, 313] width 73 height 30
